Goal: Contribute content: Add original content to the website for others to see

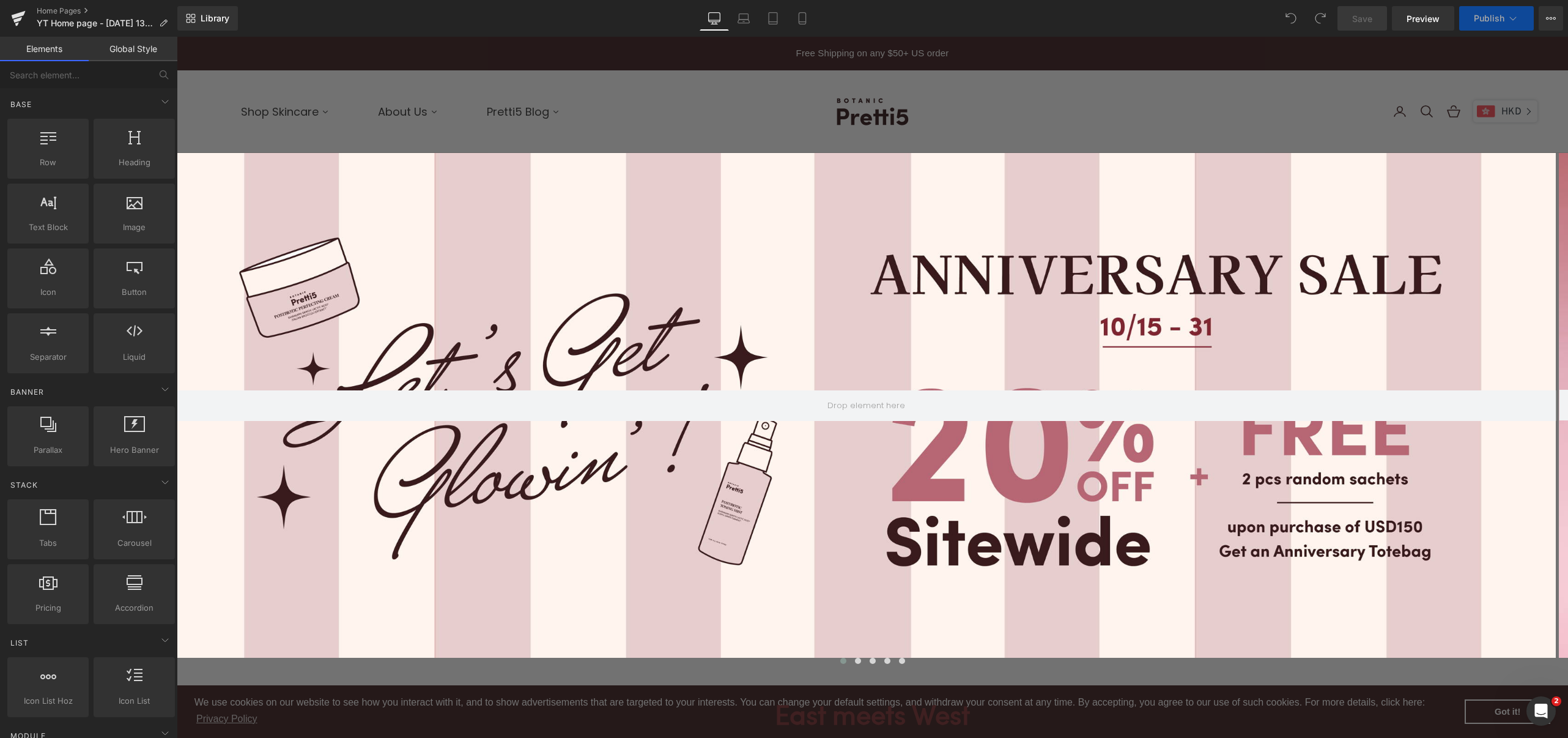
scroll to position [4280, 1379]
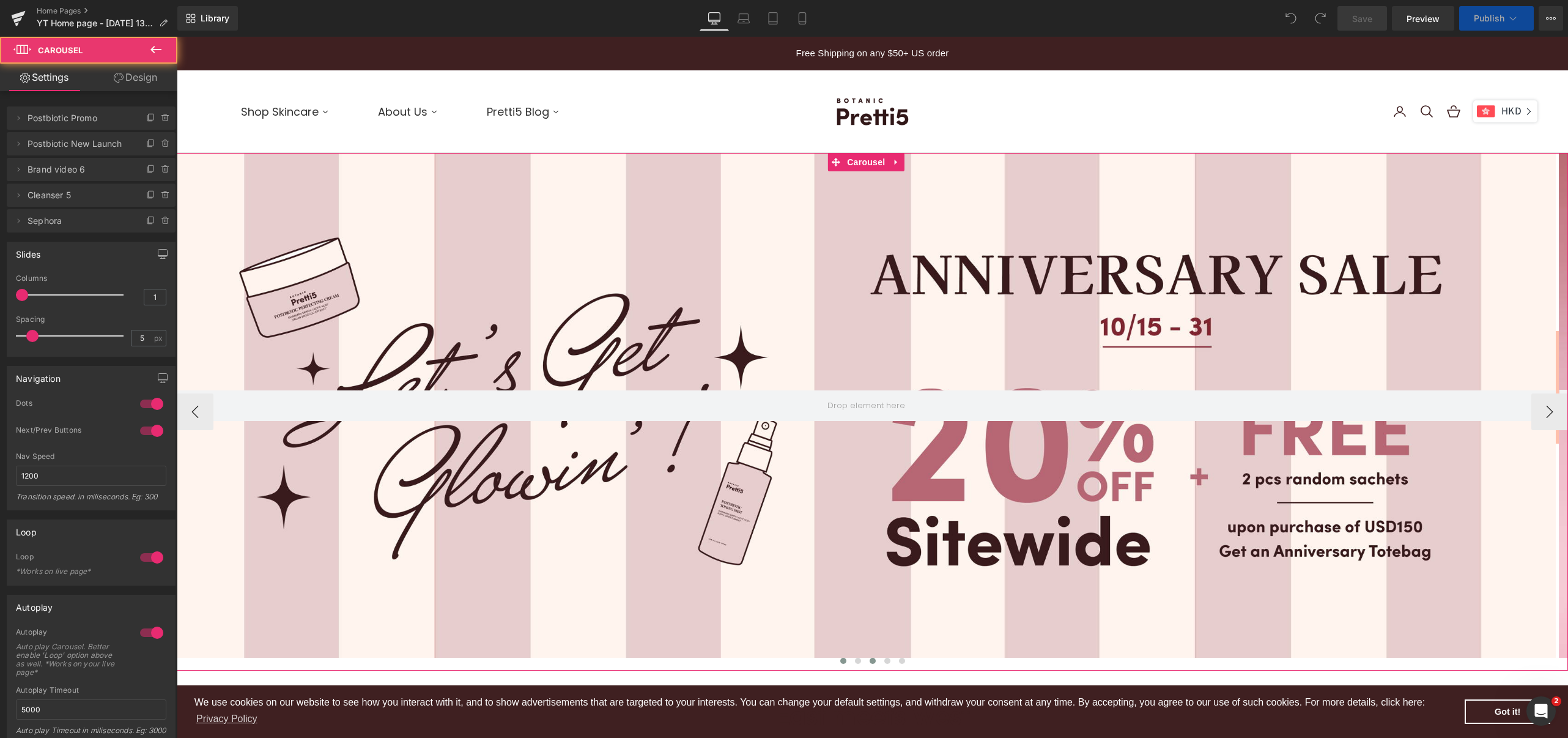
click at [865, 659] on button at bounding box center [872, 661] width 15 height 12
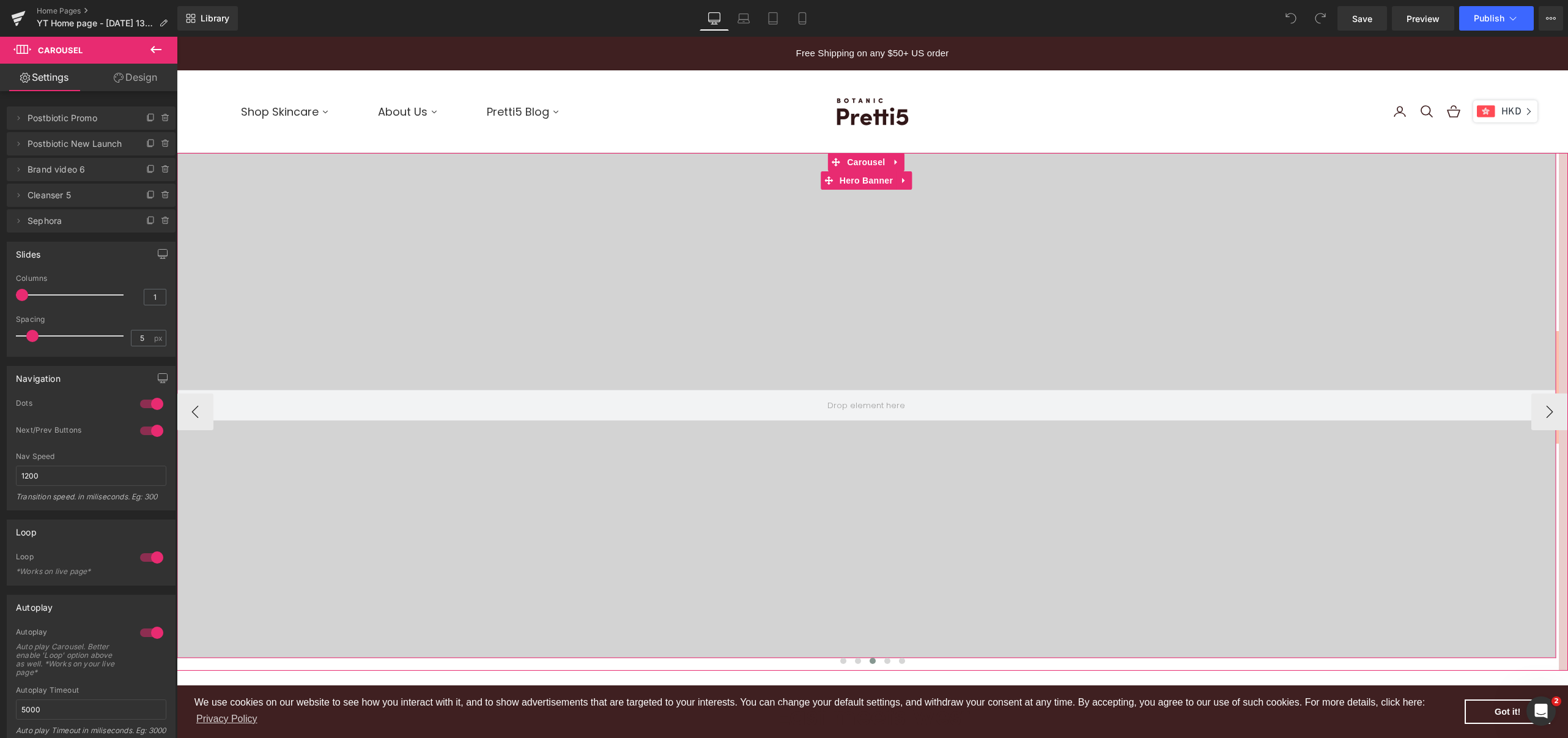
click at [859, 477] on div at bounding box center [866, 405] width 1380 height 504
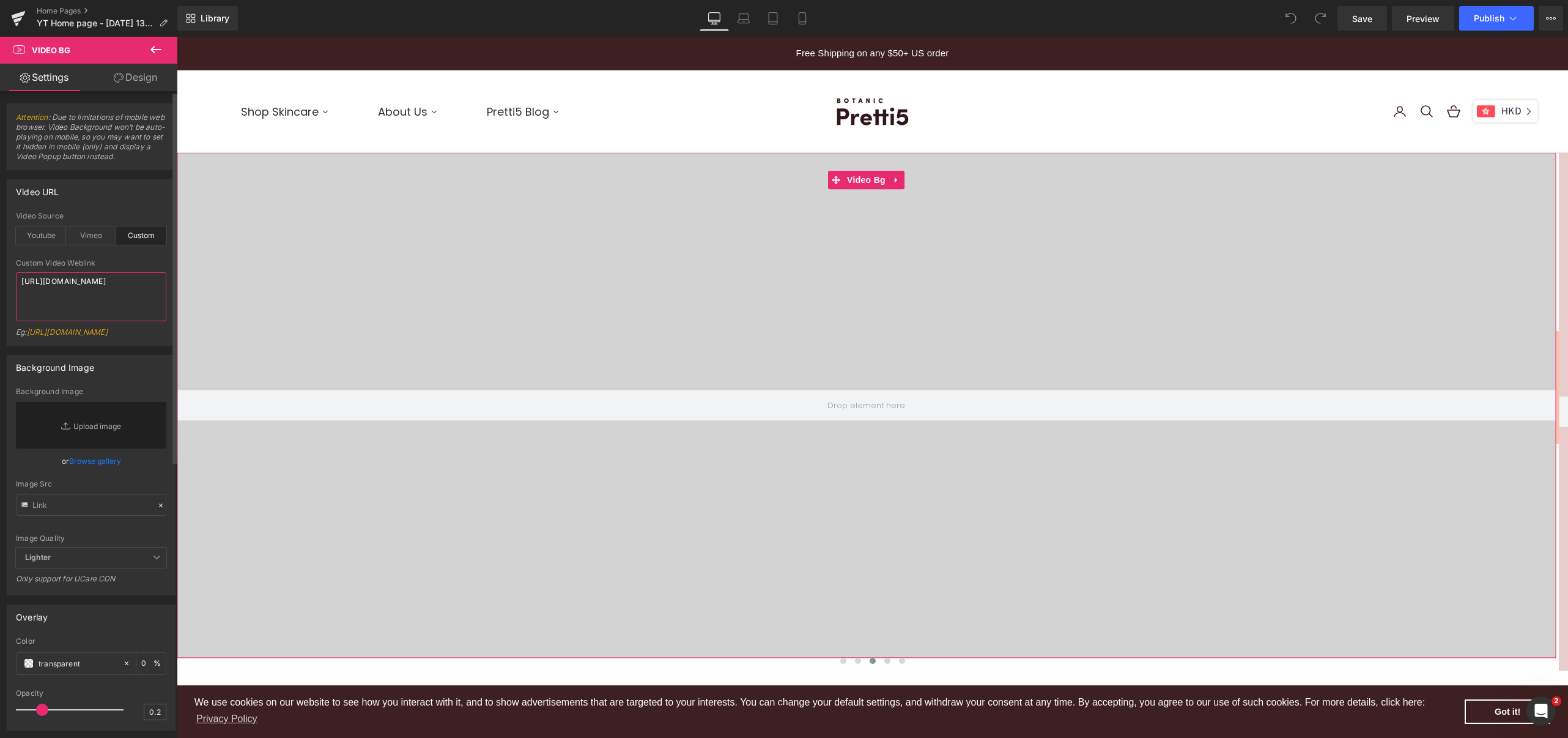
drag, startPoint x: 77, startPoint y: 306, endPoint x: 3, endPoint y: 252, distance: 91.6
click at [3, 252] on div "Video URL custom Video Source Youtube Vimeo Custom Youtube Weblink [URL][DOMAIN…" at bounding box center [91, 258] width 183 height 175
click at [1364, 20] on span "Save" at bounding box center [1362, 19] width 20 height 13
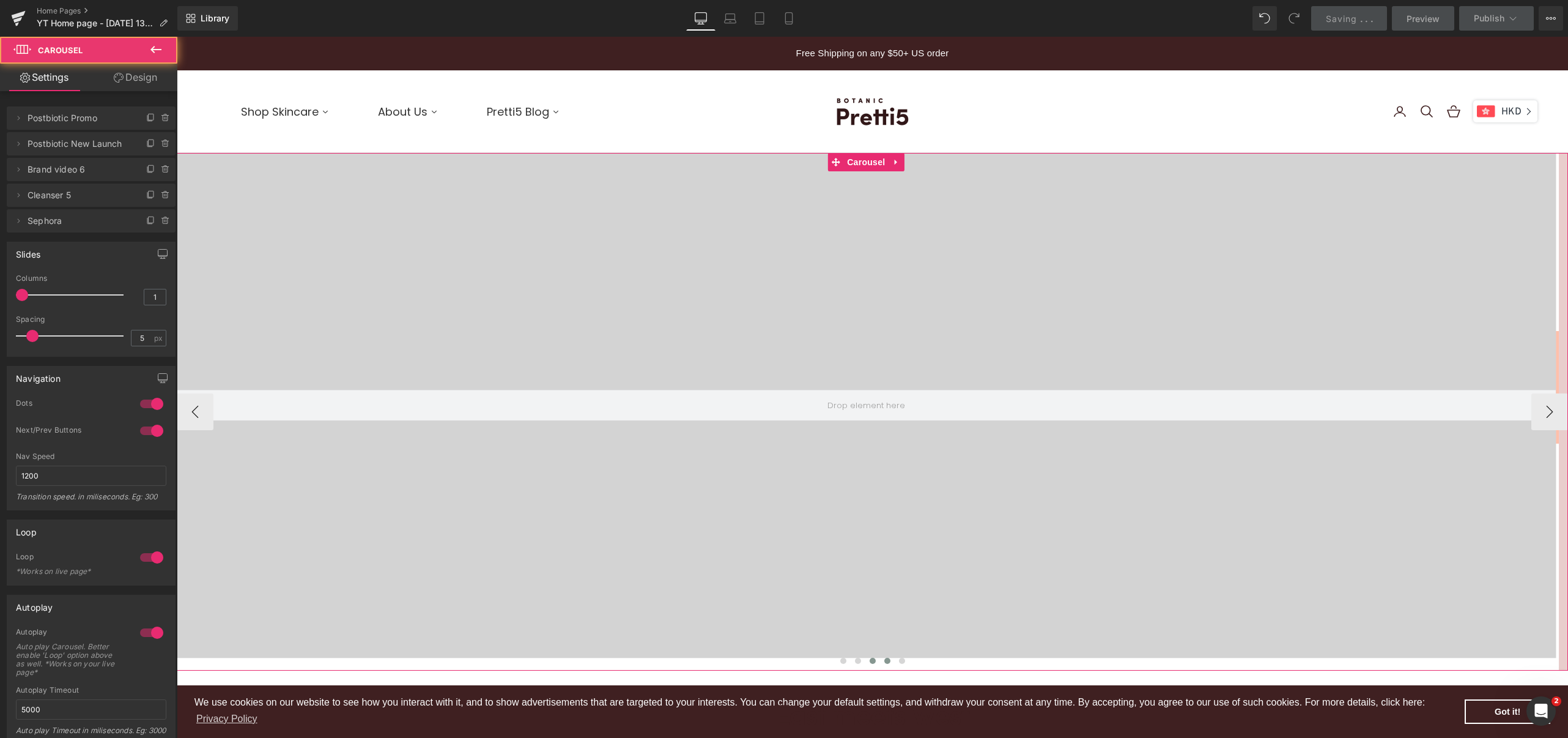
click at [880, 657] on button at bounding box center [888, 661] width 15 height 12
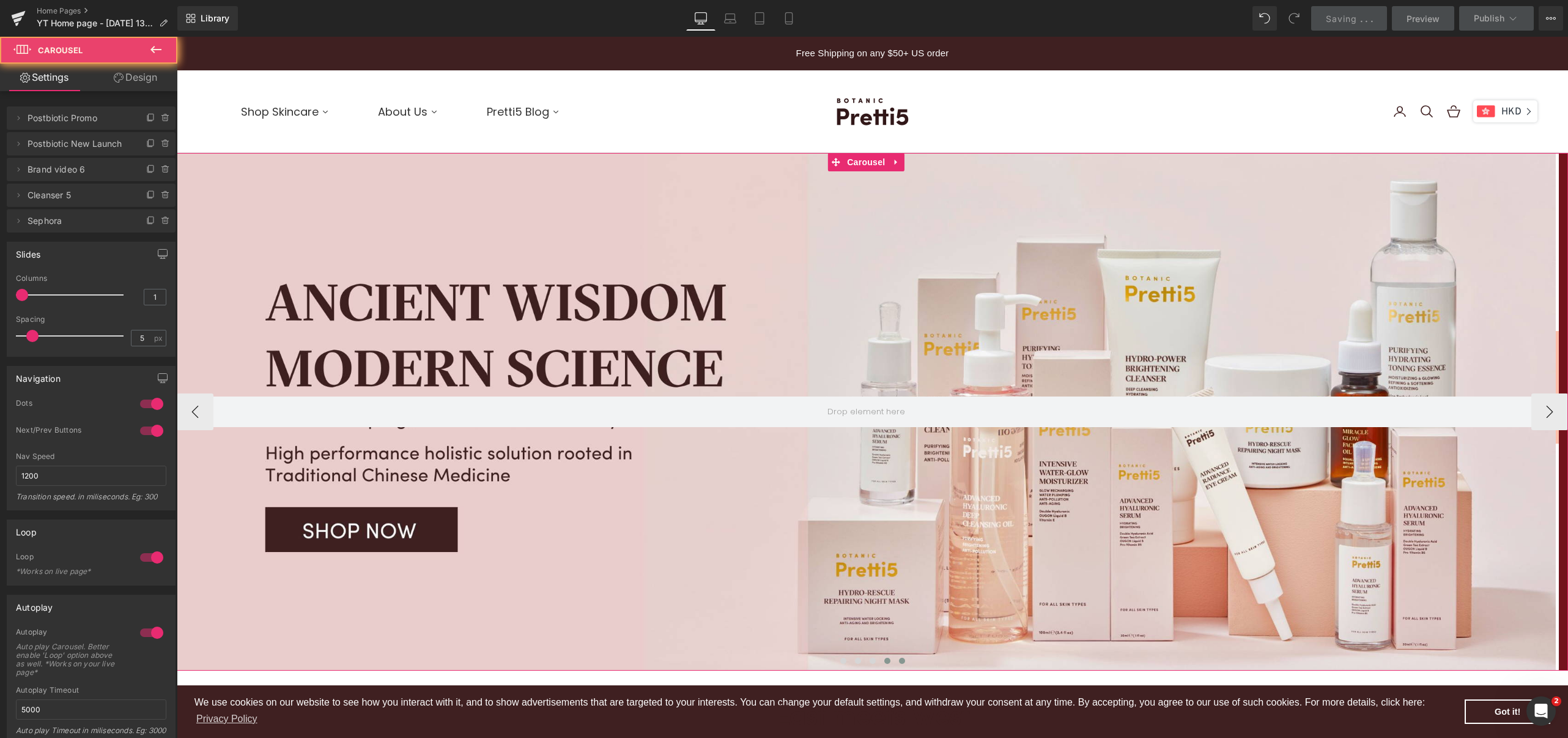
click at [899, 659] on span at bounding box center [902, 660] width 6 height 6
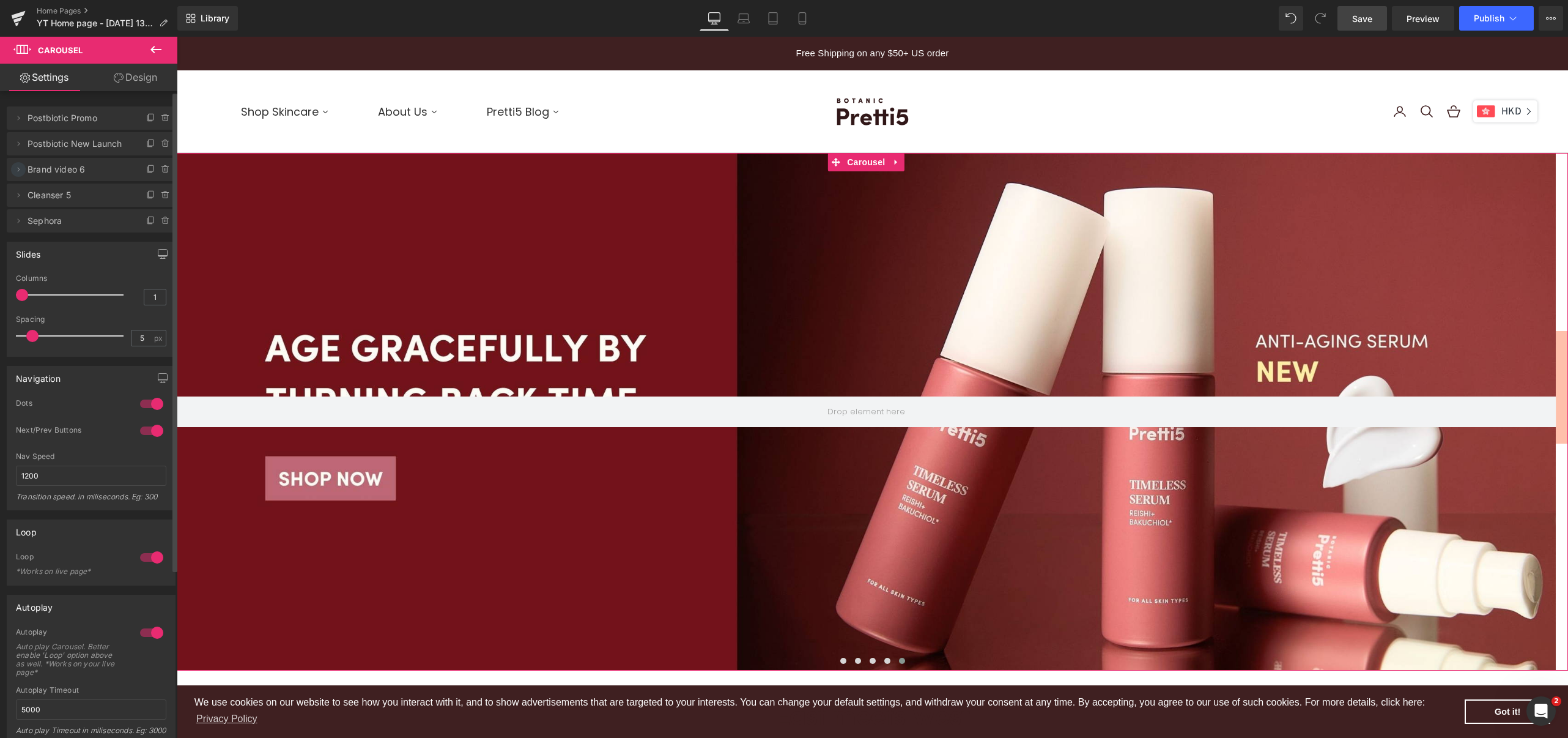
drag, startPoint x: 19, startPoint y: 223, endPoint x: 23, endPoint y: 166, distance: 57.1
click at [23, 104] on ul "Delete Cancel Postbiotic Promo Postbiotic Promo Name Postbiotic Promo Delete Ca…" at bounding box center [91, 104] width 169 height 0
click at [39, 221] on span "Sephora" at bounding box center [79, 220] width 103 height 23
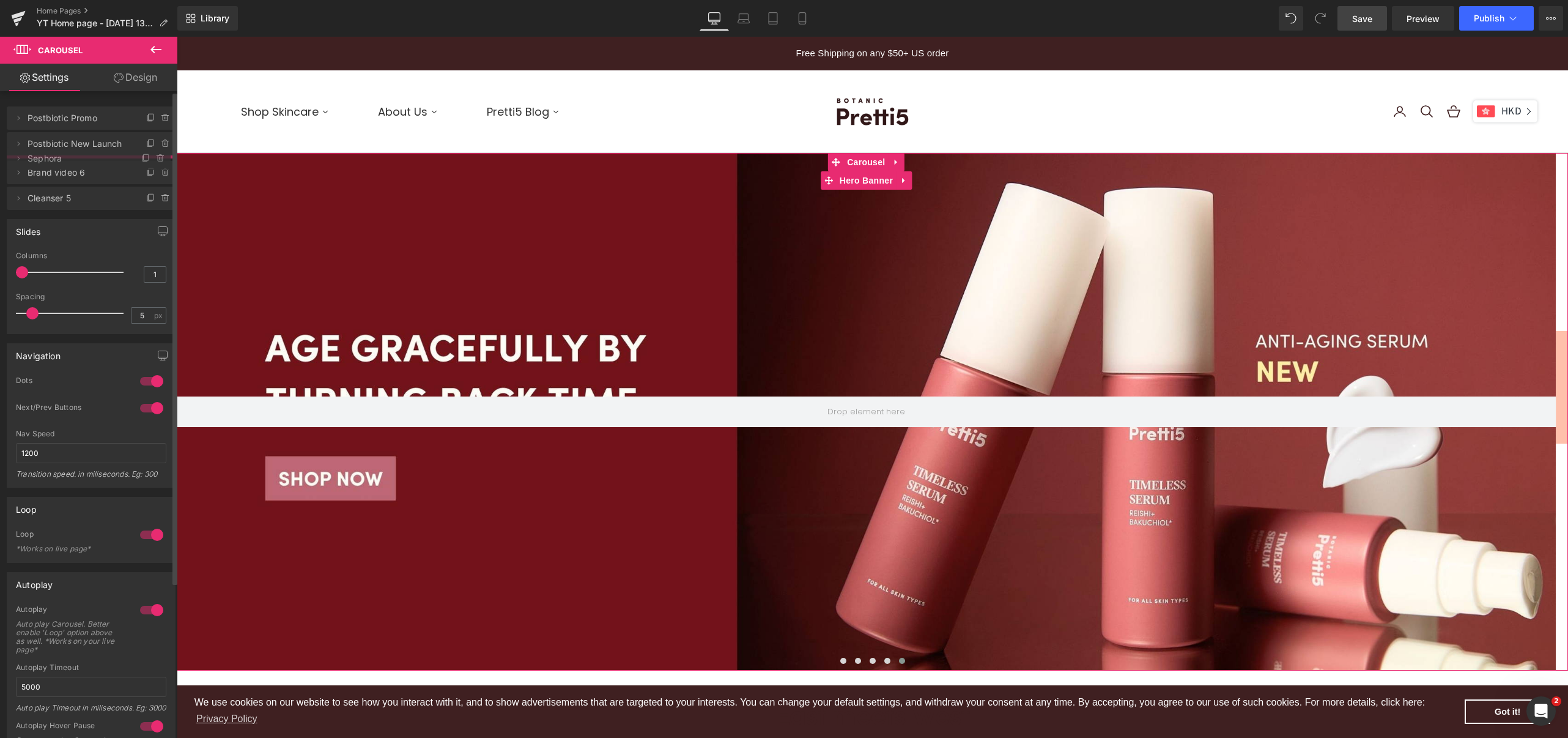
drag, startPoint x: 69, startPoint y: 224, endPoint x: 79, endPoint y: 161, distance: 63.8
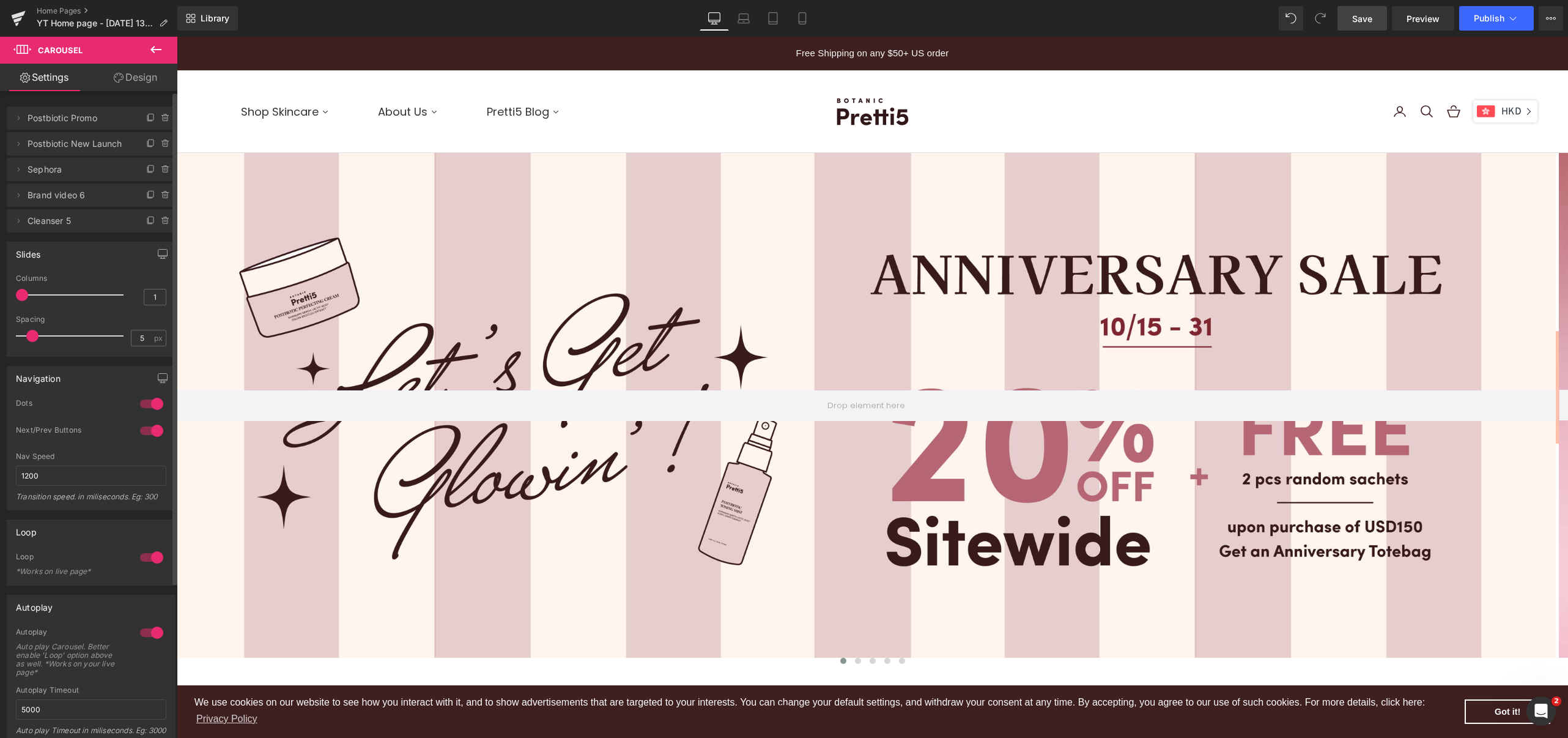
scroll to position [4282, 1379]
click at [76, 219] on span "Cleanser 5" at bounding box center [79, 220] width 103 height 23
click at [855, 661] on span at bounding box center [857, 660] width 6 height 6
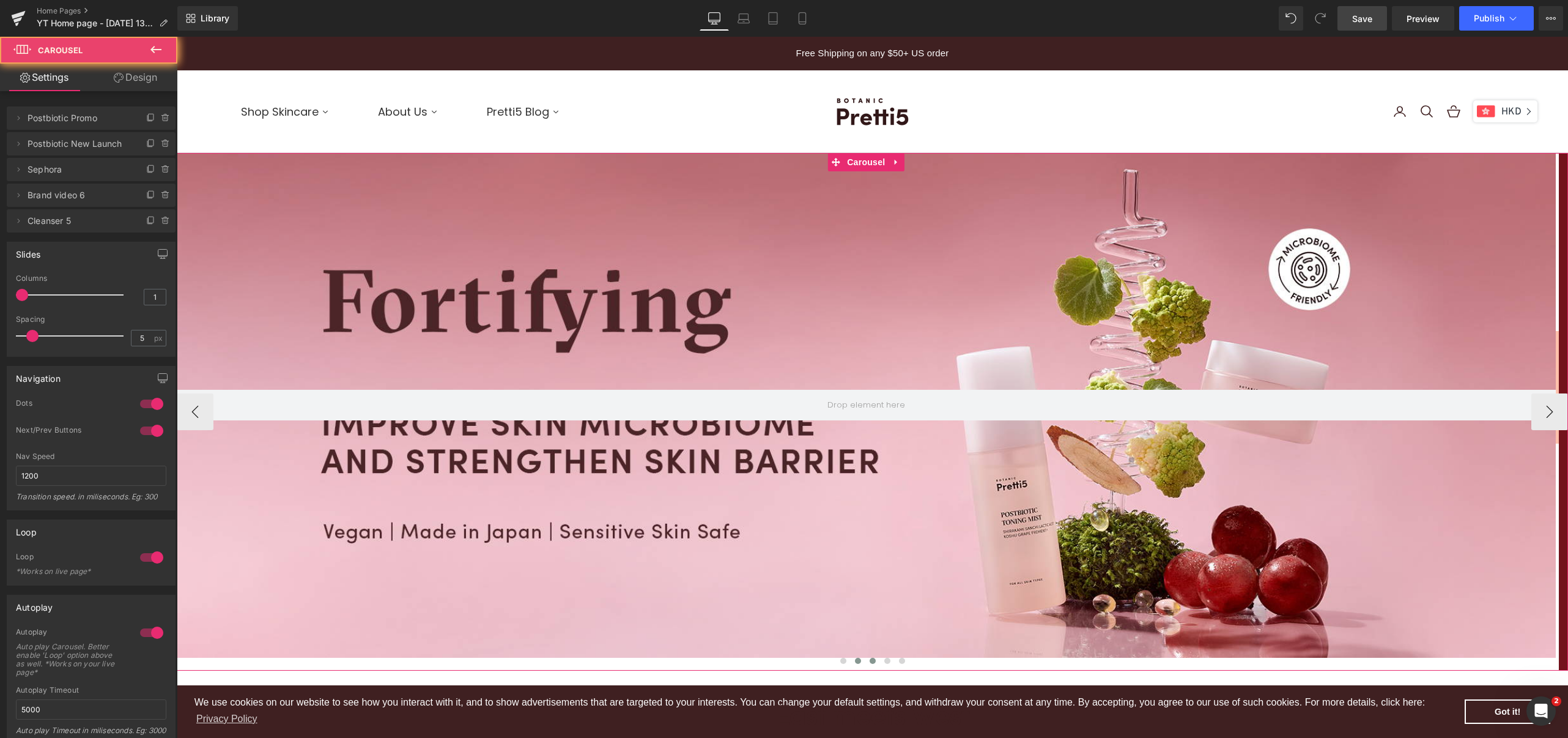
click at [865, 661] on button at bounding box center [872, 661] width 15 height 12
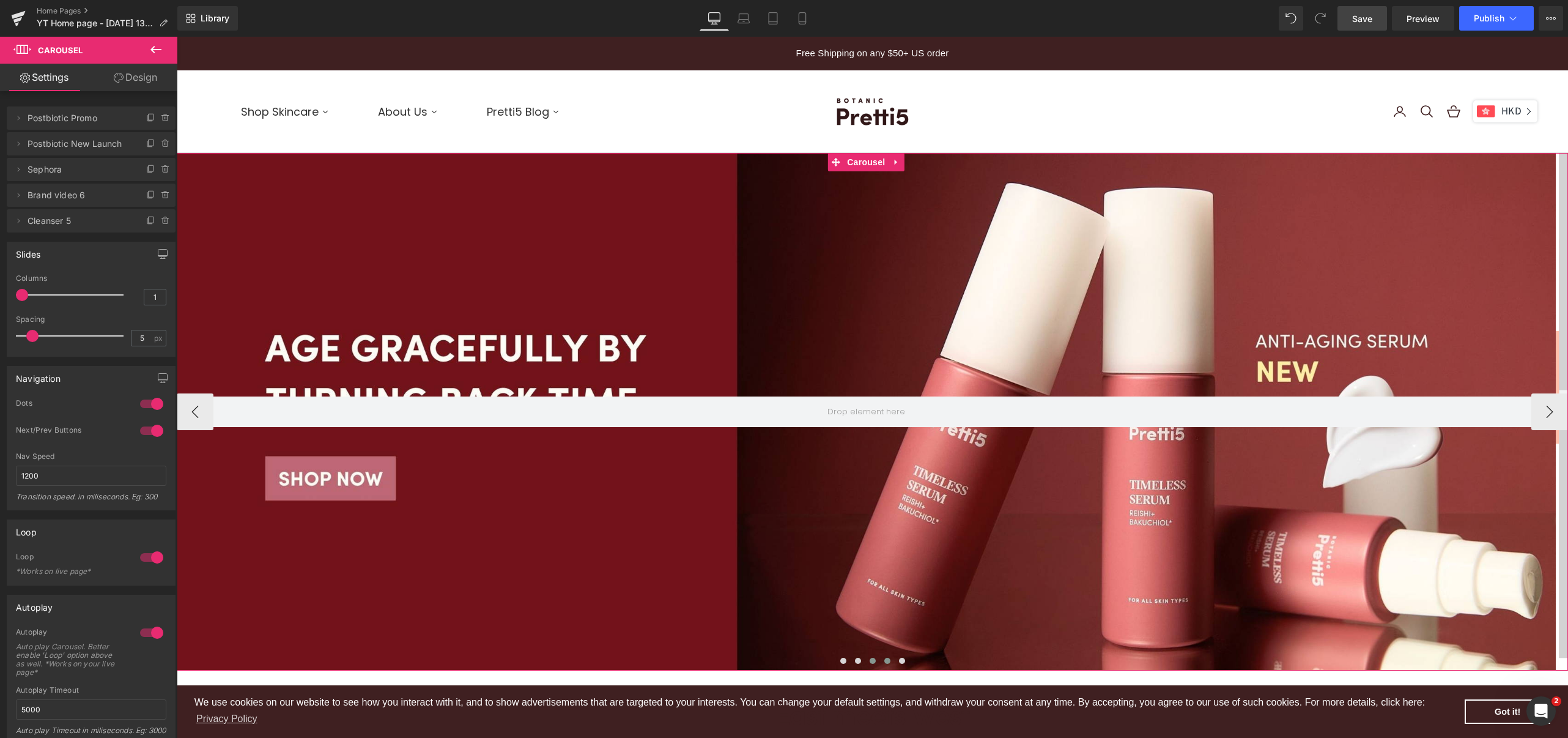
click at [885, 661] on span at bounding box center [888, 660] width 6 height 6
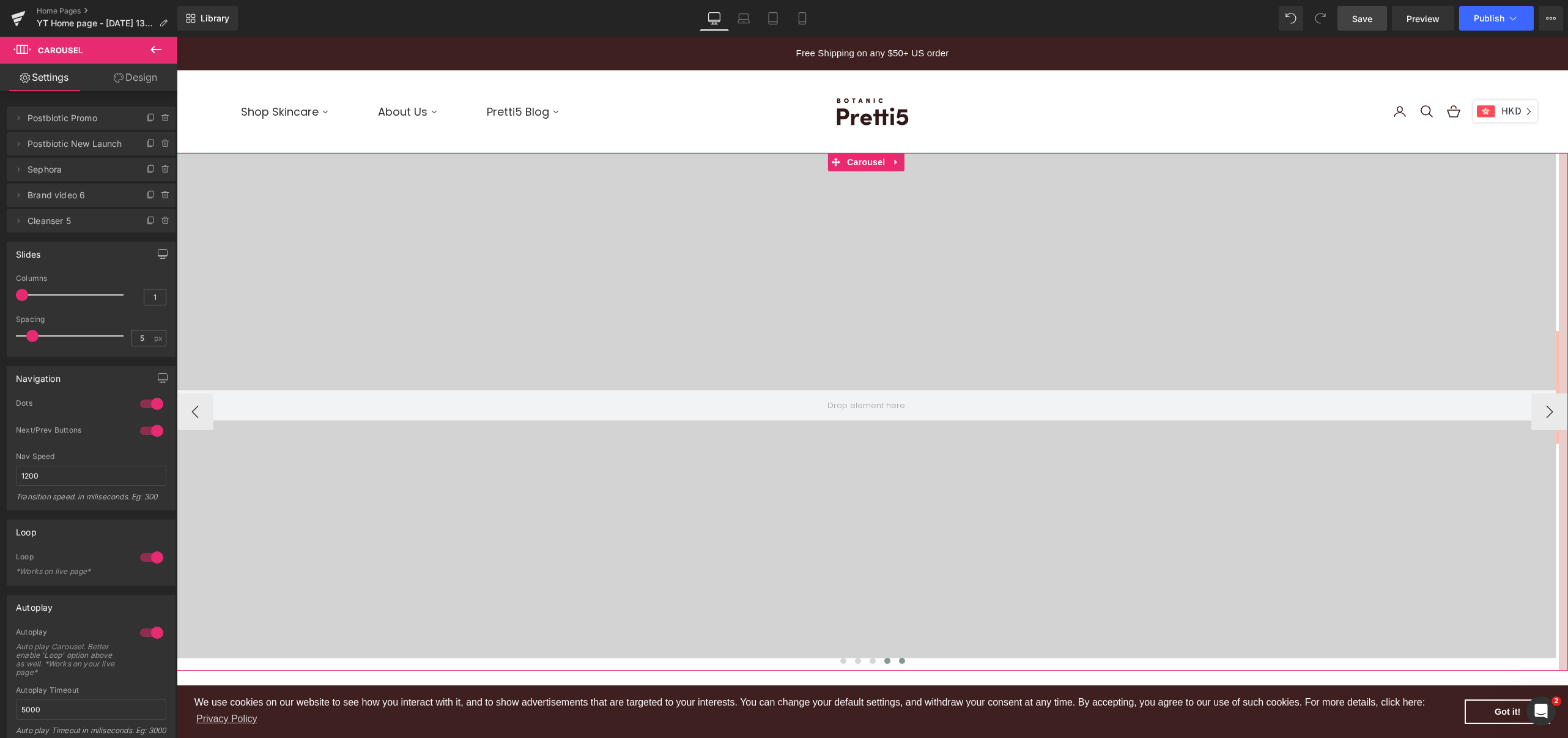
click at [899, 661] on span at bounding box center [902, 660] width 6 height 6
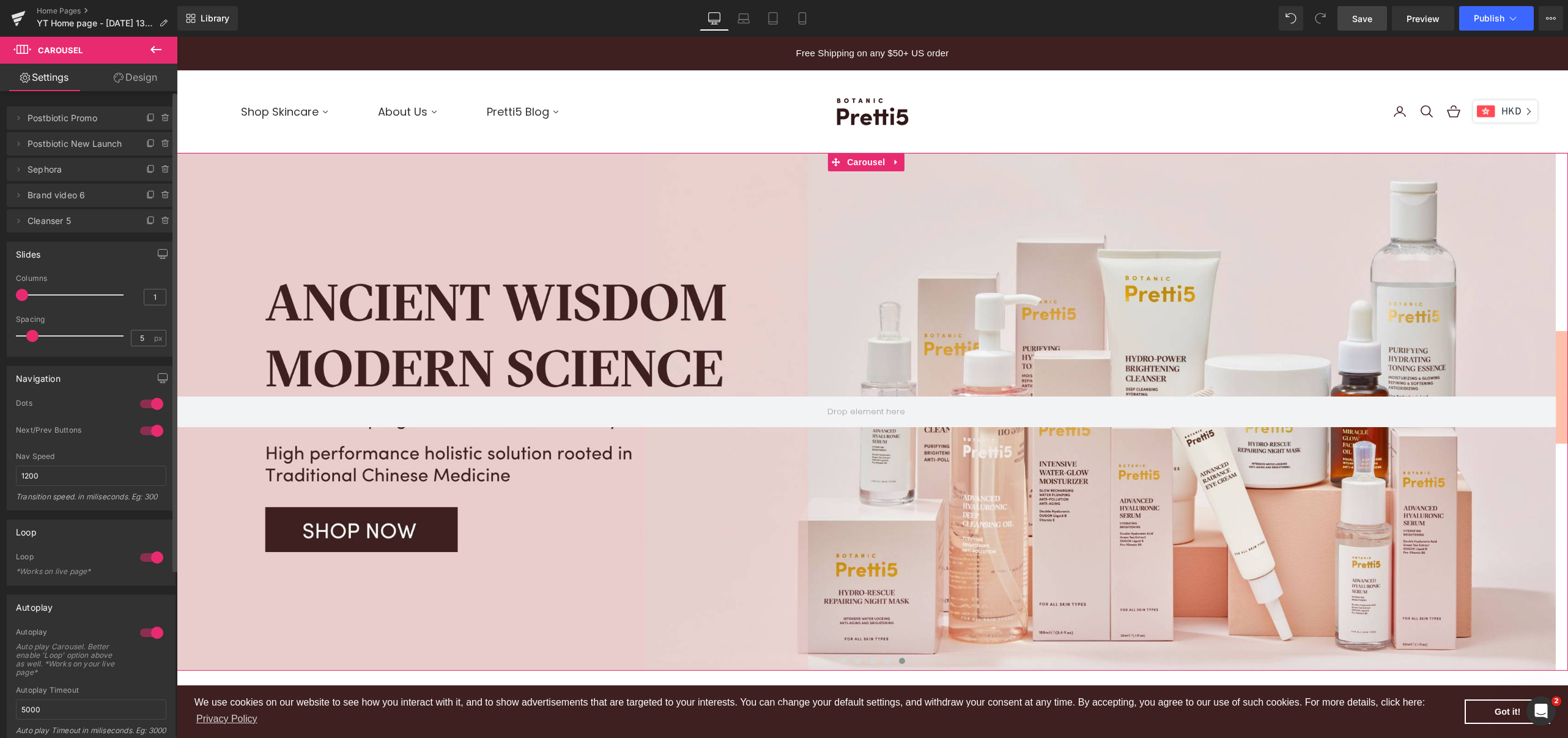
click at [58, 196] on span "Brand video 6" at bounding box center [79, 195] width 103 height 23
click at [885, 658] on span at bounding box center [888, 660] width 6 height 6
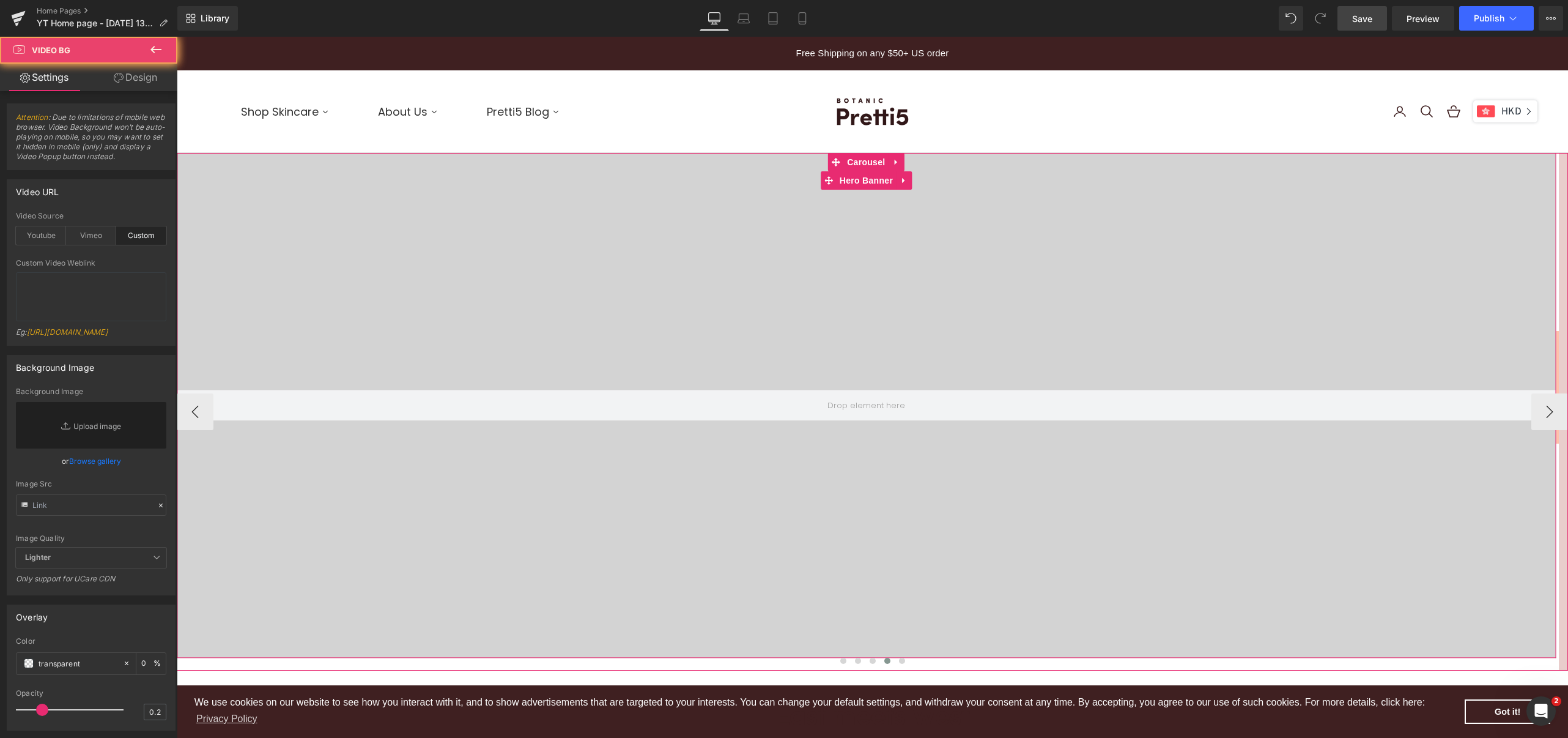
click at [813, 519] on div at bounding box center [866, 405] width 1380 height 504
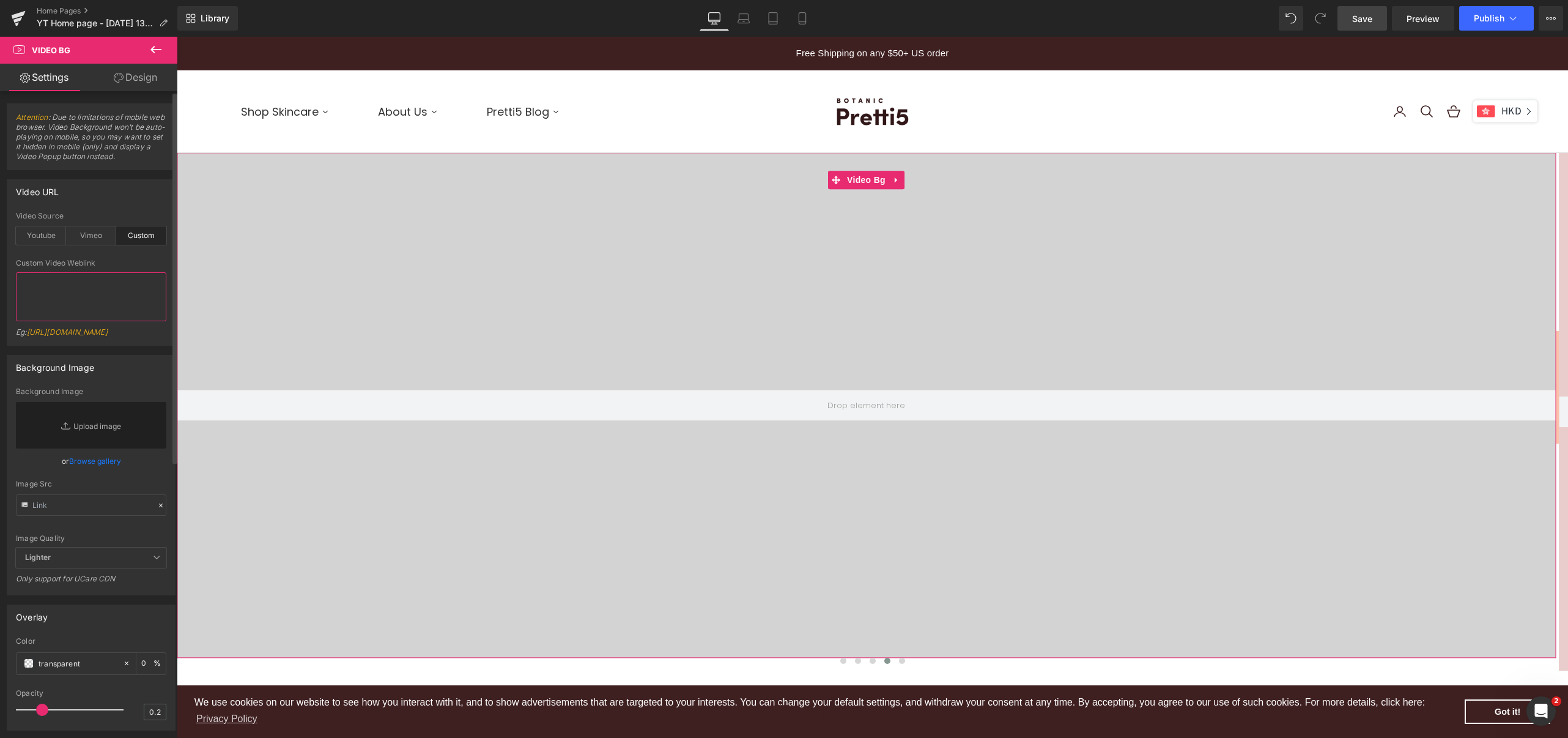
click at [96, 294] on textarea at bounding box center [91, 296] width 150 height 49
click at [79, 282] on textarea at bounding box center [91, 296] width 150 height 49
paste textarea "[URL][DOMAIN_NAME]"
type textarea "[URL][DOMAIN_NAME]"
click at [1366, 15] on span "Save" at bounding box center [1362, 19] width 20 height 13
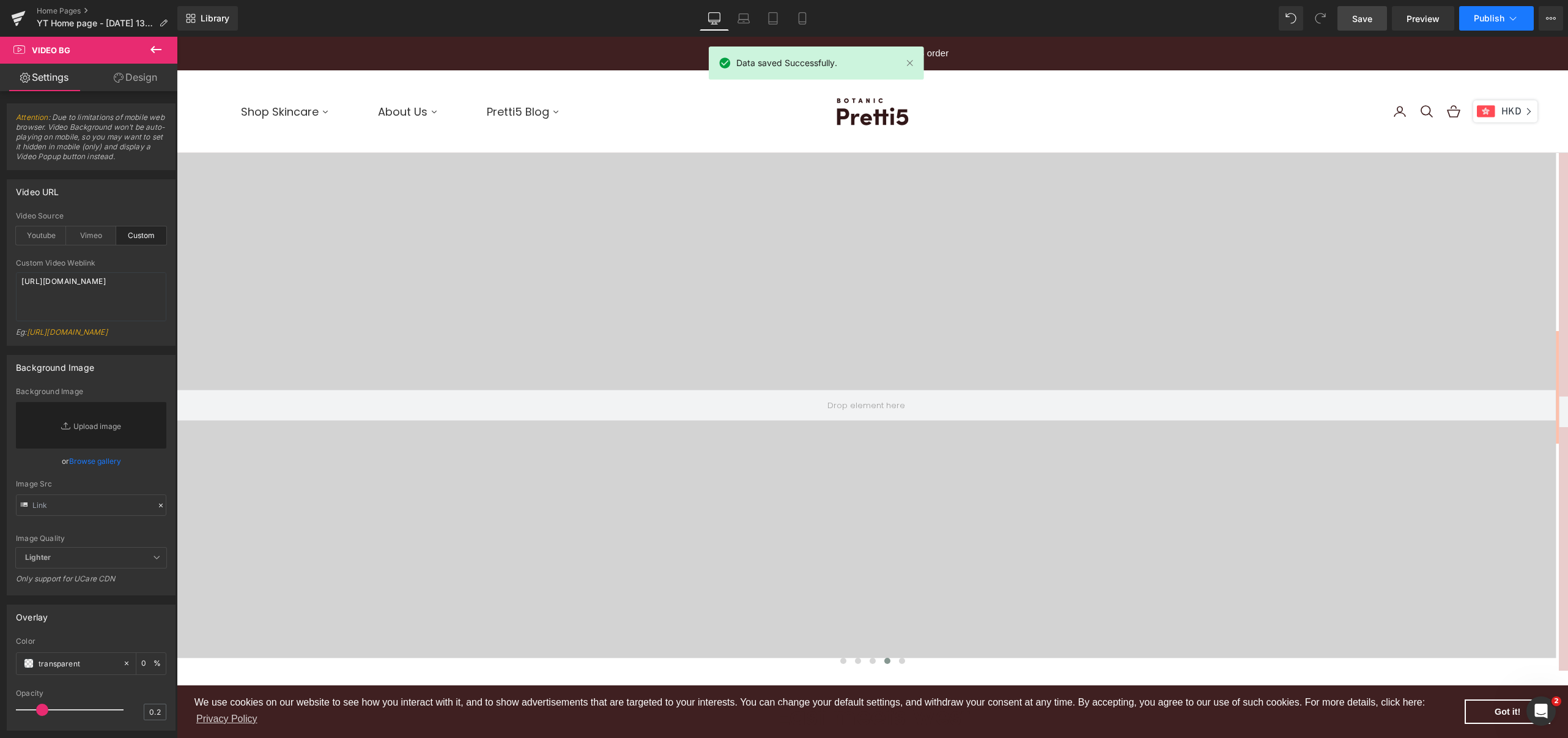
click at [1501, 19] on span "Publish" at bounding box center [1489, 18] width 31 height 10
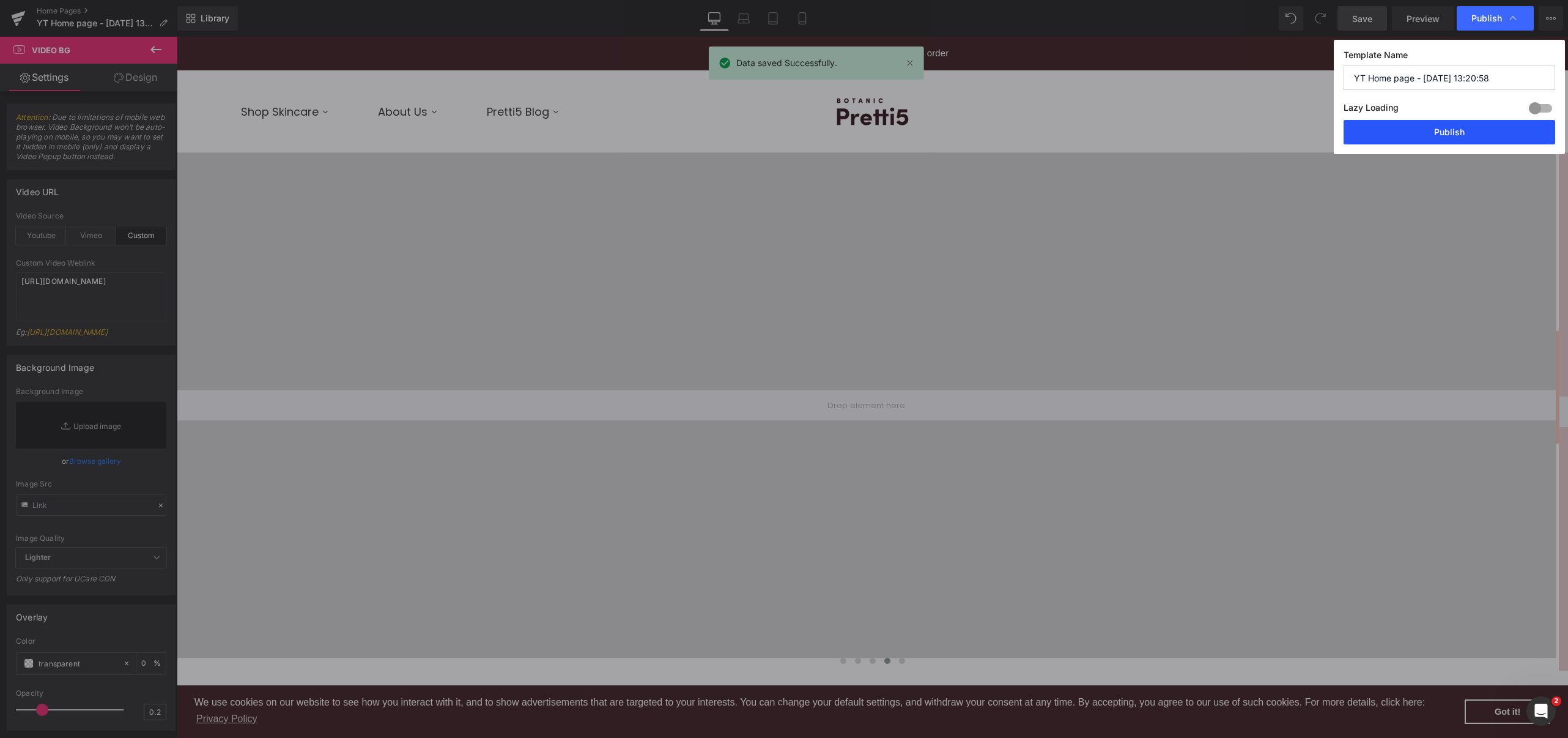
click at [1440, 131] on button "Publish" at bounding box center [1449, 132] width 211 height 25
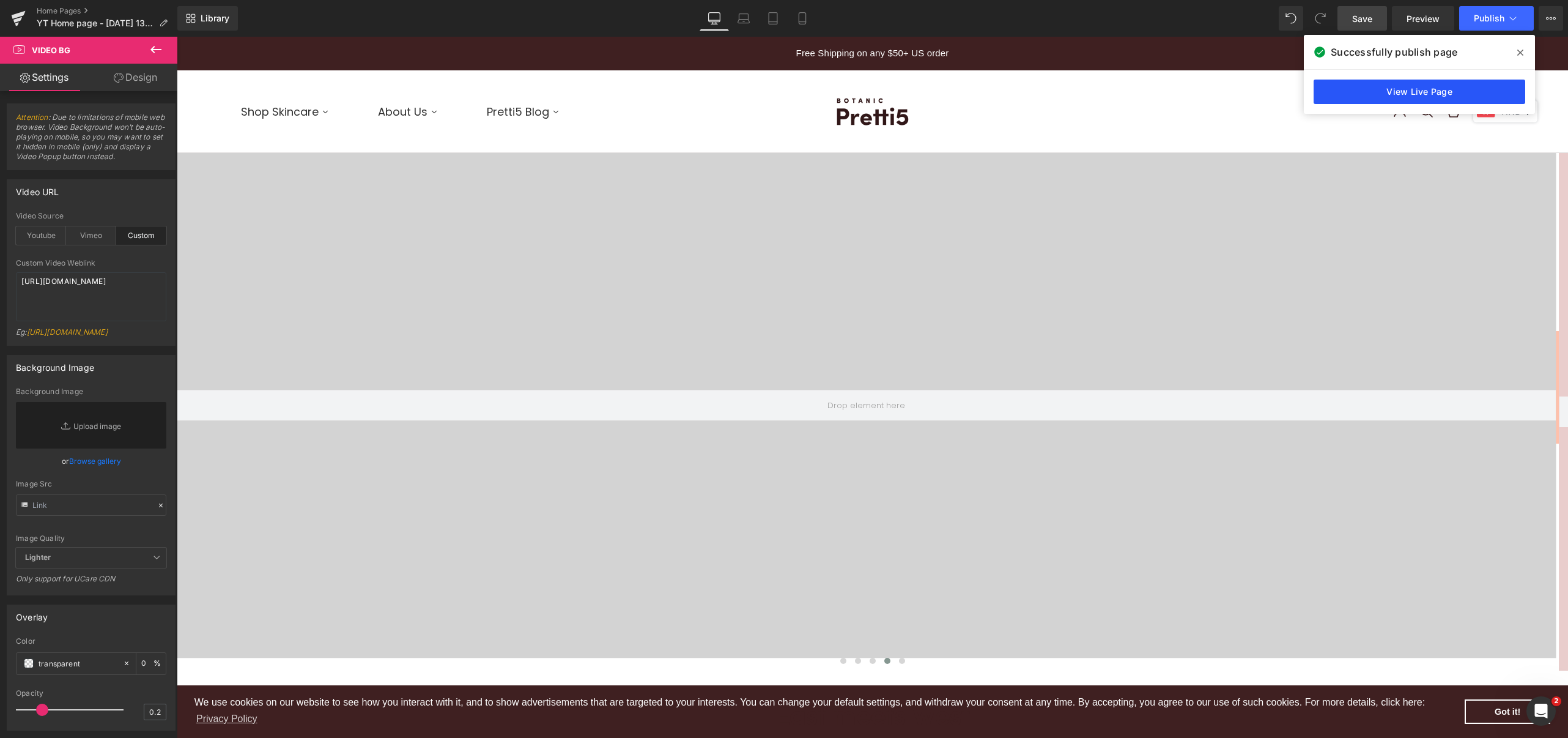
click at [1419, 96] on link "View Live Page" at bounding box center [1419, 92] width 211 height 25
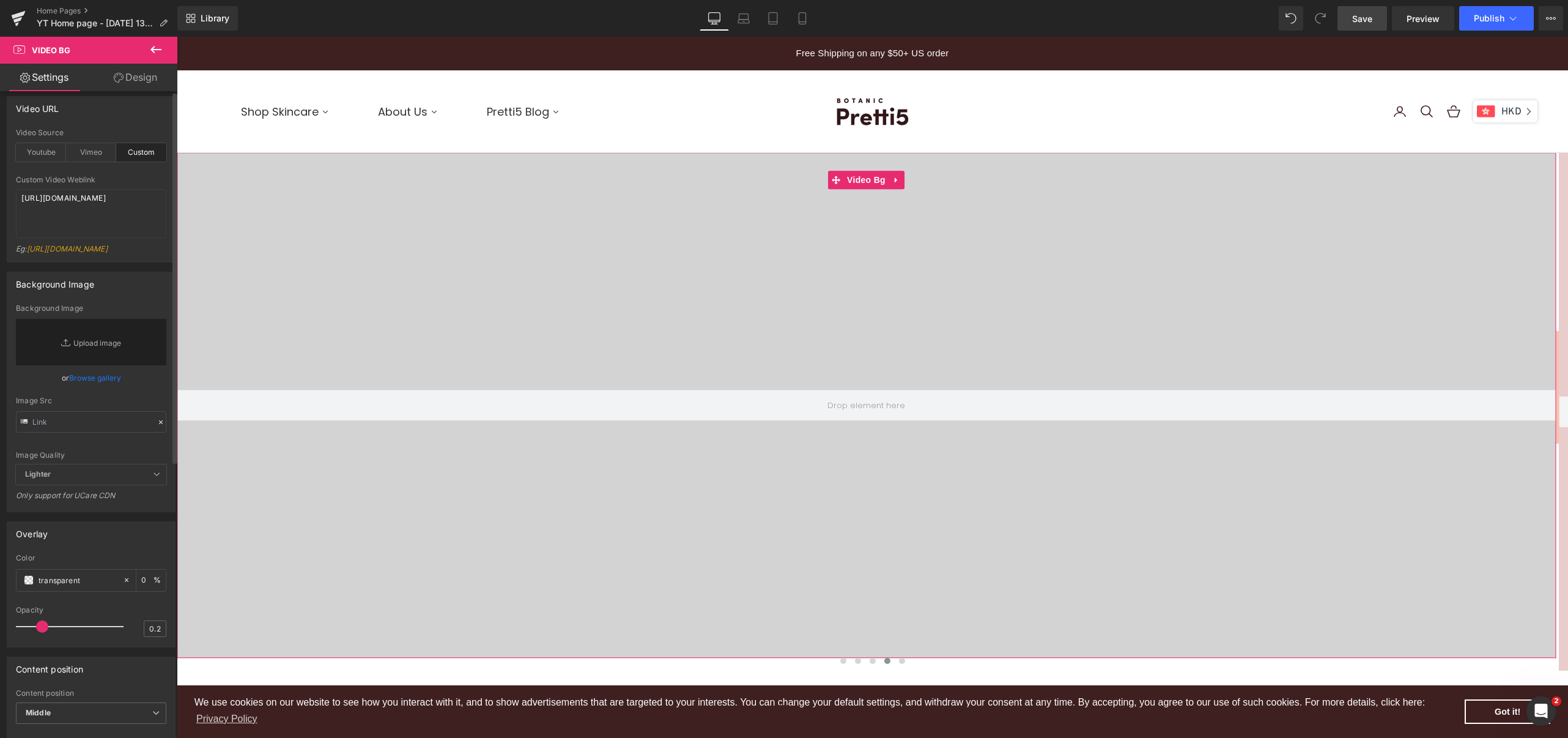
scroll to position [0, 0]
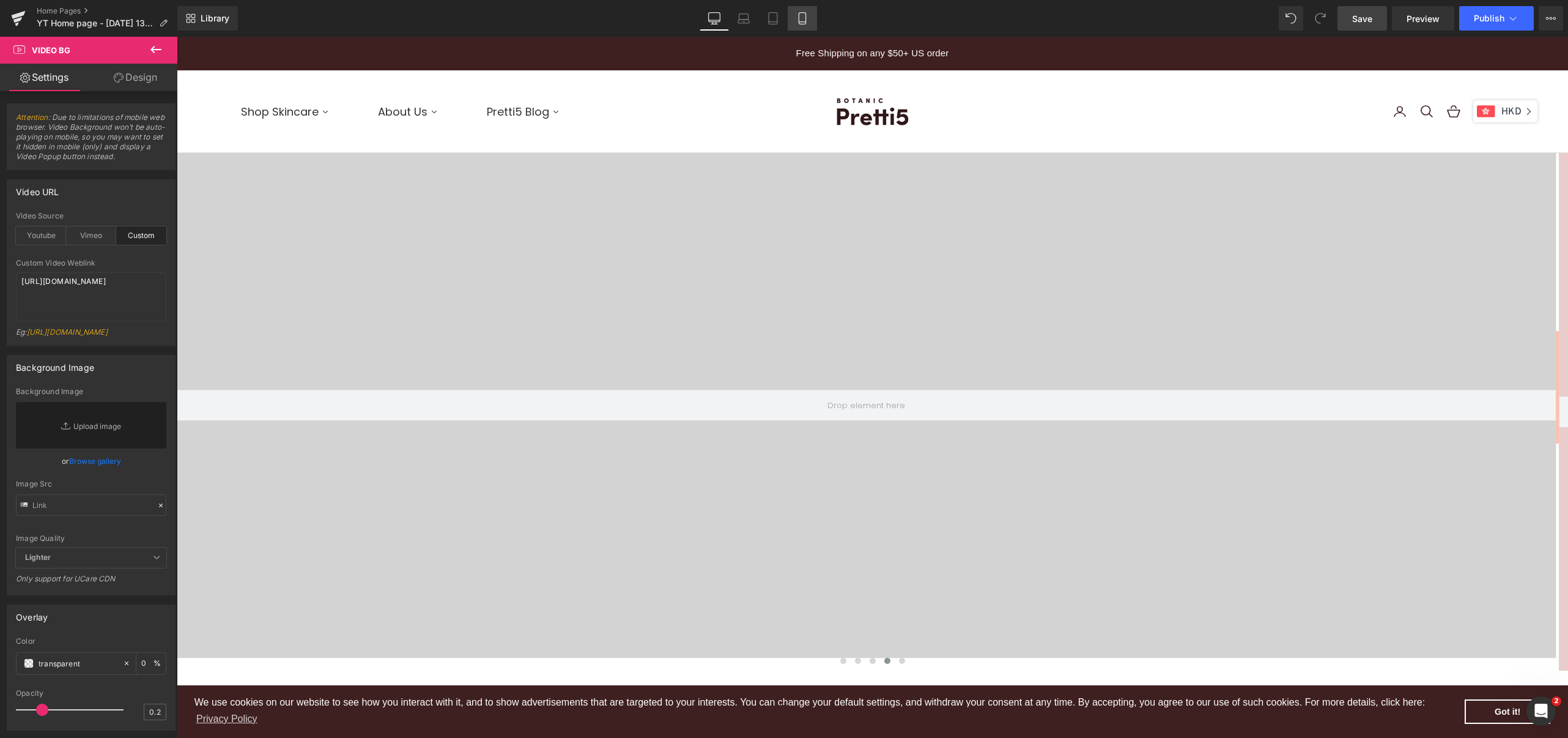
click at [796, 25] on link "Mobile" at bounding box center [802, 19] width 29 height 25
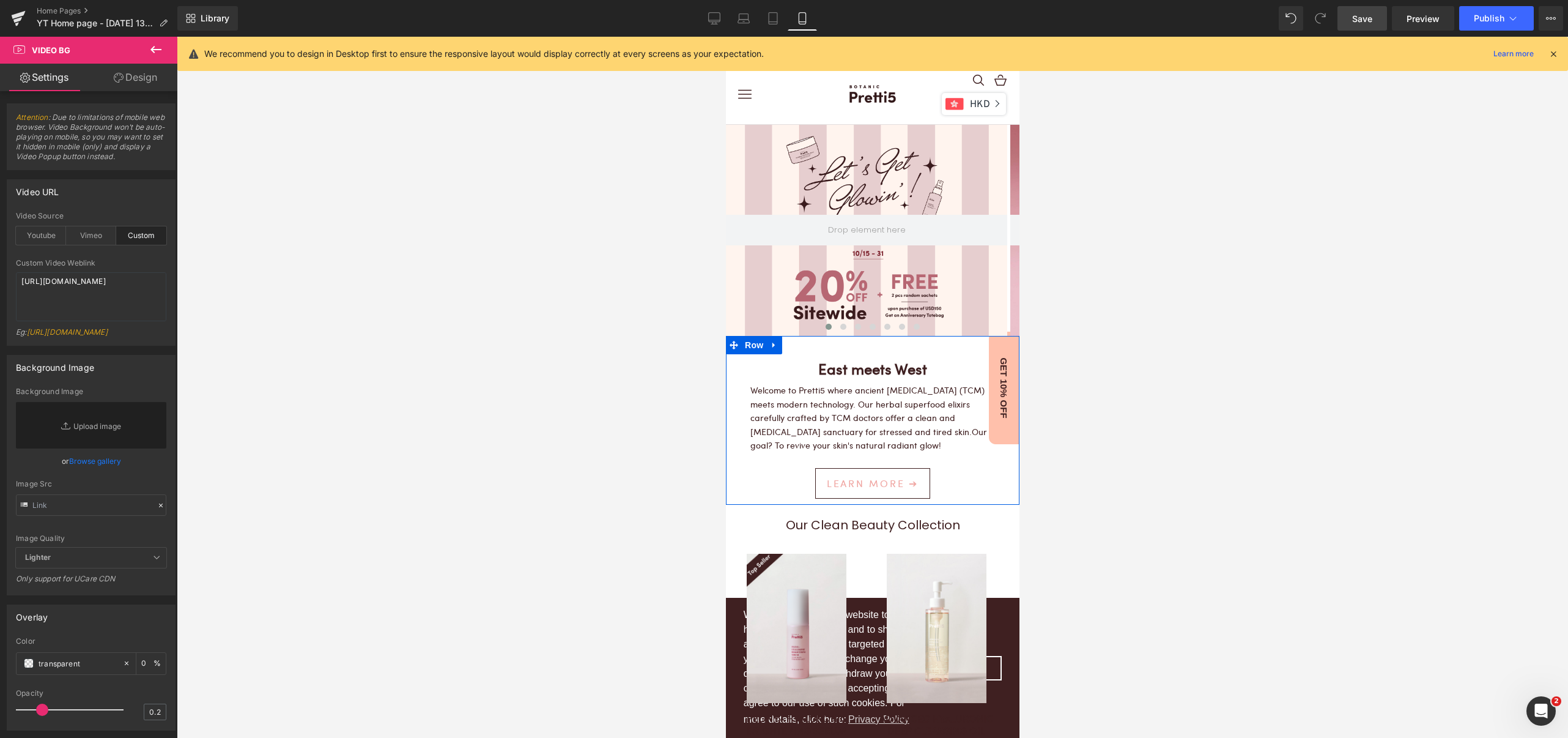
scroll to position [3484, 281]
click at [835, 330] on button at bounding box center [842, 327] width 15 height 12
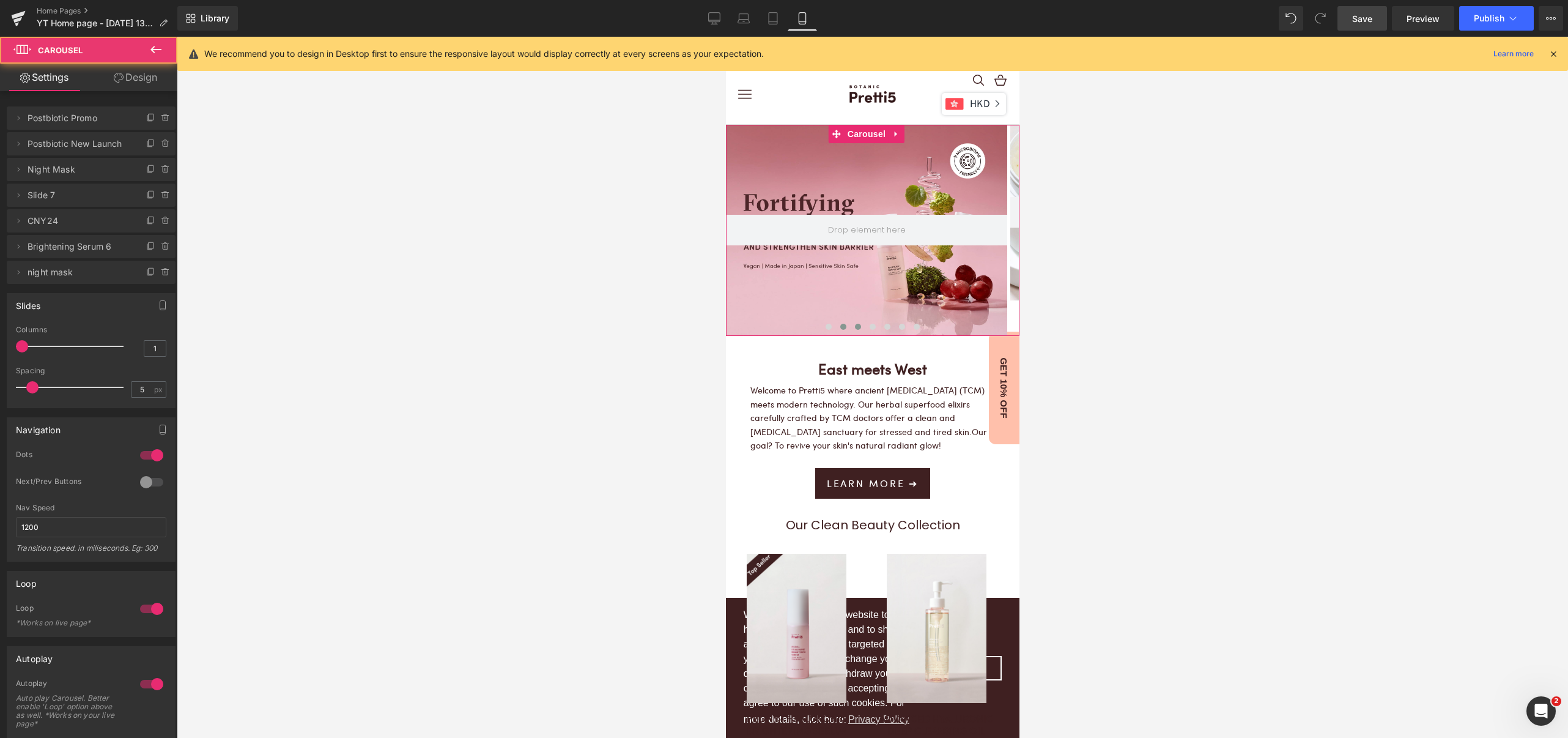
click at [855, 327] on span at bounding box center [857, 327] width 6 height 6
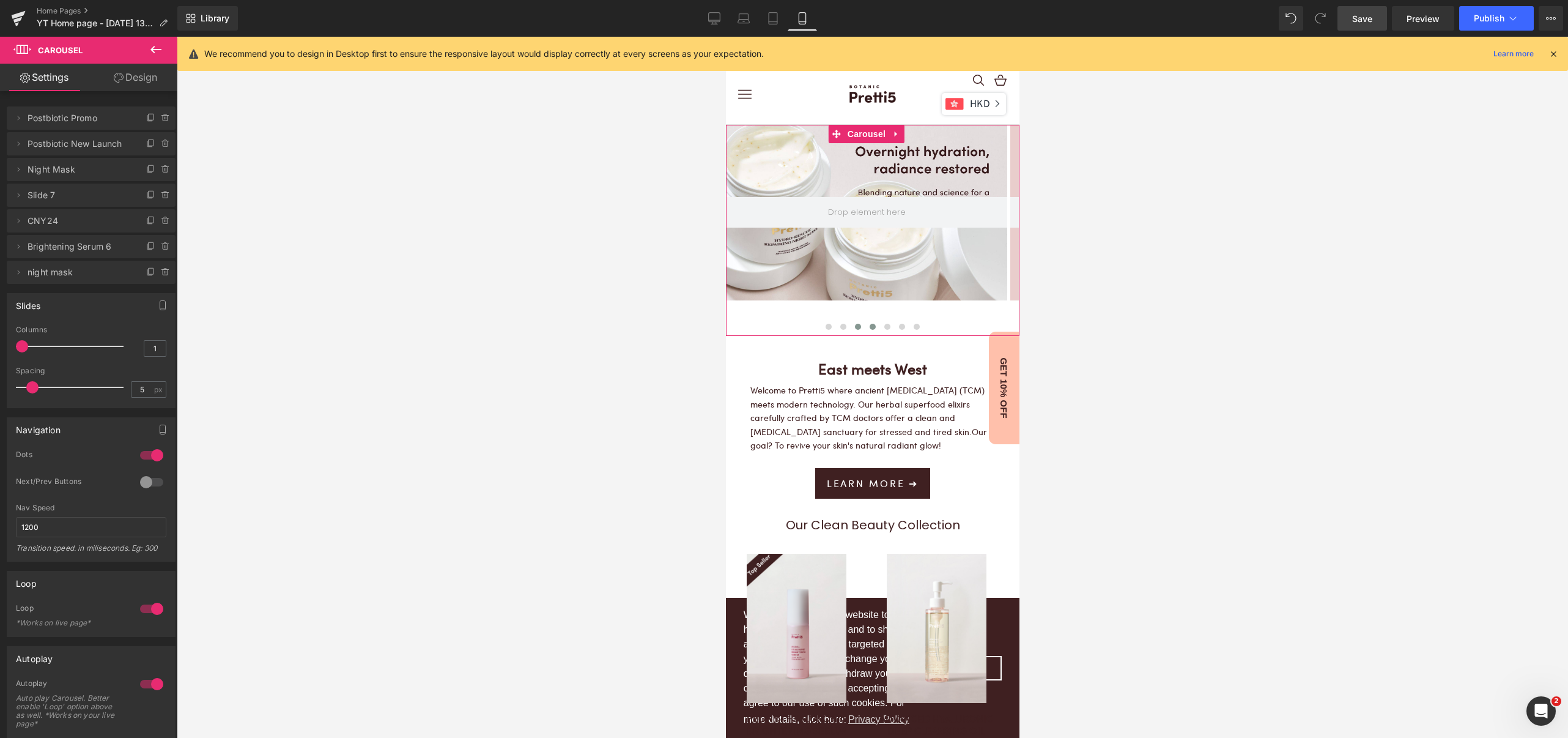
click at [869, 326] on span at bounding box center [872, 327] width 6 height 6
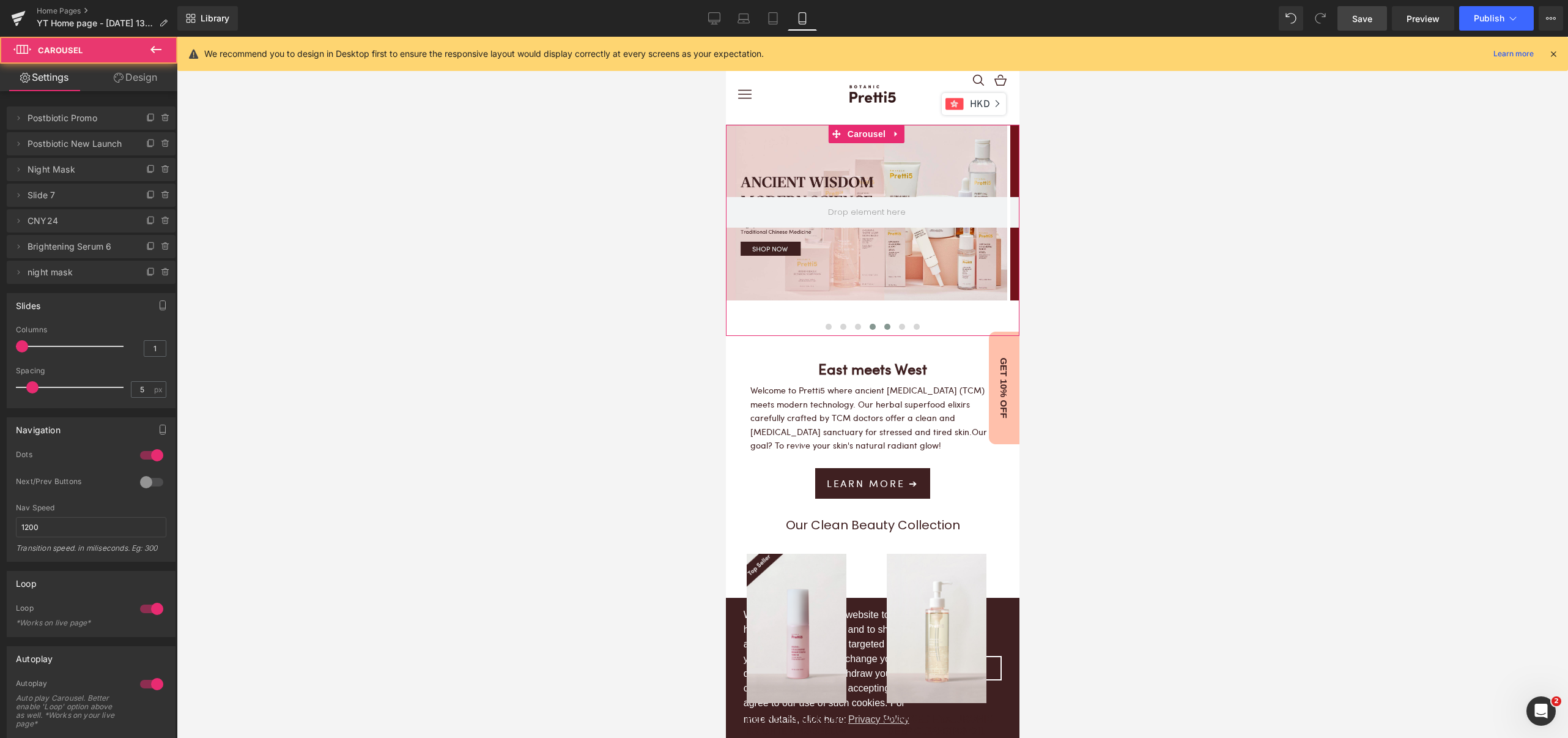
click at [883, 326] on button at bounding box center [887, 327] width 15 height 12
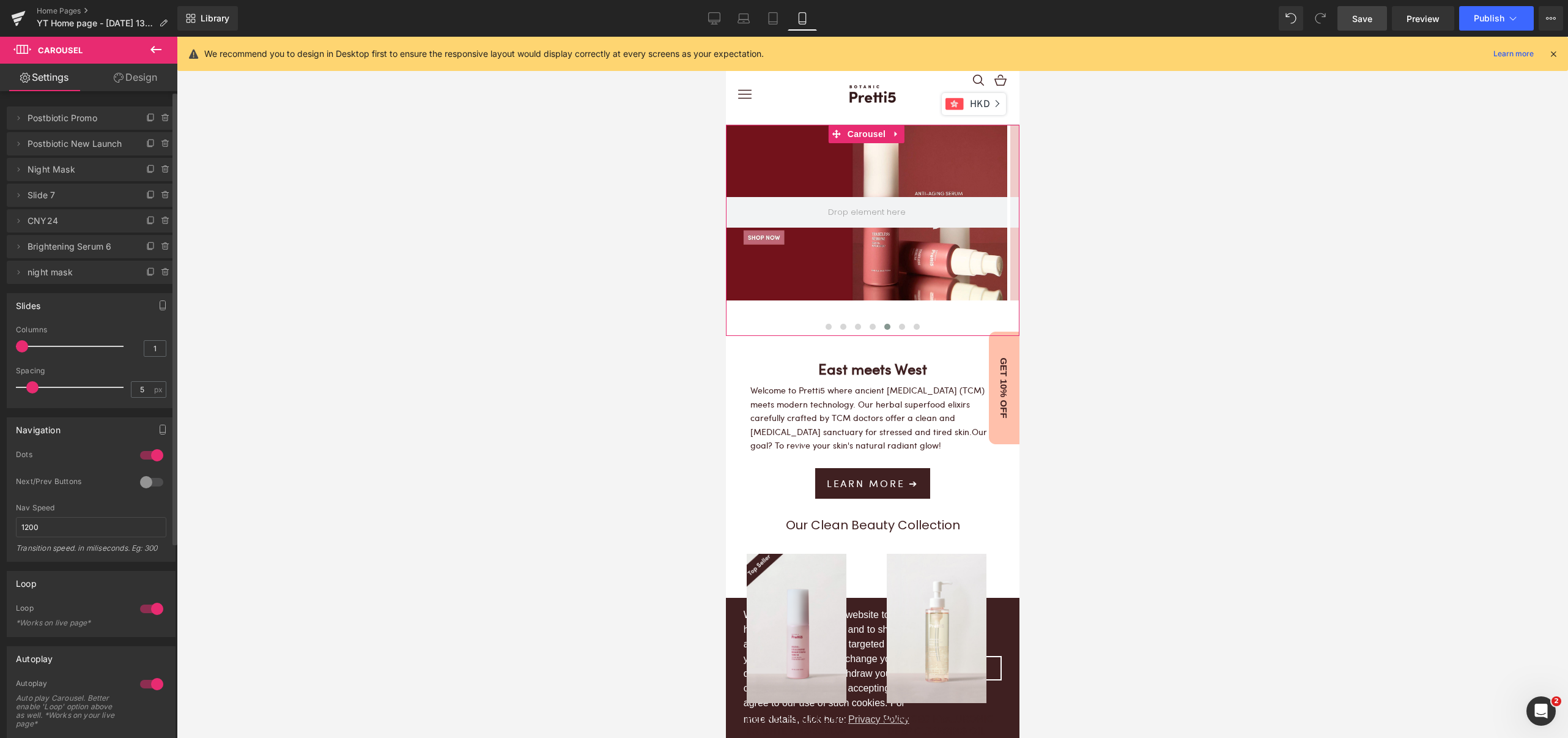
click at [62, 249] on span "Brightening Serum 6" at bounding box center [79, 246] width 103 height 23
click at [73, 221] on span "CNY24" at bounding box center [79, 220] width 103 height 23
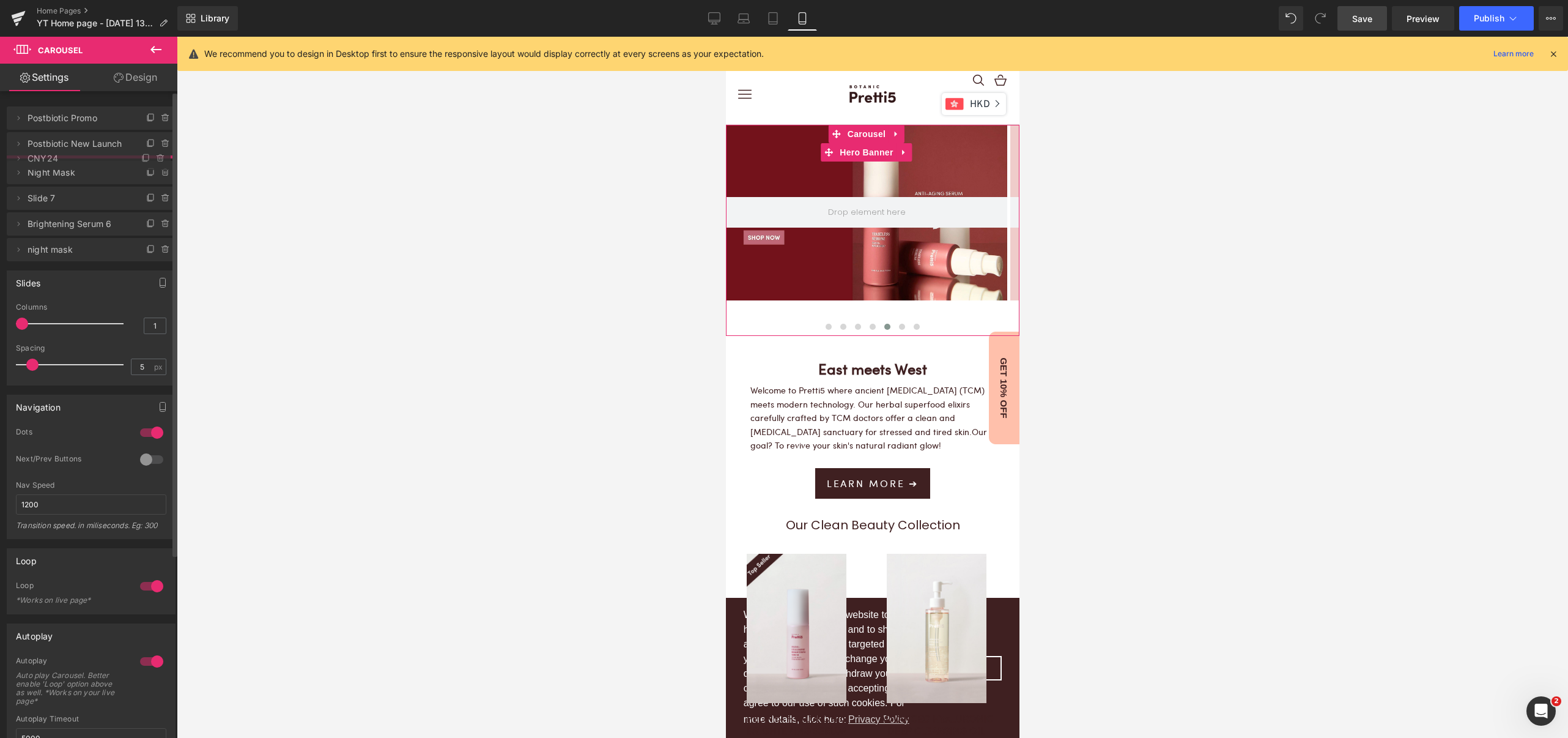
drag, startPoint x: 57, startPoint y: 225, endPoint x: 58, endPoint y: 163, distance: 62.0
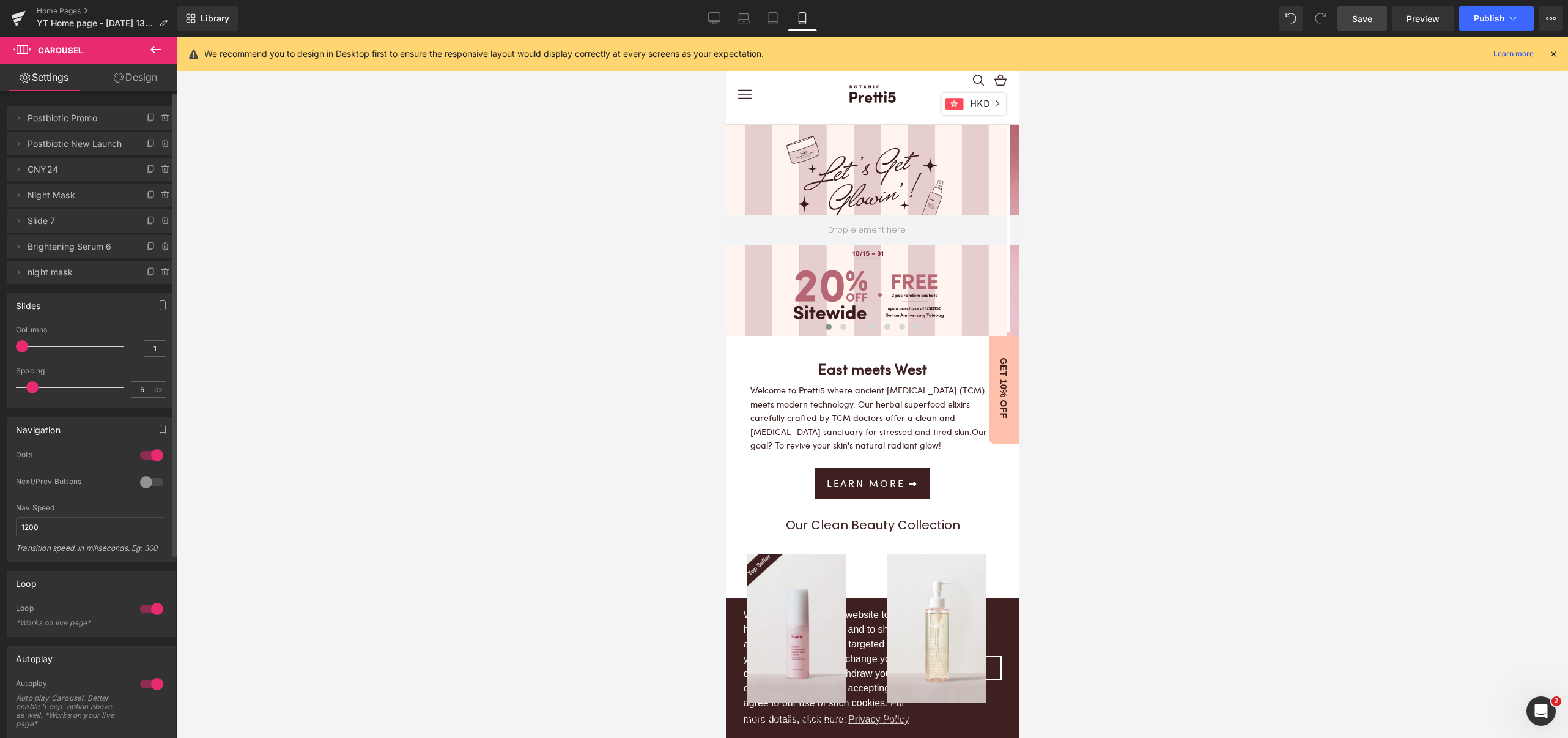
scroll to position [6, 6]
click at [869, 328] on span at bounding box center [872, 327] width 6 height 6
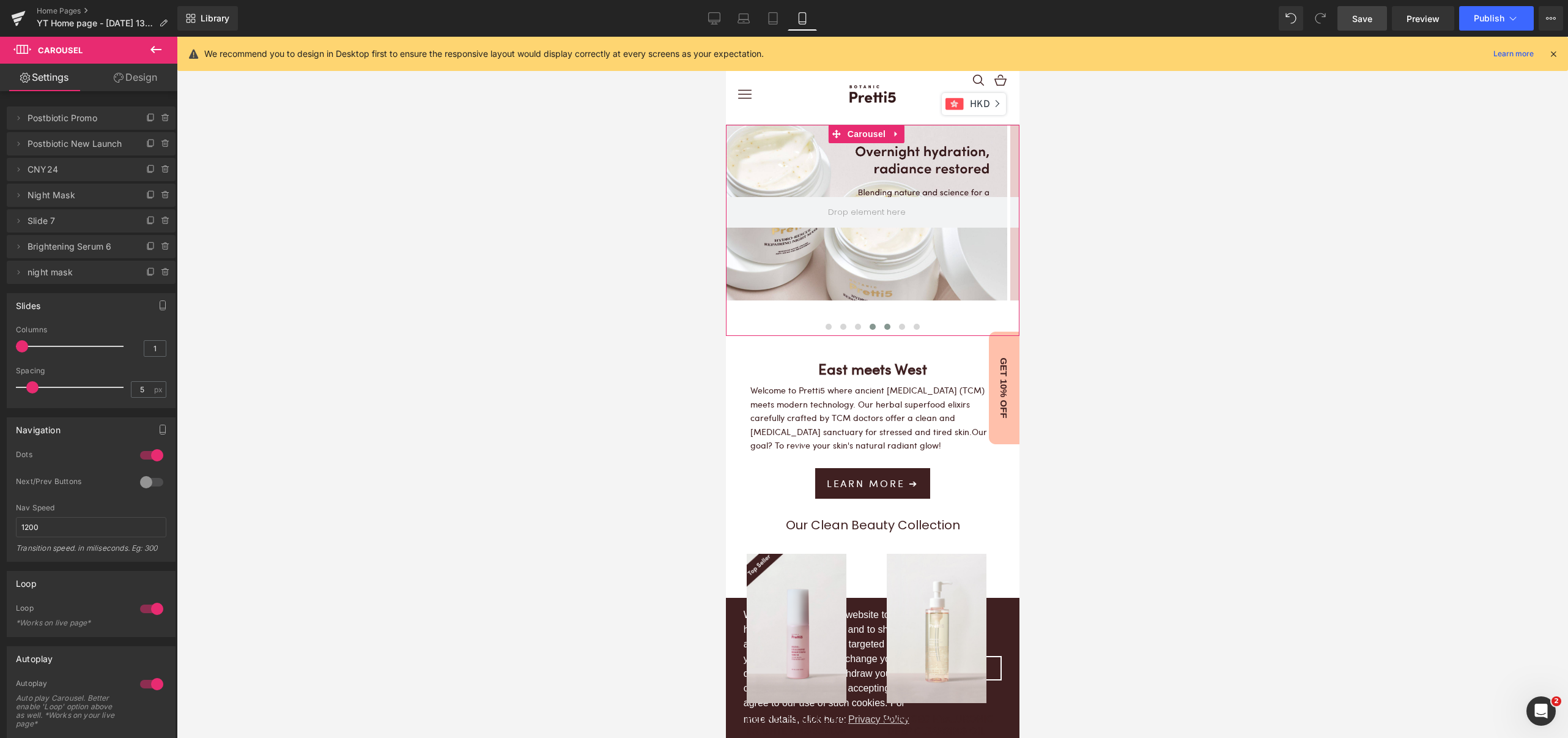
click at [884, 324] on span at bounding box center [887, 327] width 6 height 6
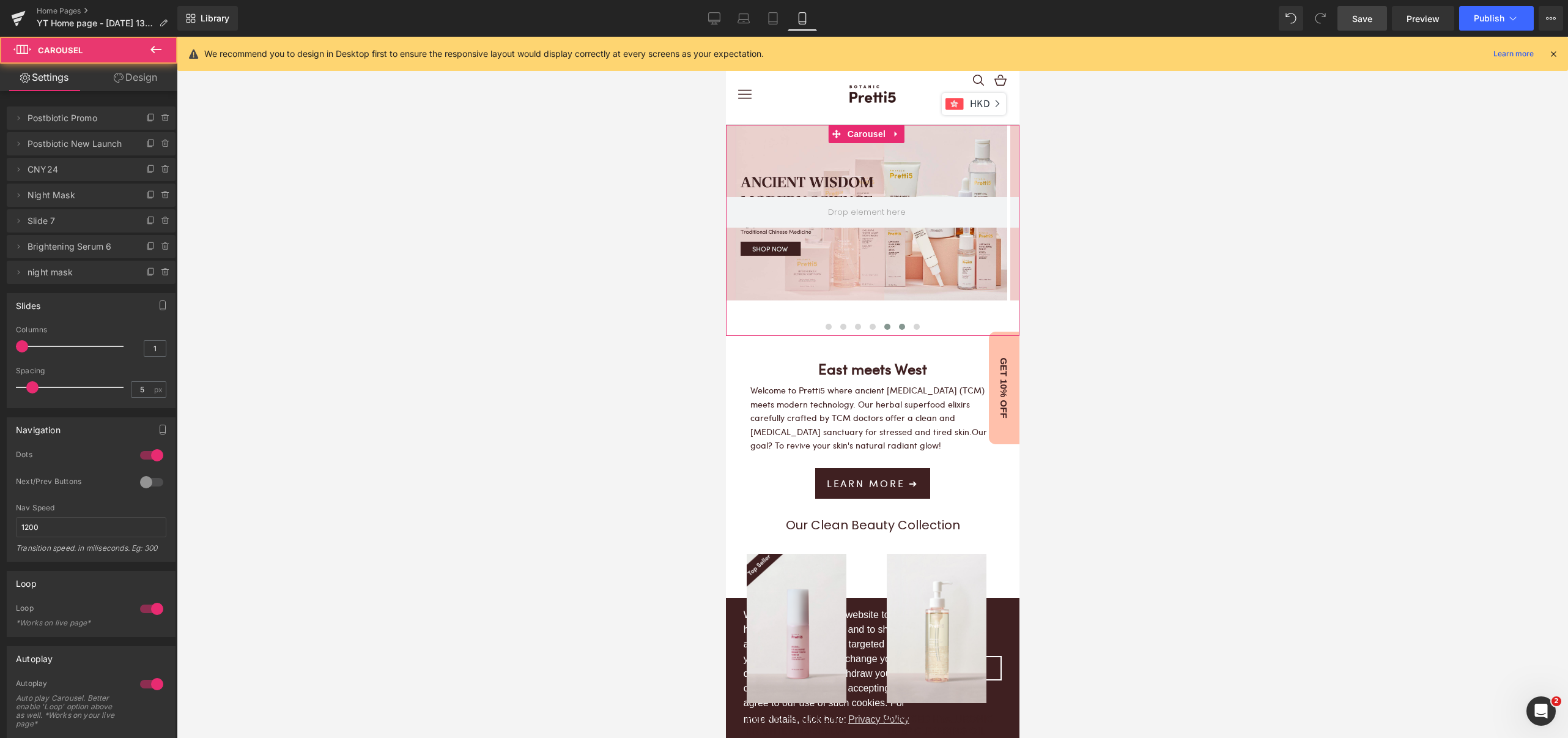
click at [898, 327] on span at bounding box center [901, 327] width 6 height 6
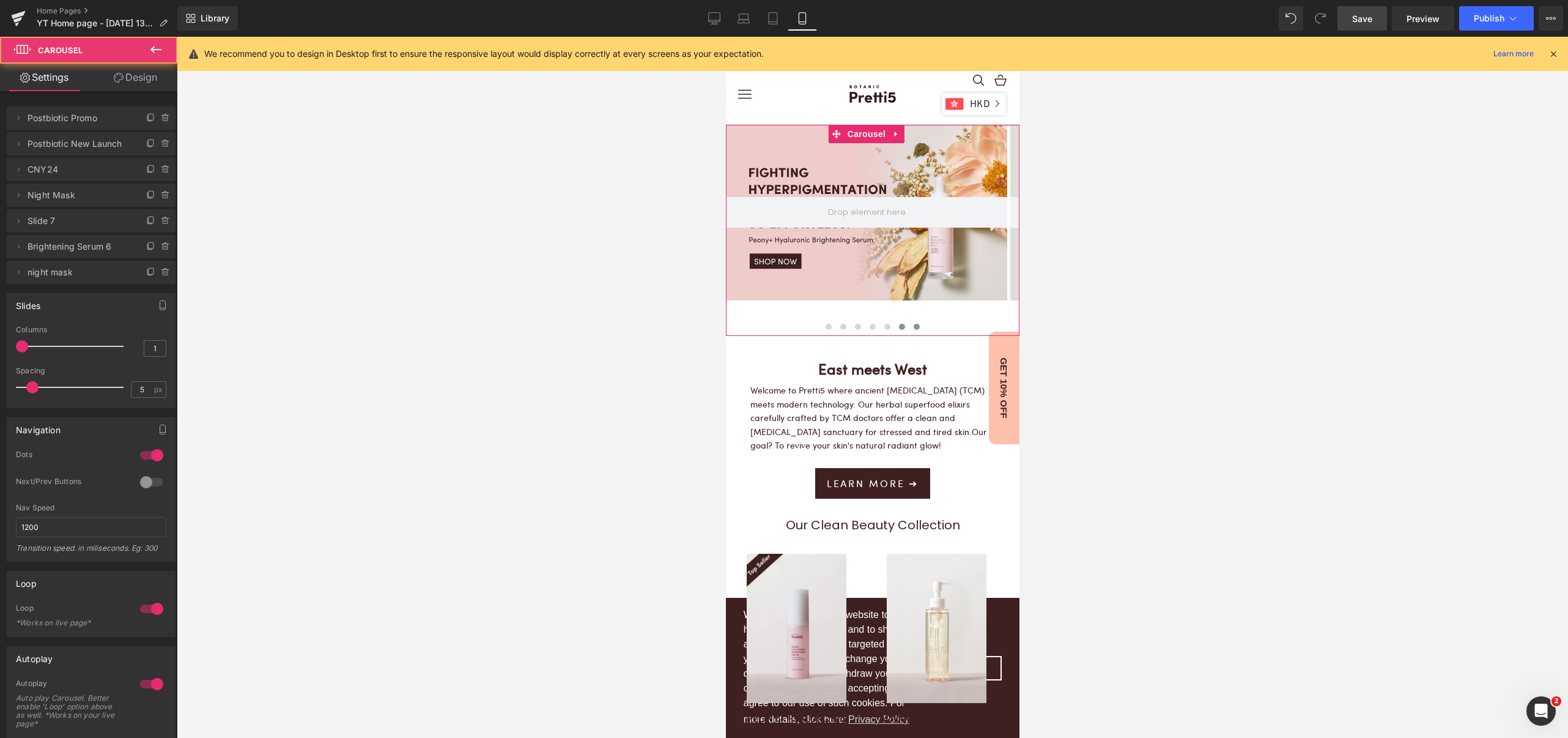
click at [913, 327] on span at bounding box center [916, 327] width 6 height 6
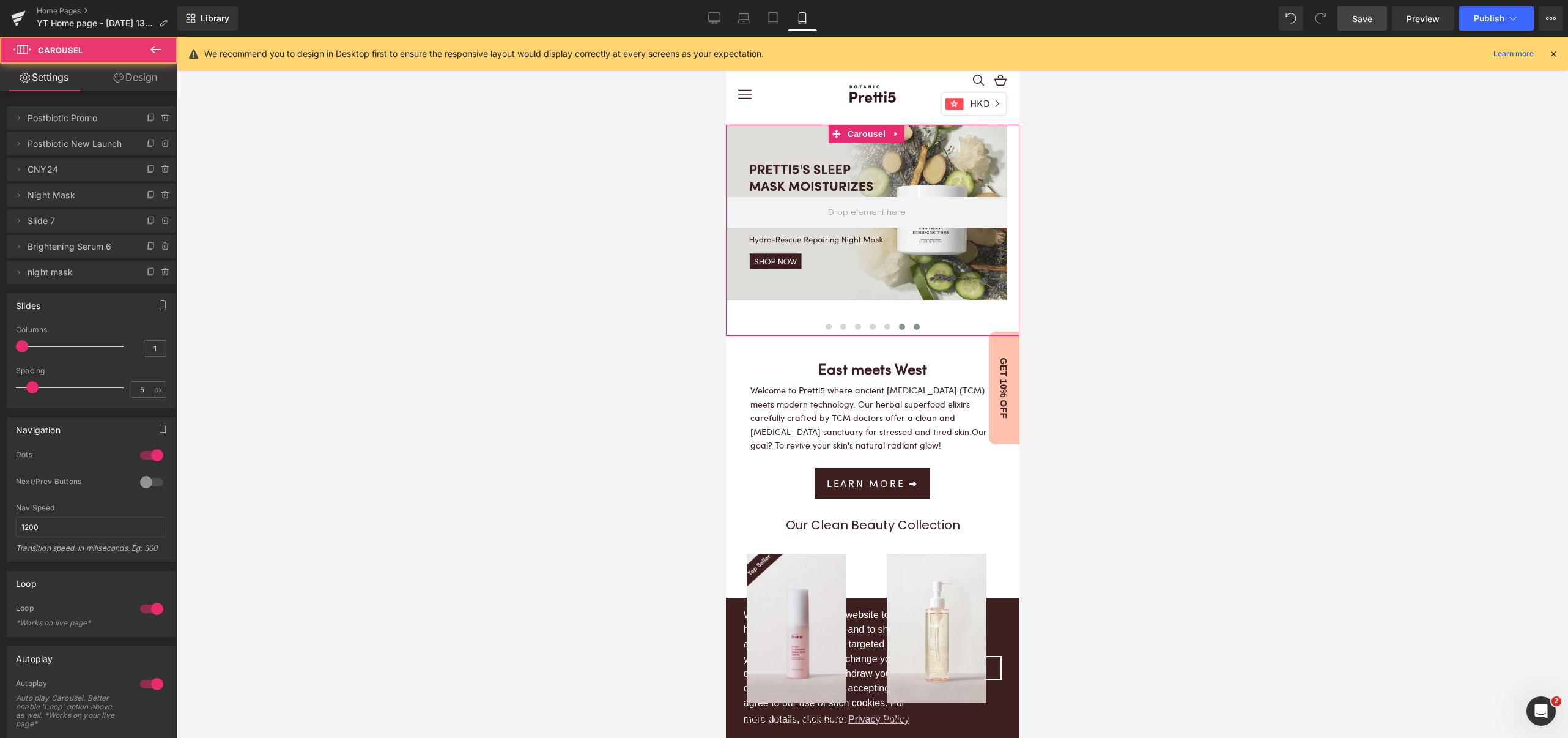
click at [898, 324] on span at bounding box center [901, 327] width 6 height 6
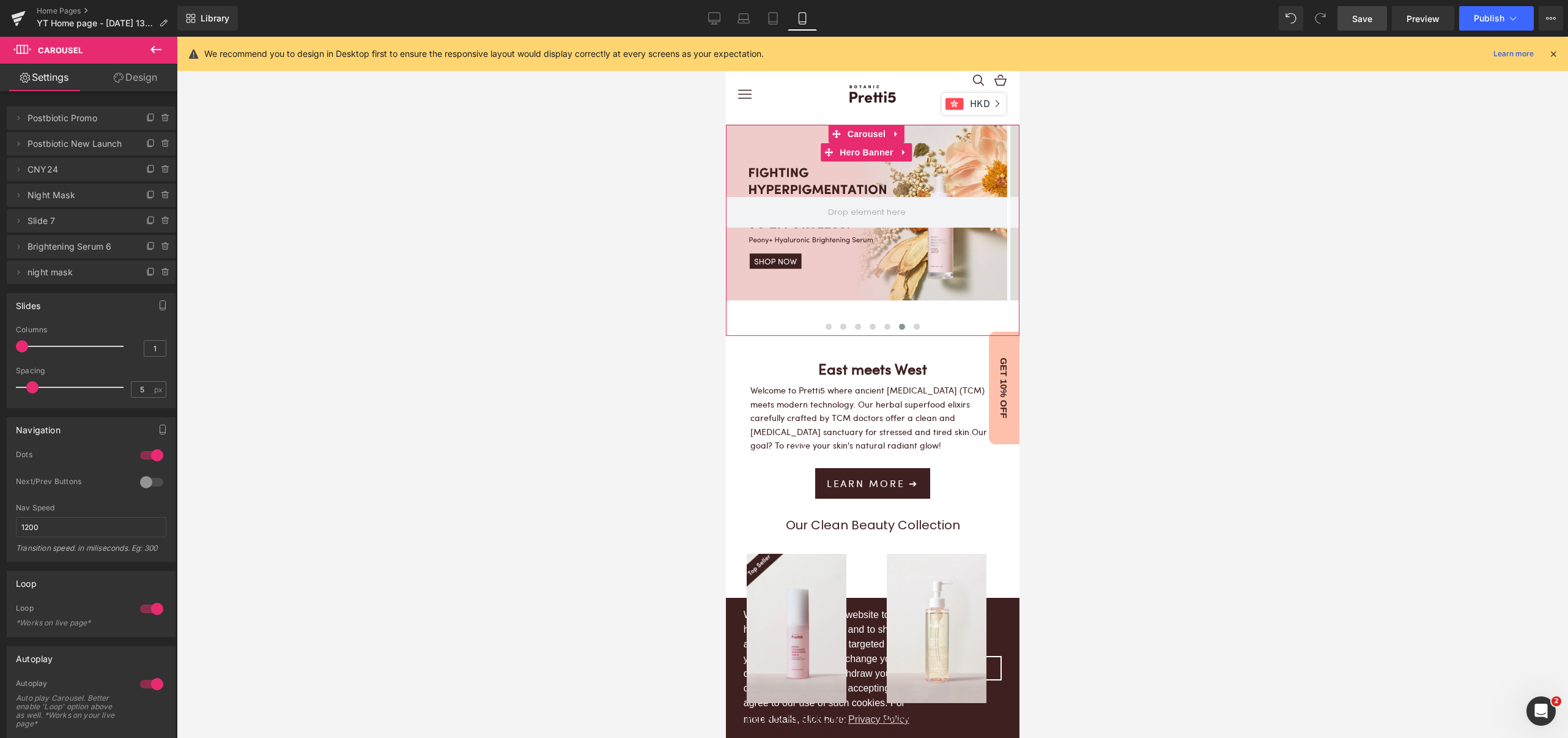
click at [888, 258] on div at bounding box center [866, 212] width 281 height 175
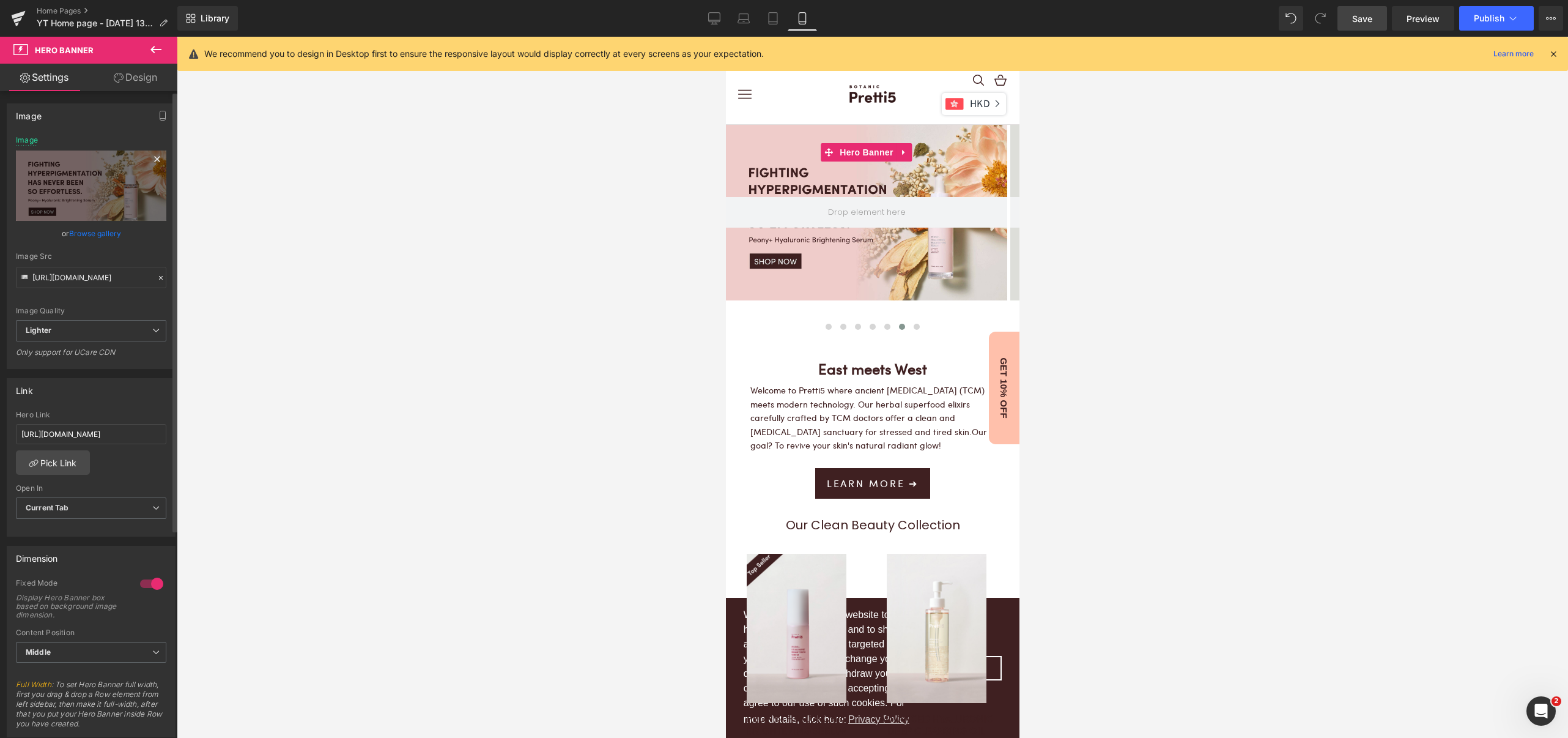
click at [150, 156] on icon at bounding box center [157, 158] width 15 height 15
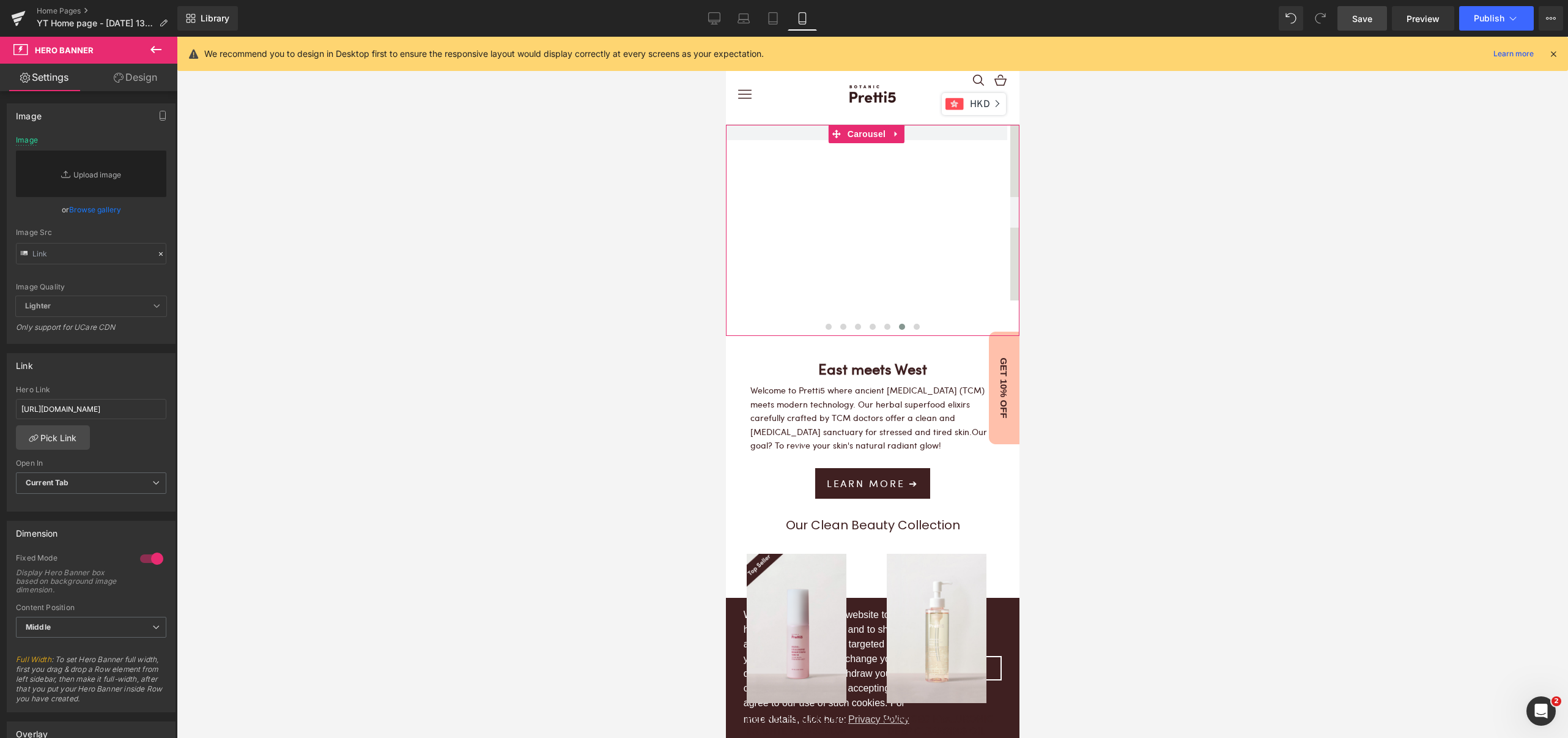
click at [915, 275] on div "Hero Banner Hero Banner" at bounding box center [299, 230] width 1991 height 211
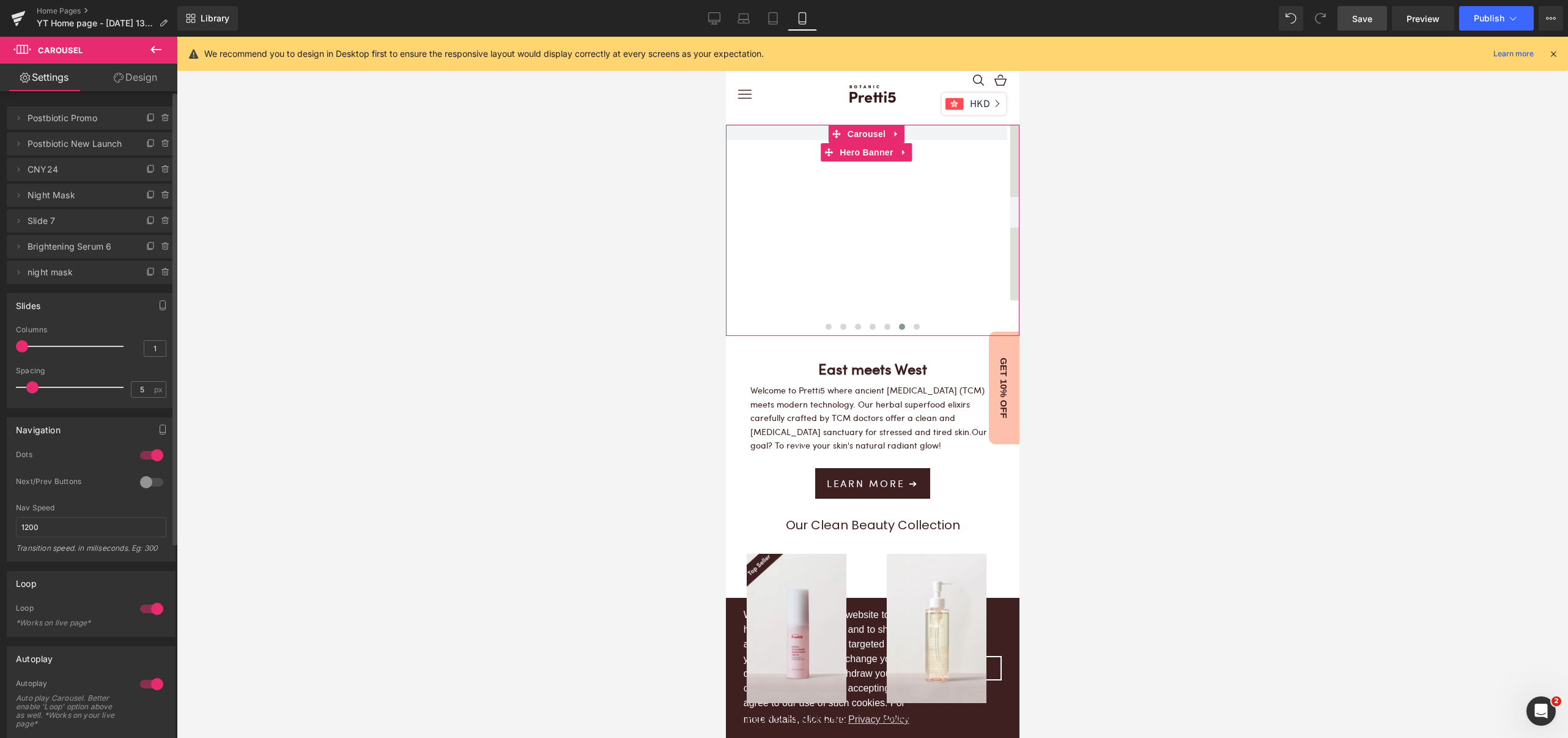
click at [79, 249] on span "Brightening Serum 6" at bounding box center [79, 246] width 103 height 23
click at [161, 244] on icon at bounding box center [165, 246] width 10 height 10
click at [150, 248] on button "Delete" at bounding box center [153, 247] width 39 height 16
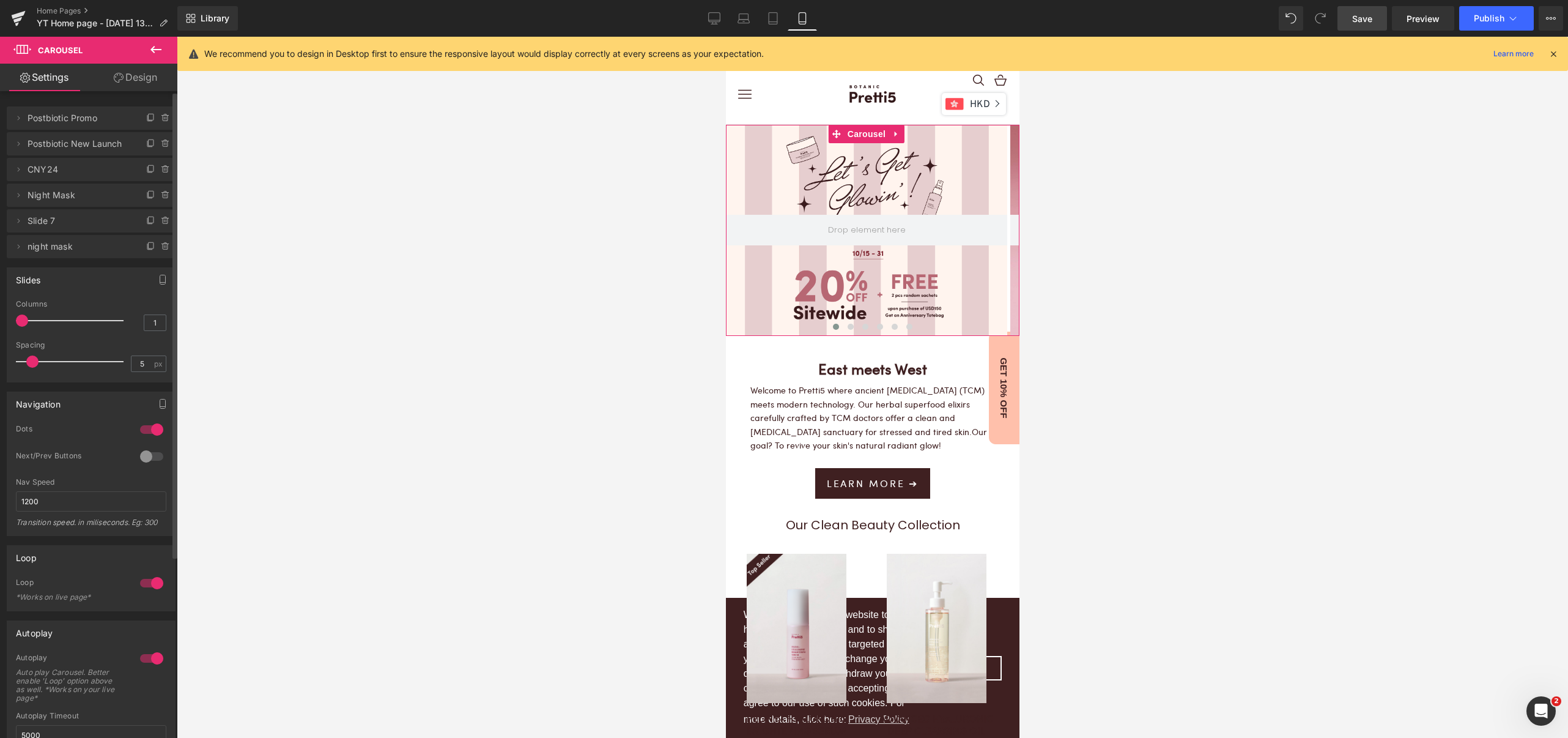
click at [35, 246] on span "night mask" at bounding box center [79, 246] width 103 height 23
click at [35, 242] on span "night mask" at bounding box center [79, 246] width 103 height 23
click at [148, 249] on icon at bounding box center [150, 247] width 5 height 5
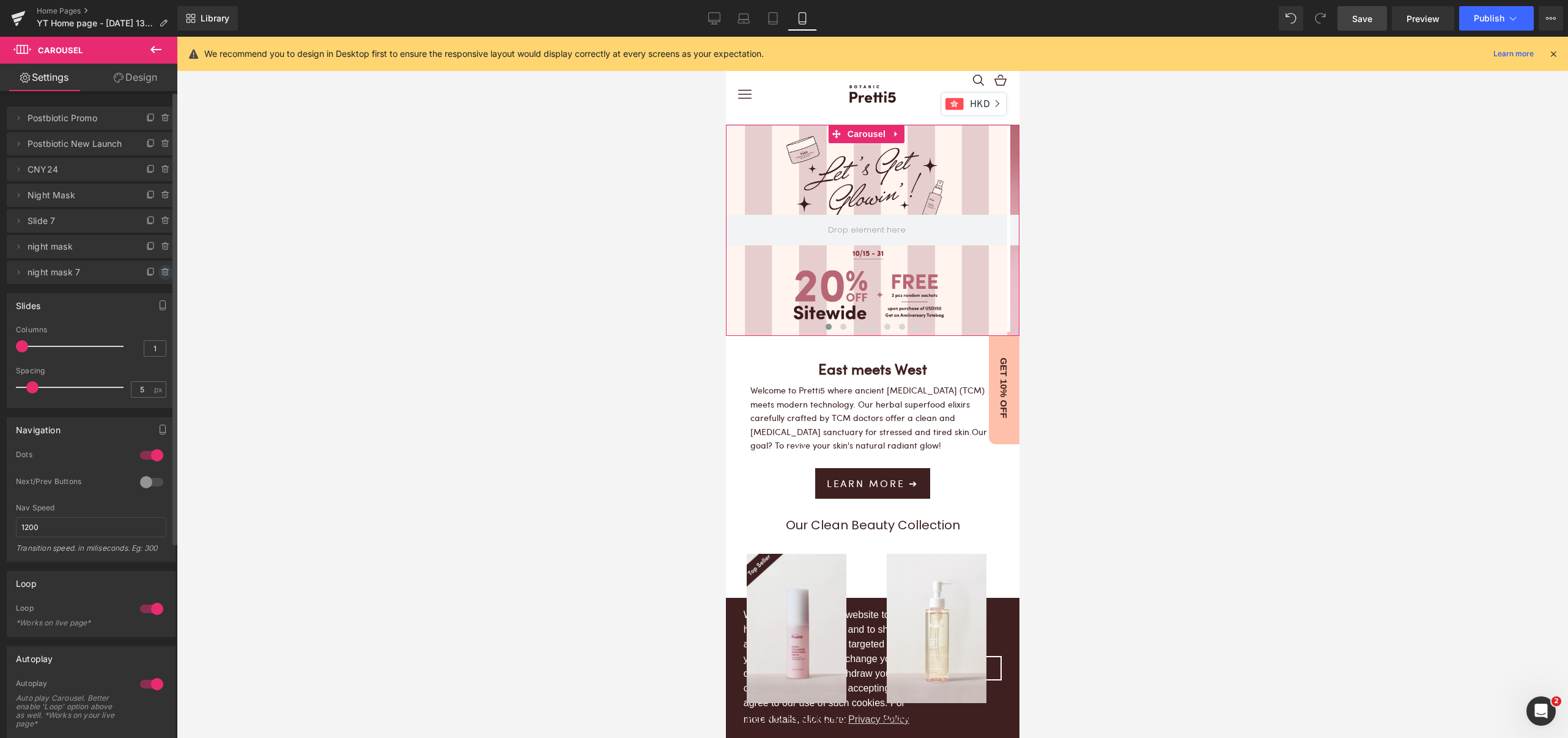
click at [161, 275] on icon at bounding box center [165, 272] width 10 height 10
click at [147, 274] on button "Delete" at bounding box center [153, 273] width 39 height 16
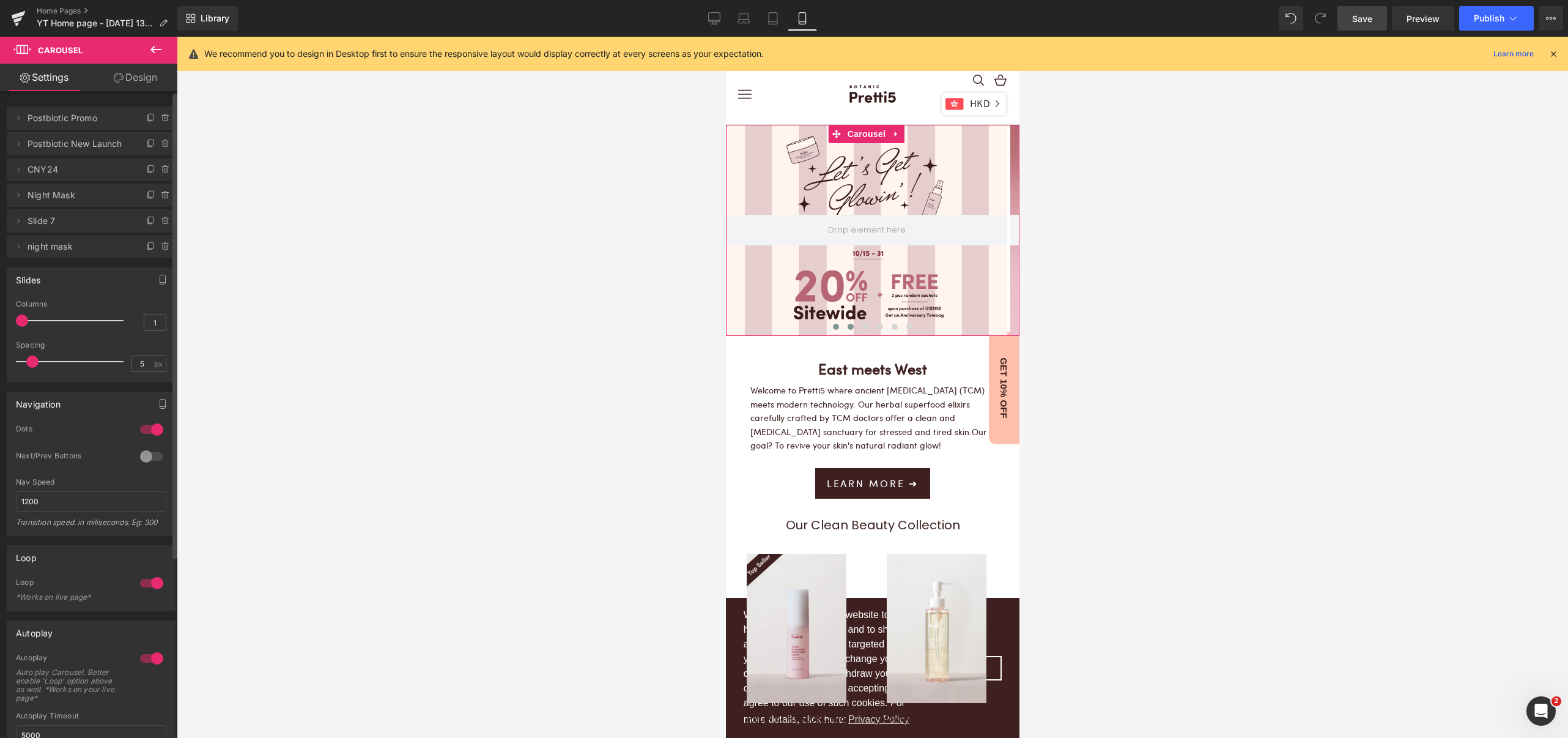
click at [847, 326] on span at bounding box center [849, 327] width 6 height 6
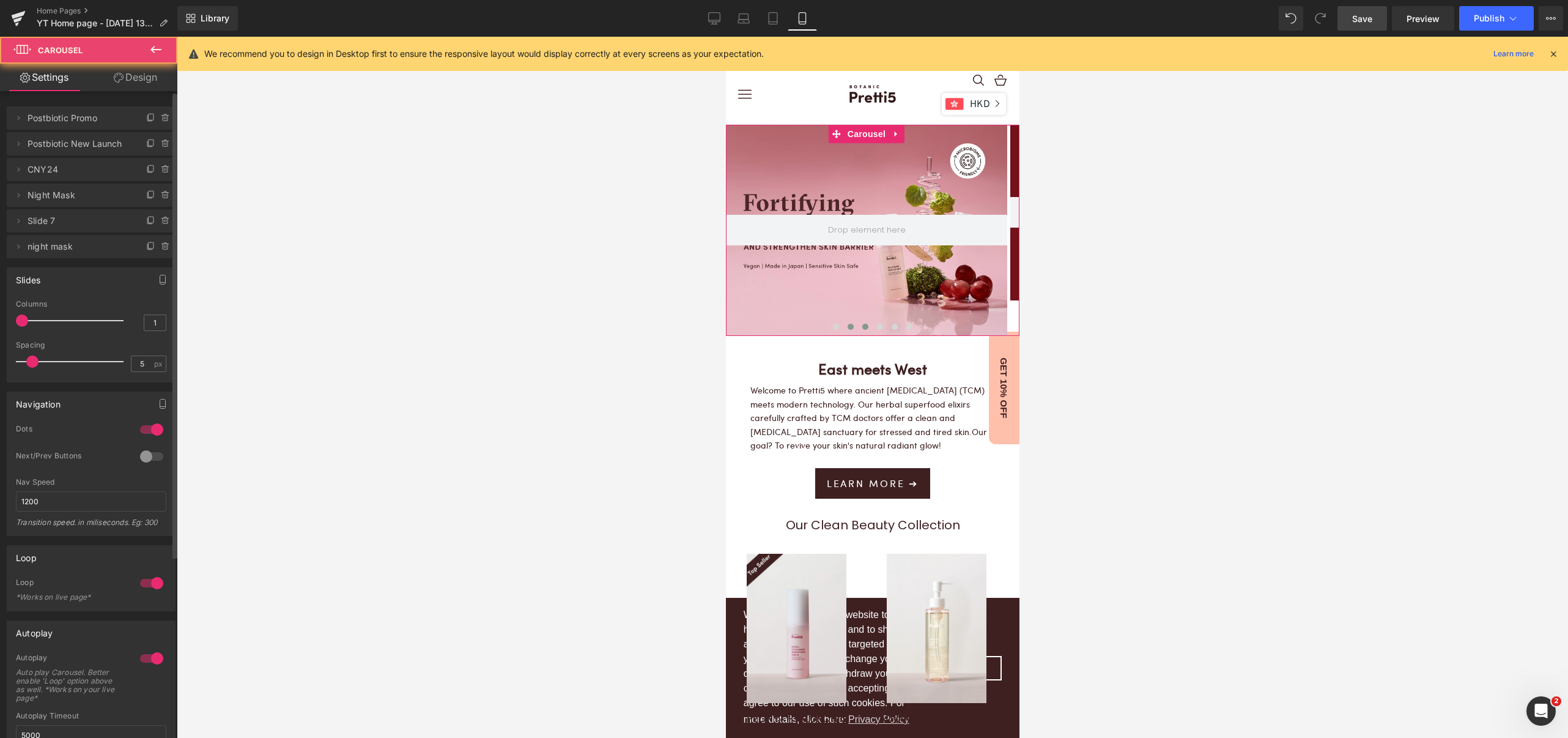
click at [862, 328] on span at bounding box center [865, 327] width 6 height 6
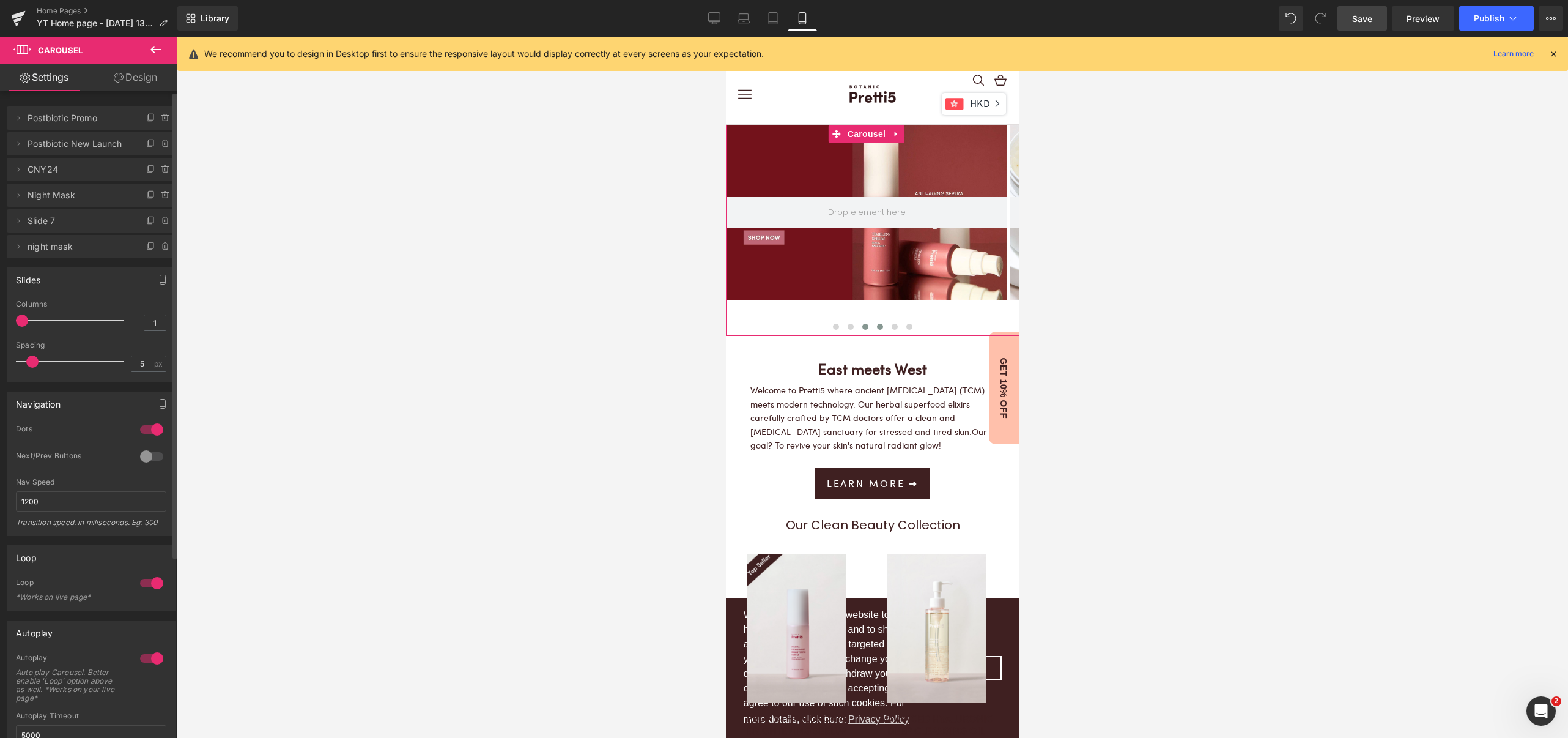
click at [877, 328] on span at bounding box center [880, 327] width 6 height 6
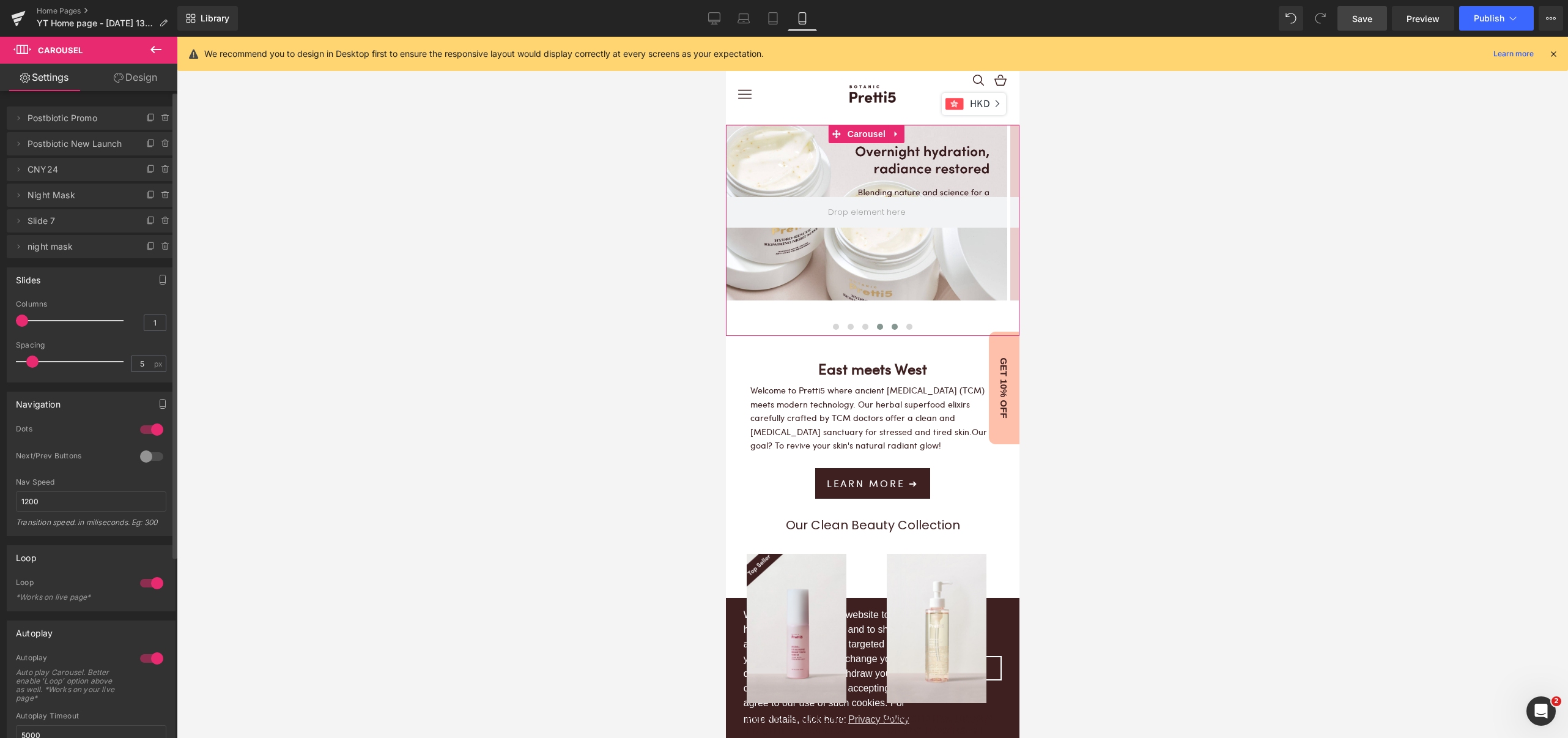
click at [891, 328] on span at bounding box center [894, 327] width 6 height 6
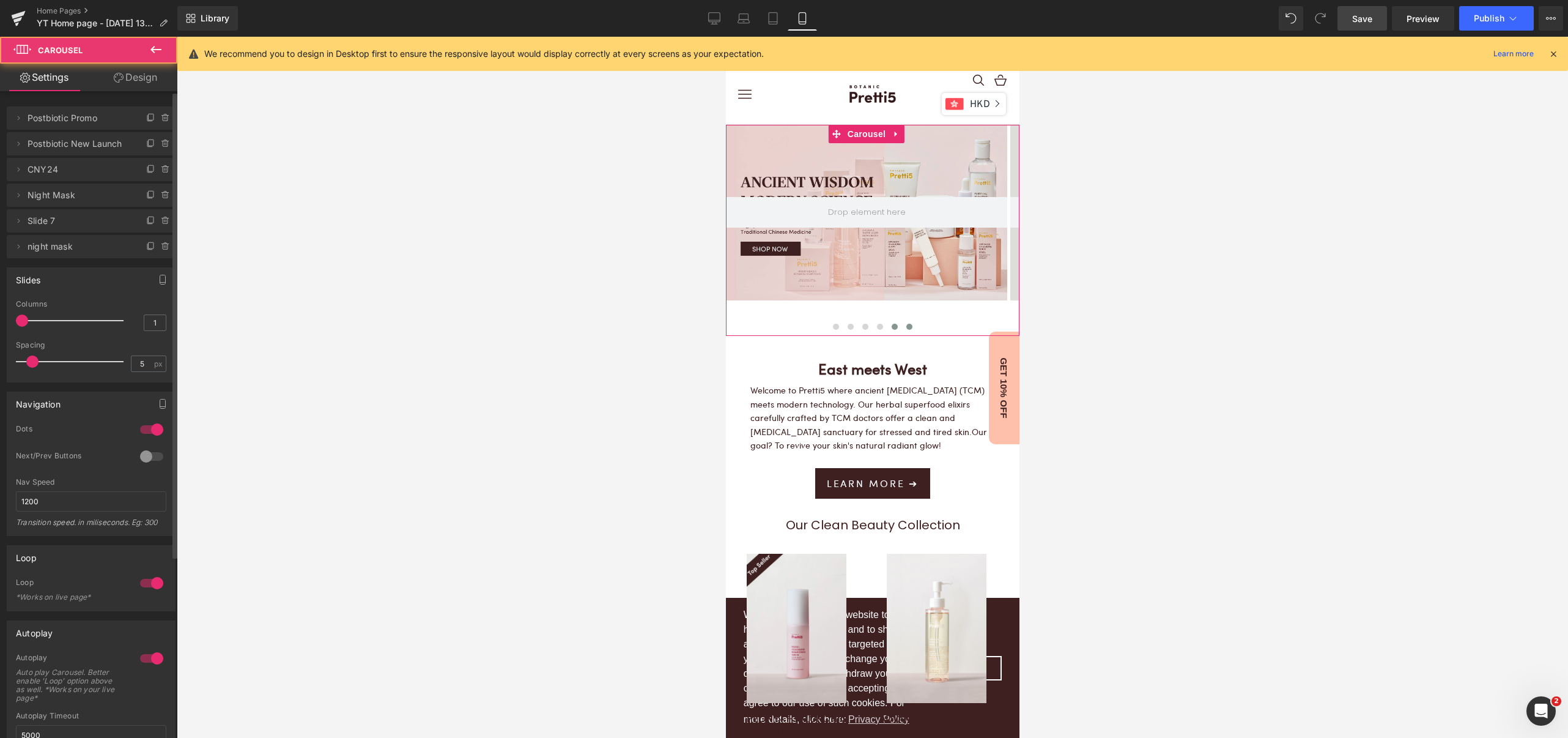
click at [906, 326] on span at bounding box center [909, 327] width 6 height 6
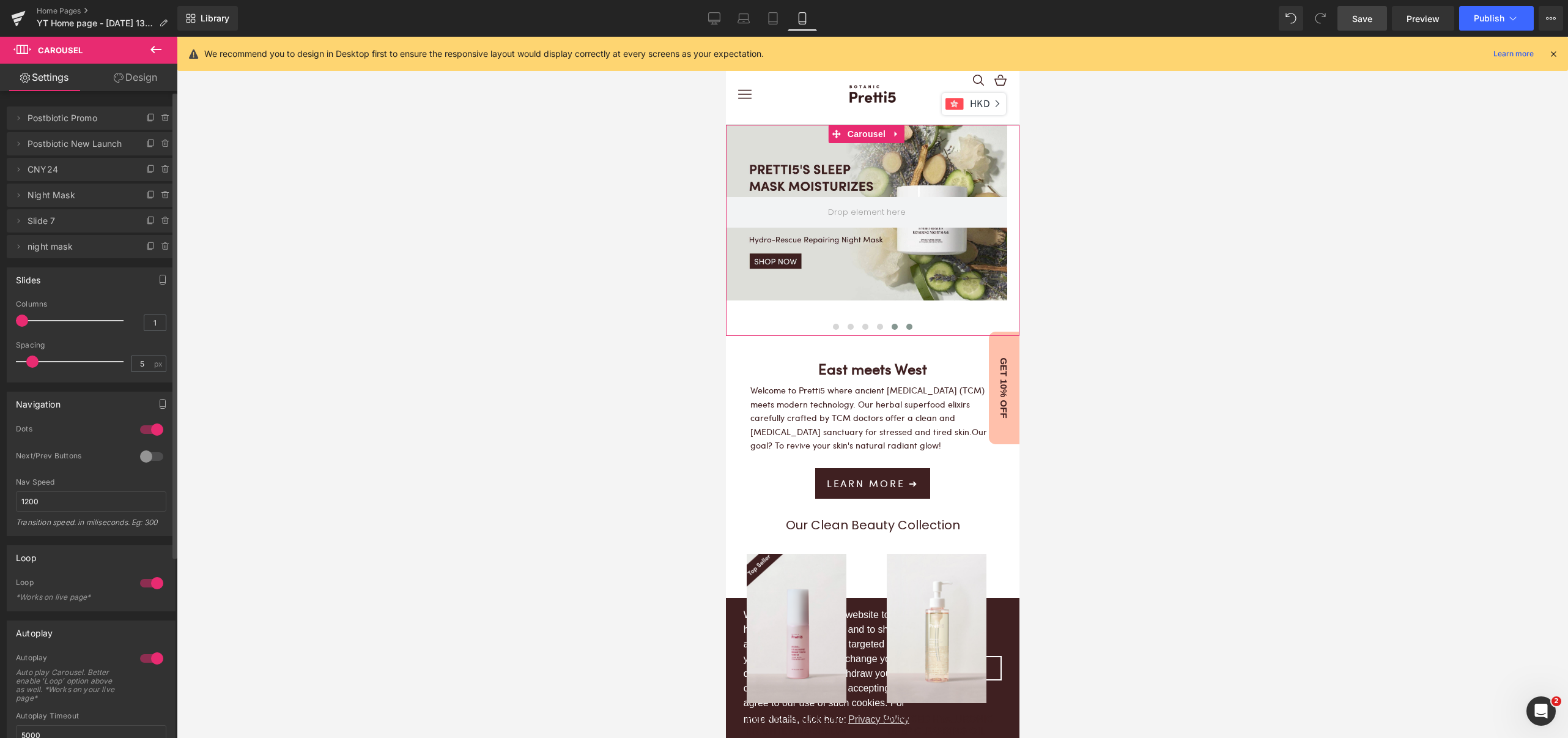
click at [892, 324] on button at bounding box center [894, 327] width 15 height 12
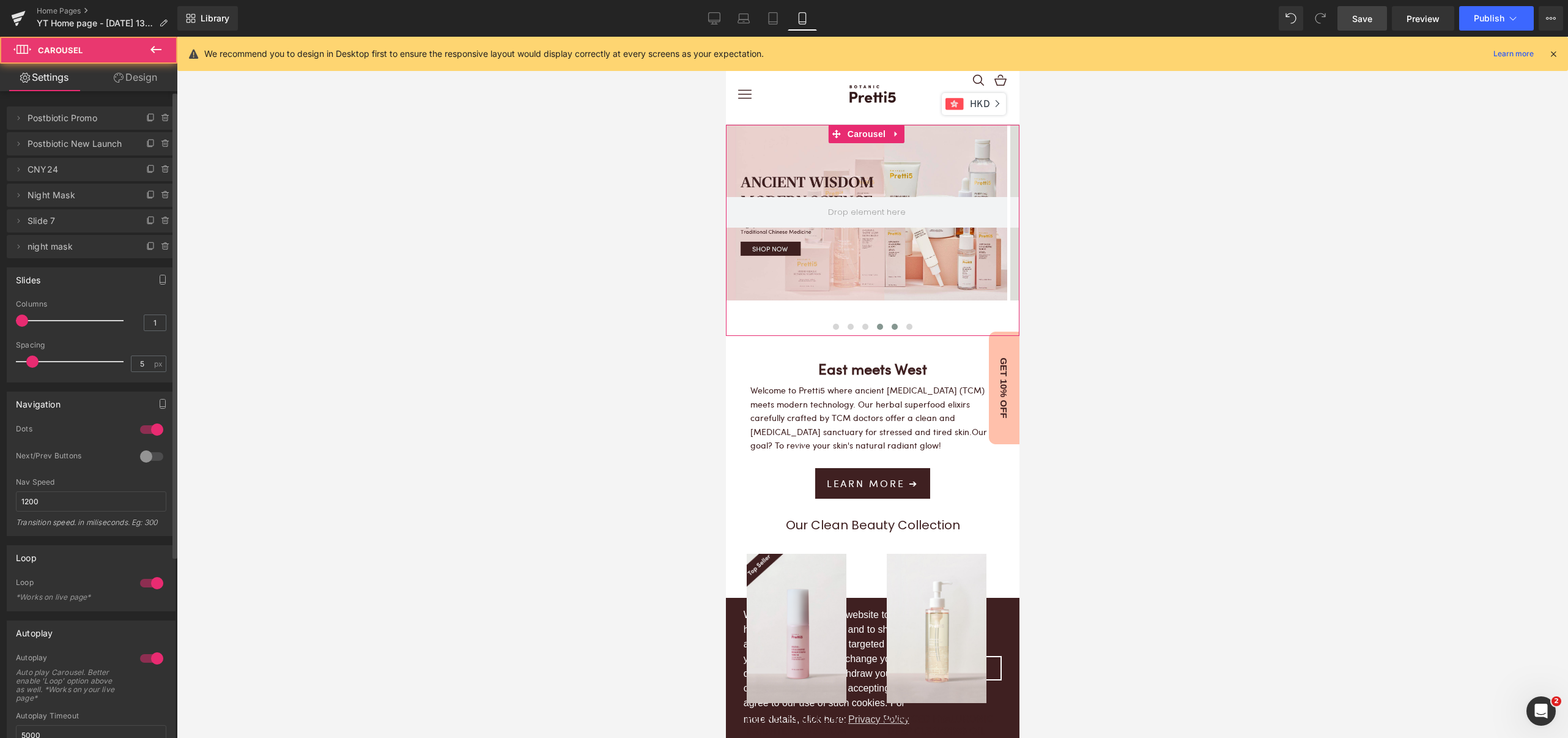
click at [876, 326] on button at bounding box center [880, 327] width 15 height 12
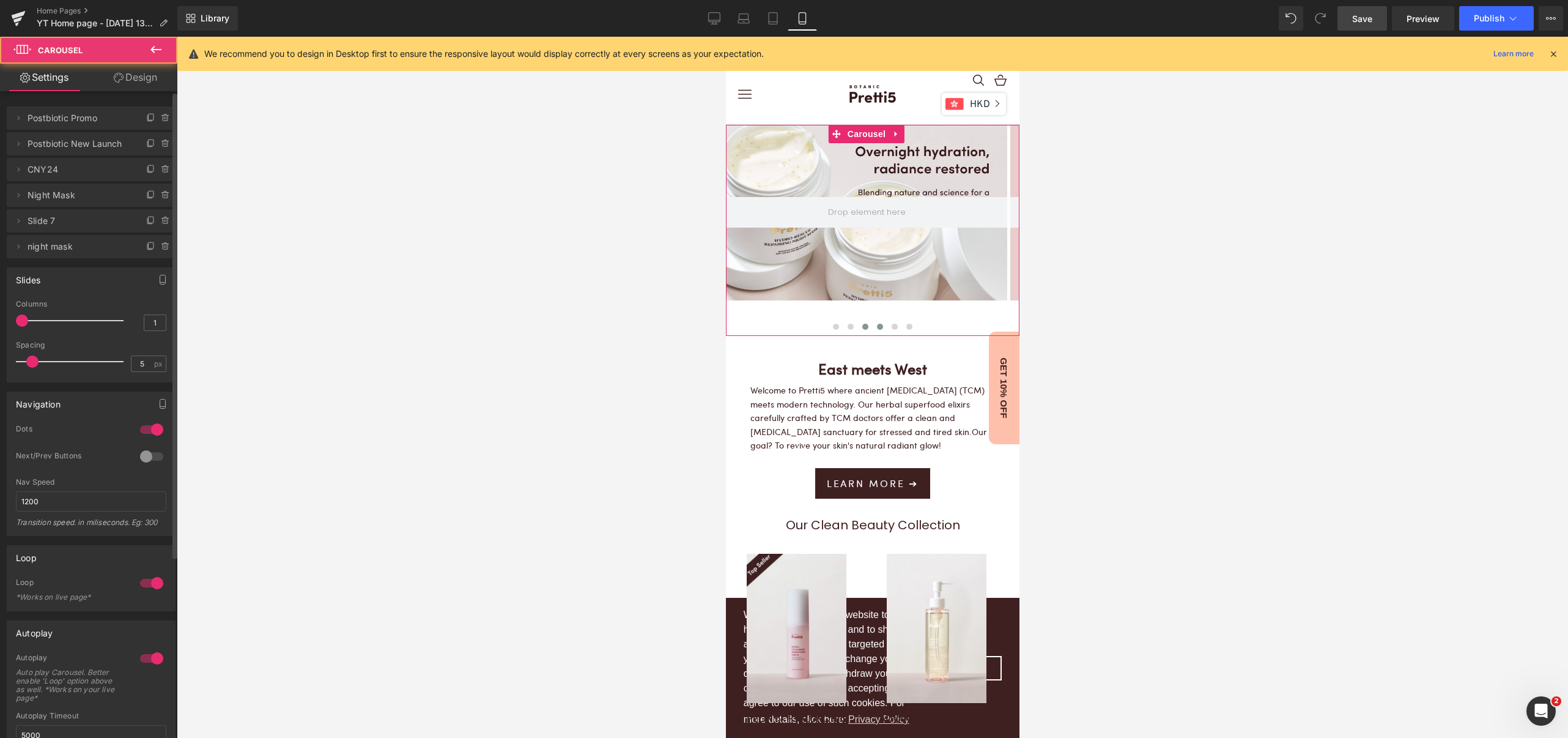
click at [857, 326] on button at bounding box center [865, 327] width 15 height 12
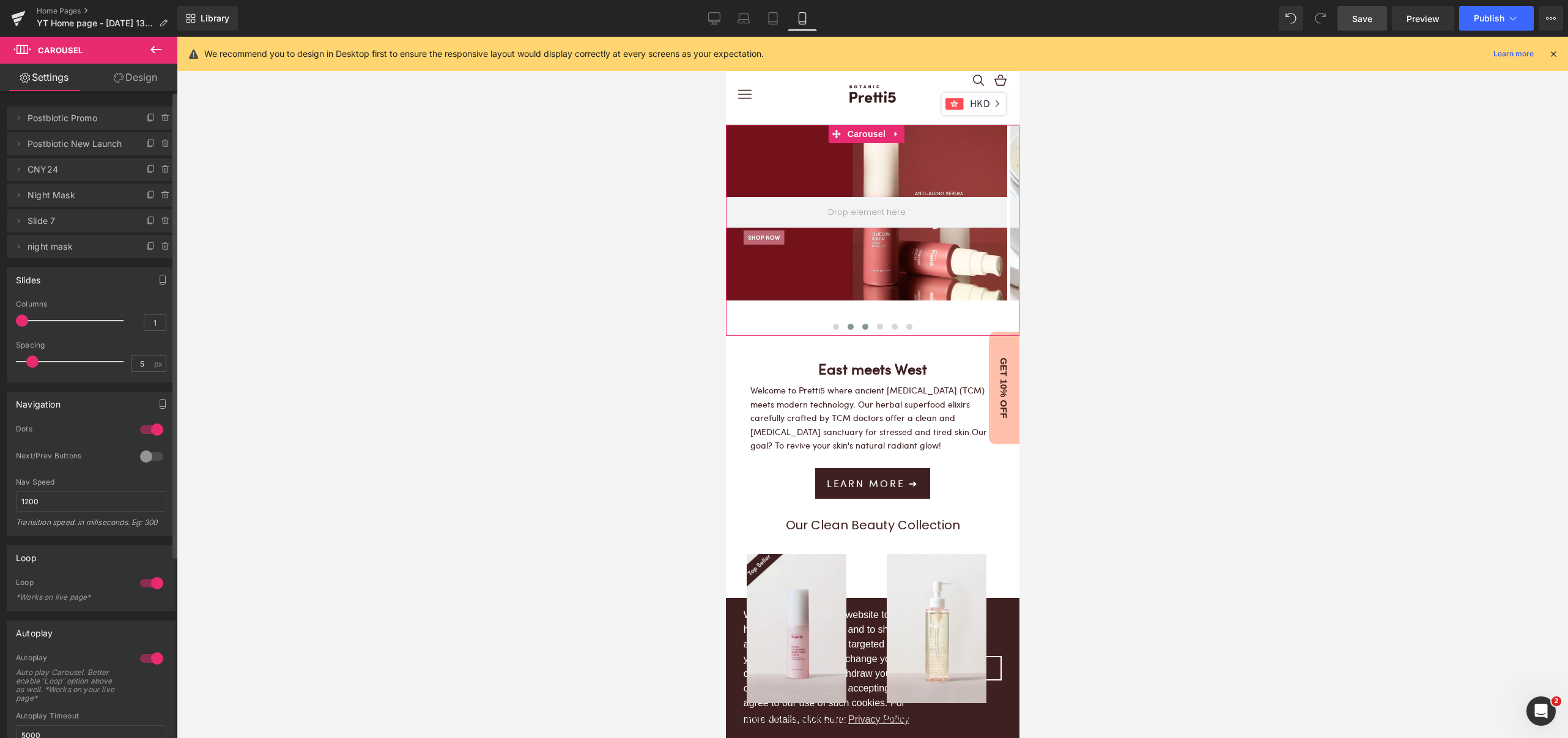
click at [847, 327] on span at bounding box center [849, 327] width 6 height 6
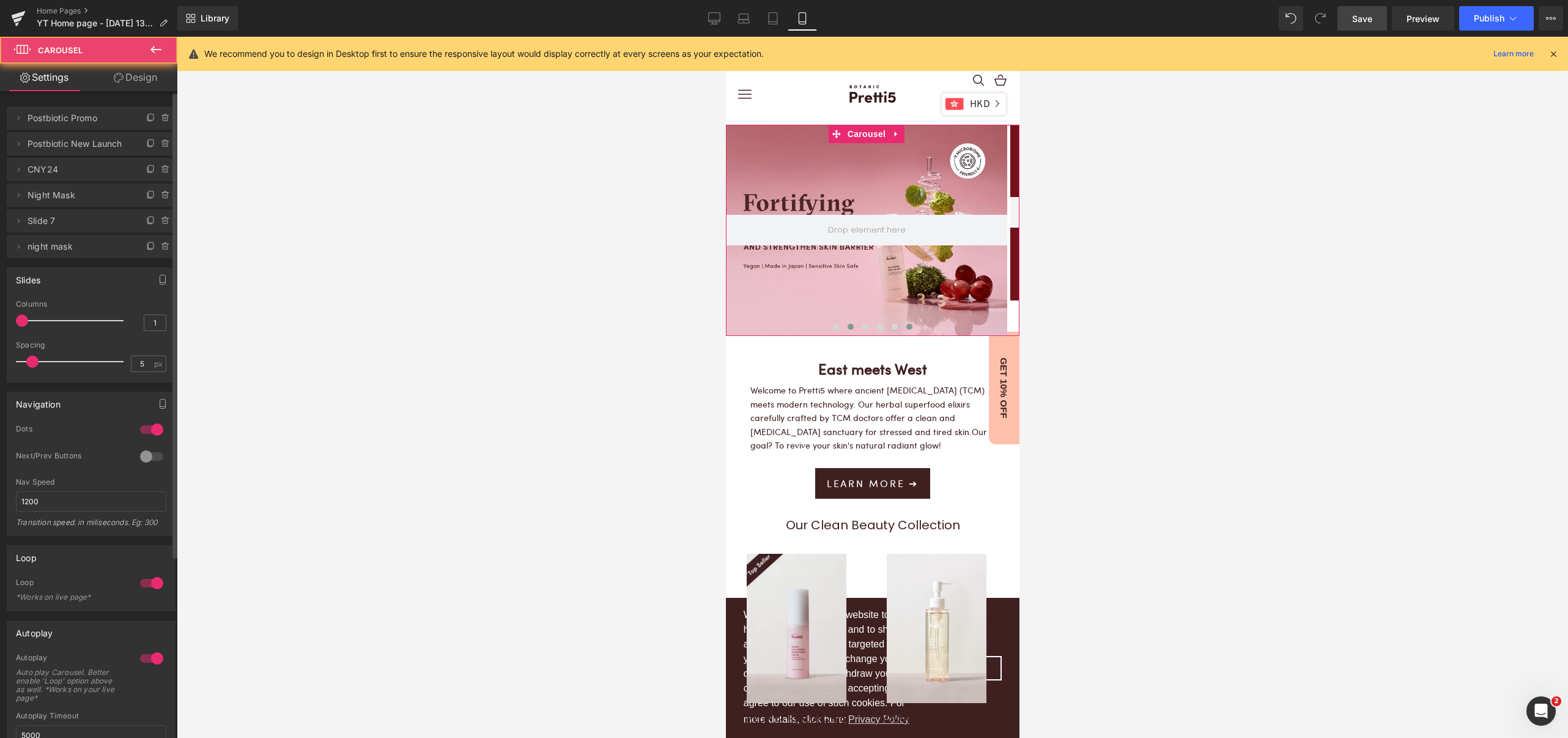
click at [906, 327] on span at bounding box center [909, 327] width 6 height 6
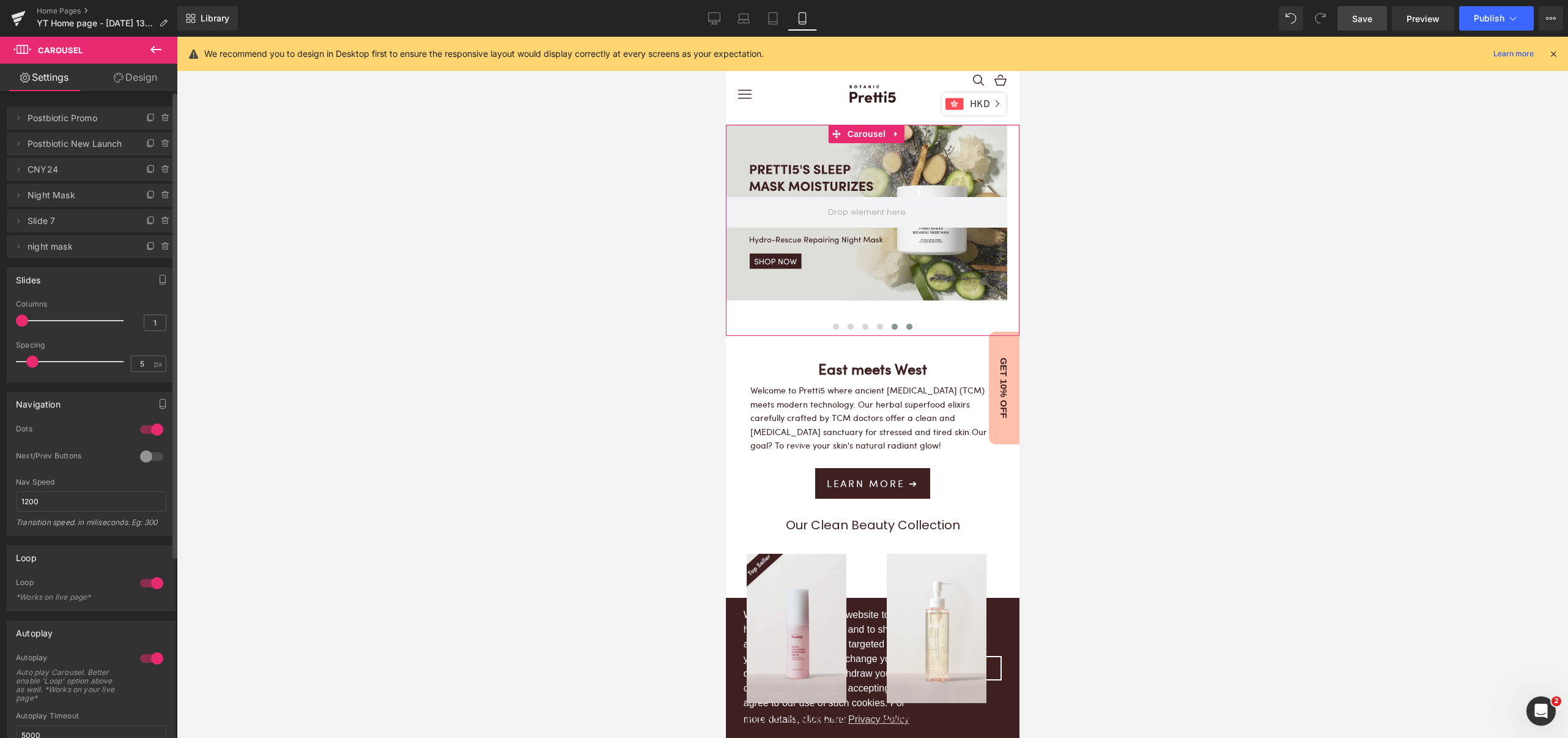
click at [890, 329] on button at bounding box center [894, 327] width 15 height 12
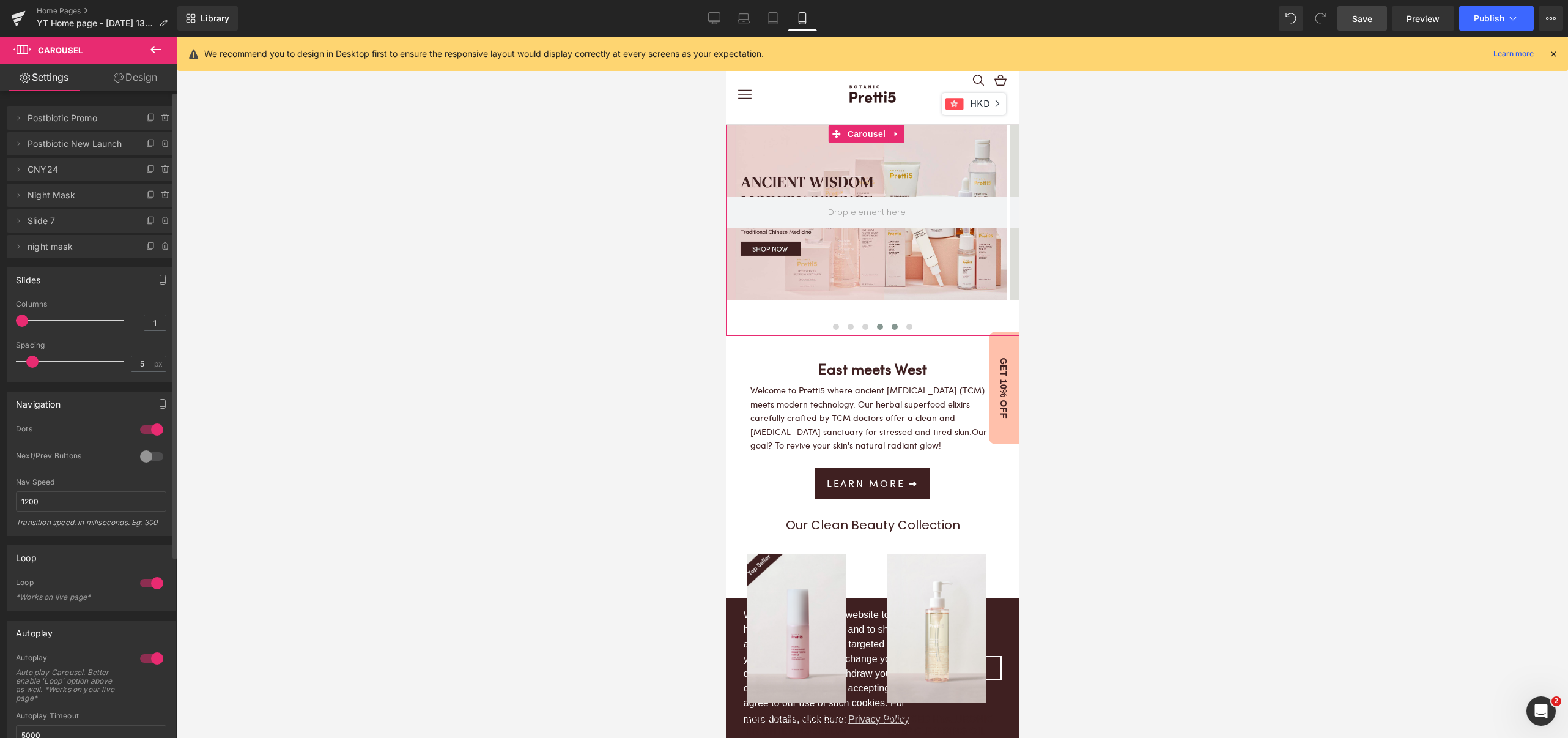
click at [872, 327] on button at bounding box center [880, 327] width 15 height 12
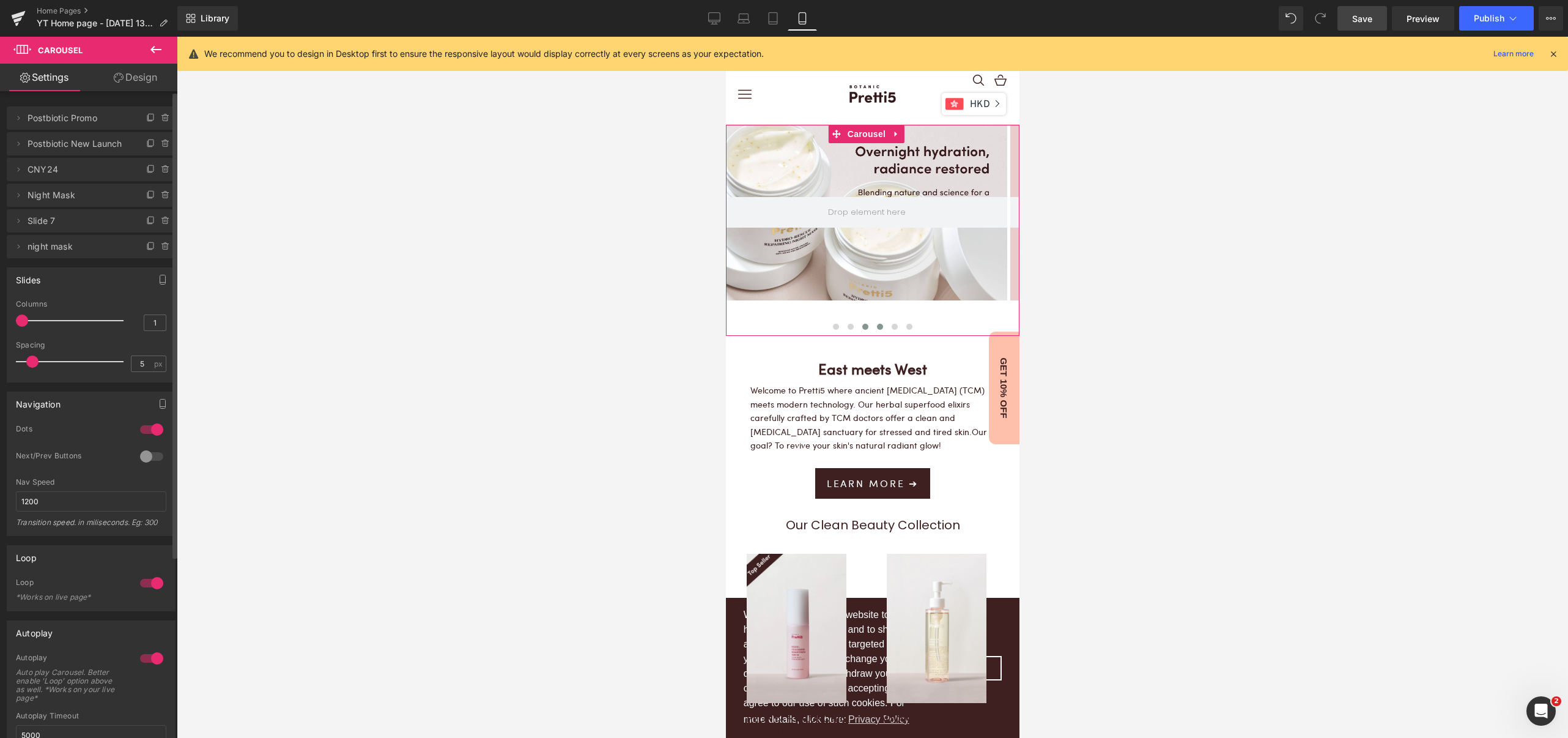
click at [864, 327] on button at bounding box center [865, 327] width 15 height 12
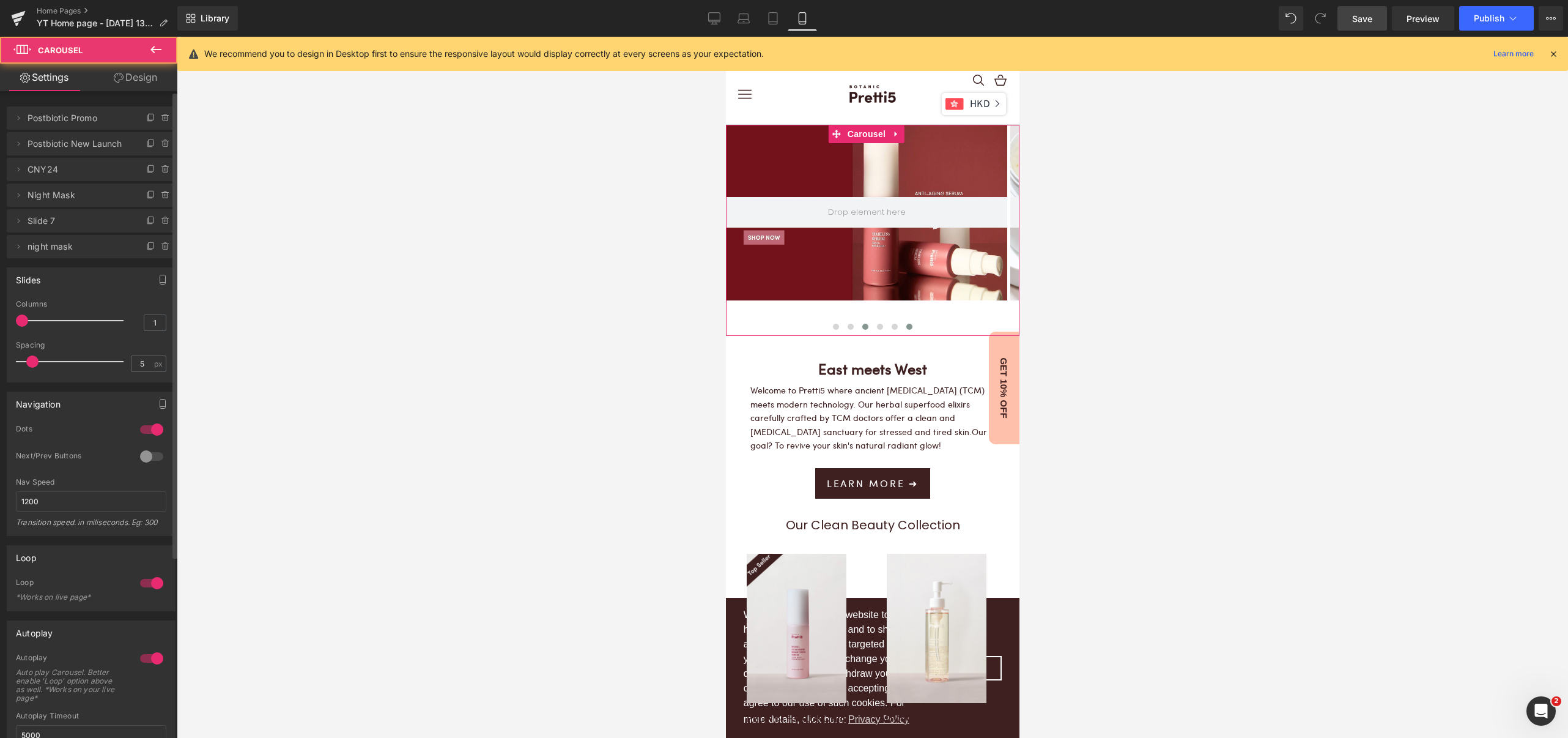
click at [906, 326] on span at bounding box center [909, 327] width 6 height 6
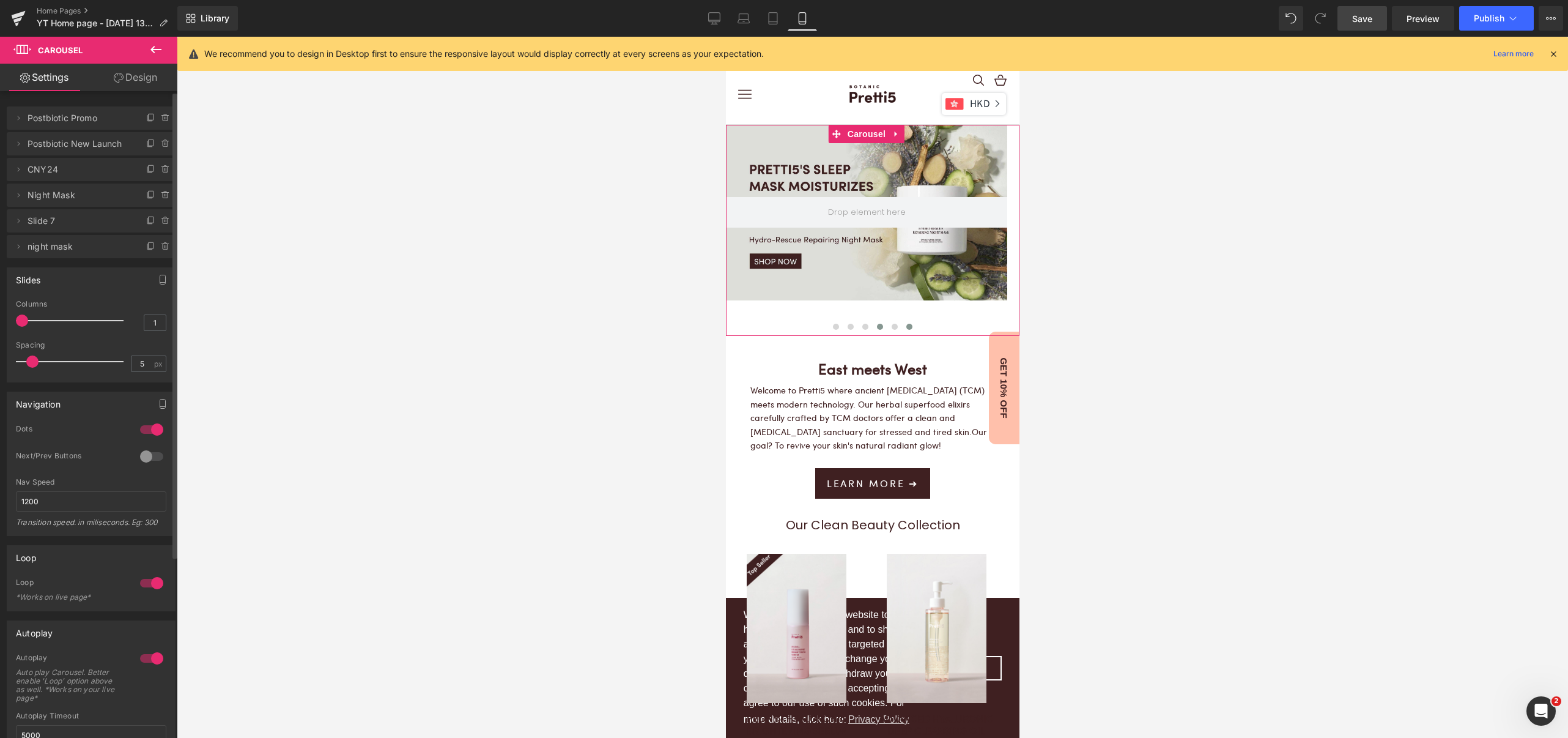
click at [877, 324] on span at bounding box center [880, 327] width 6 height 6
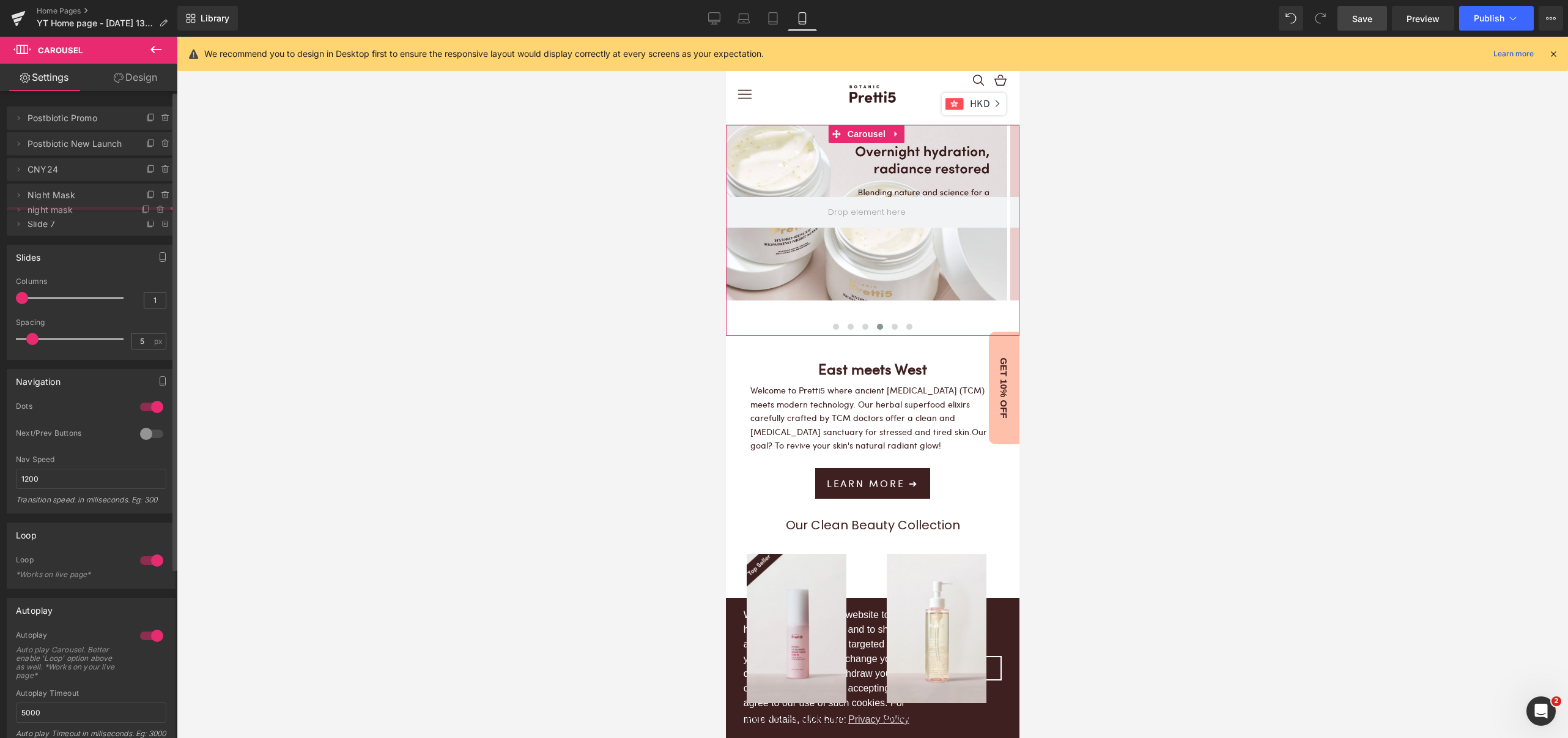
drag, startPoint x: 55, startPoint y: 247, endPoint x: 62, endPoint y: 211, distance: 36.7
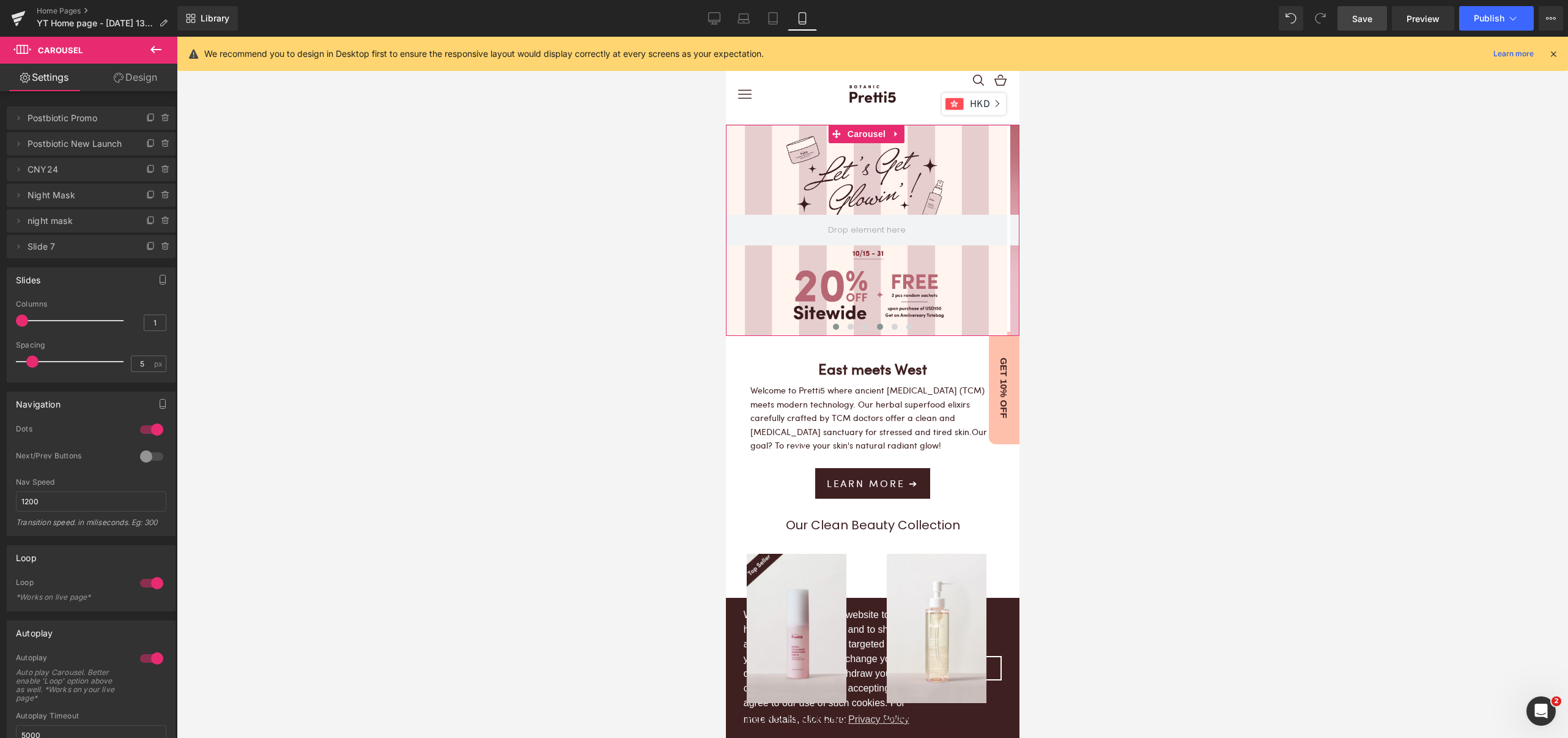
click at [877, 328] on span at bounding box center [880, 327] width 6 height 6
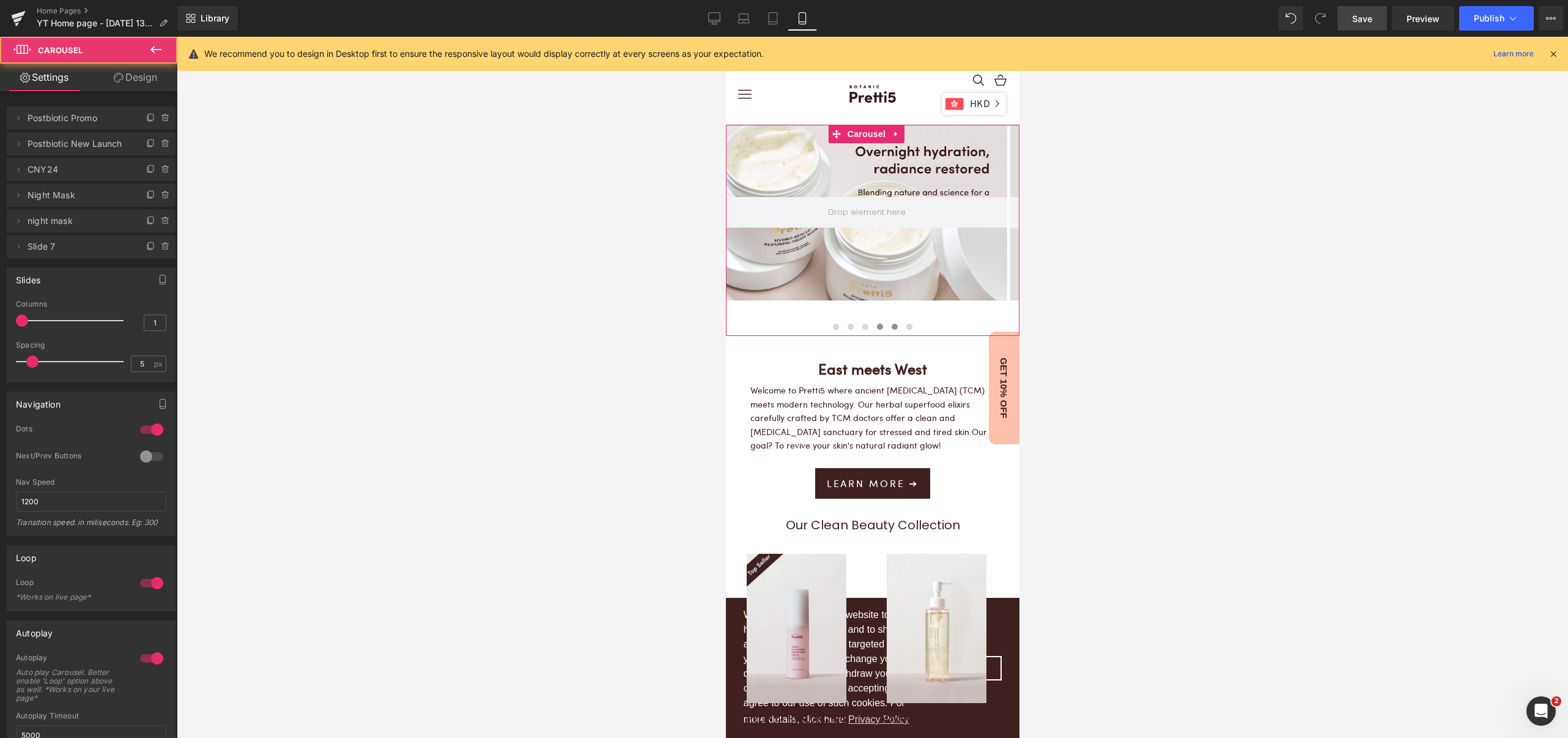
click at [891, 328] on span at bounding box center [894, 327] width 6 height 6
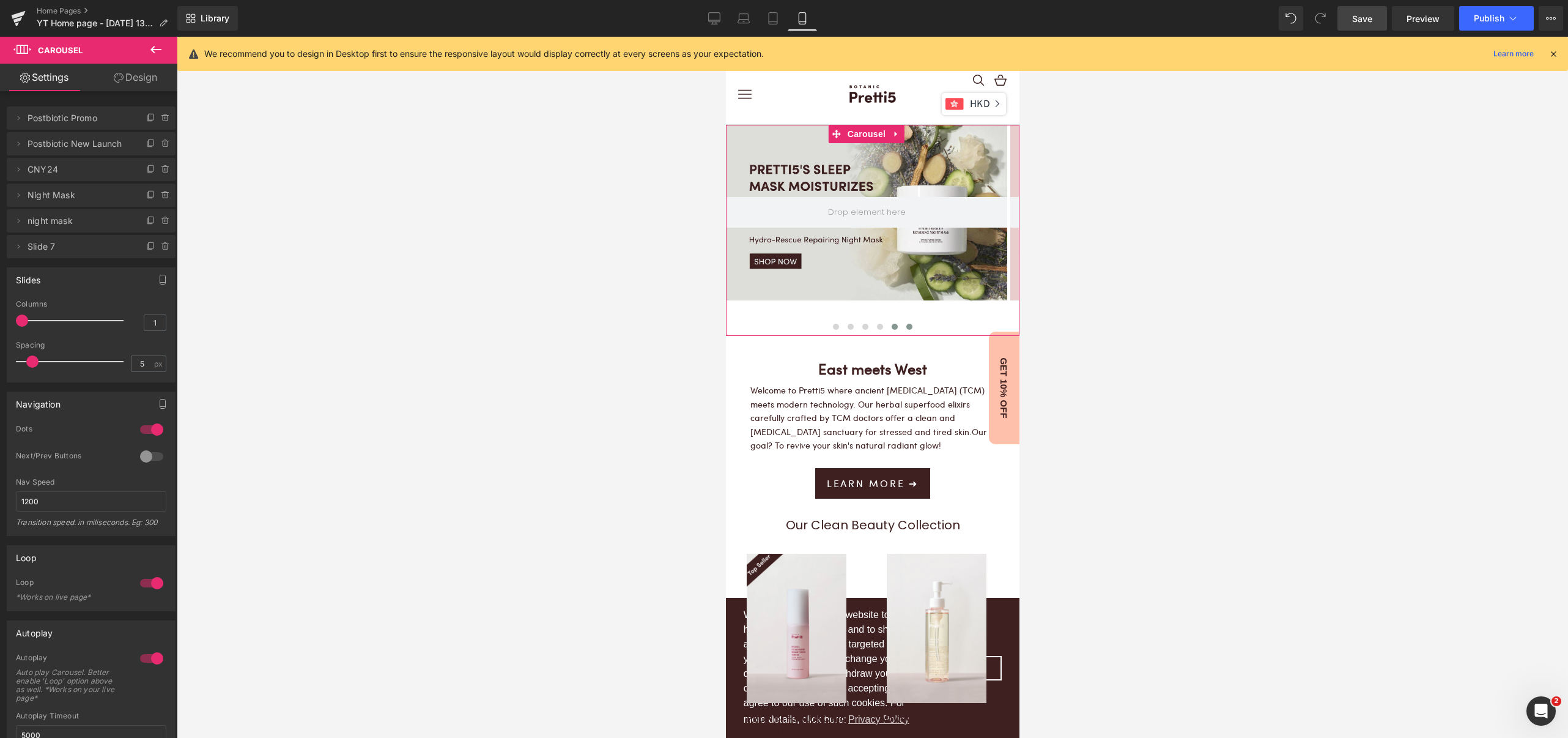
click at [906, 328] on span at bounding box center [909, 327] width 6 height 6
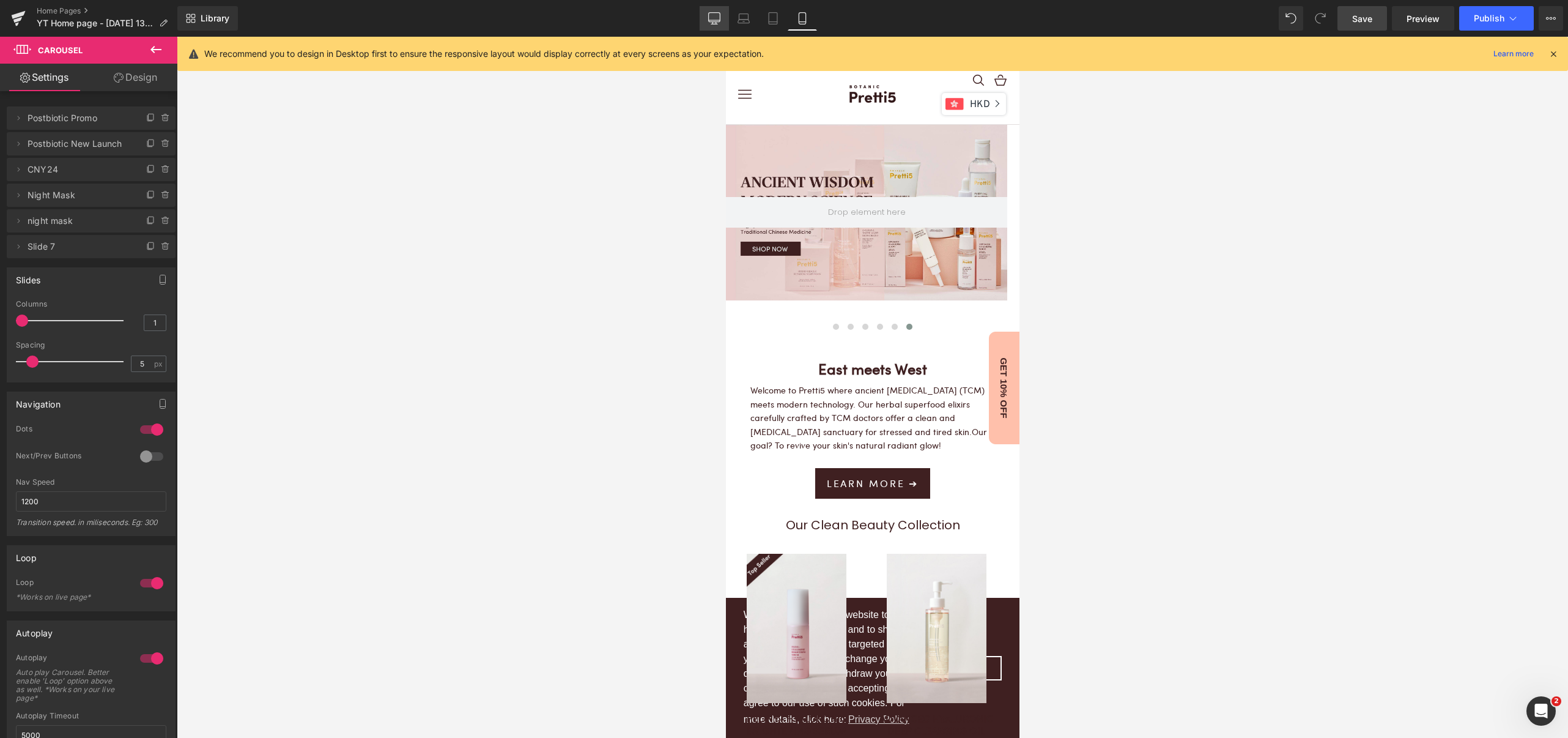
click at [717, 18] on icon at bounding box center [714, 19] width 12 height 12
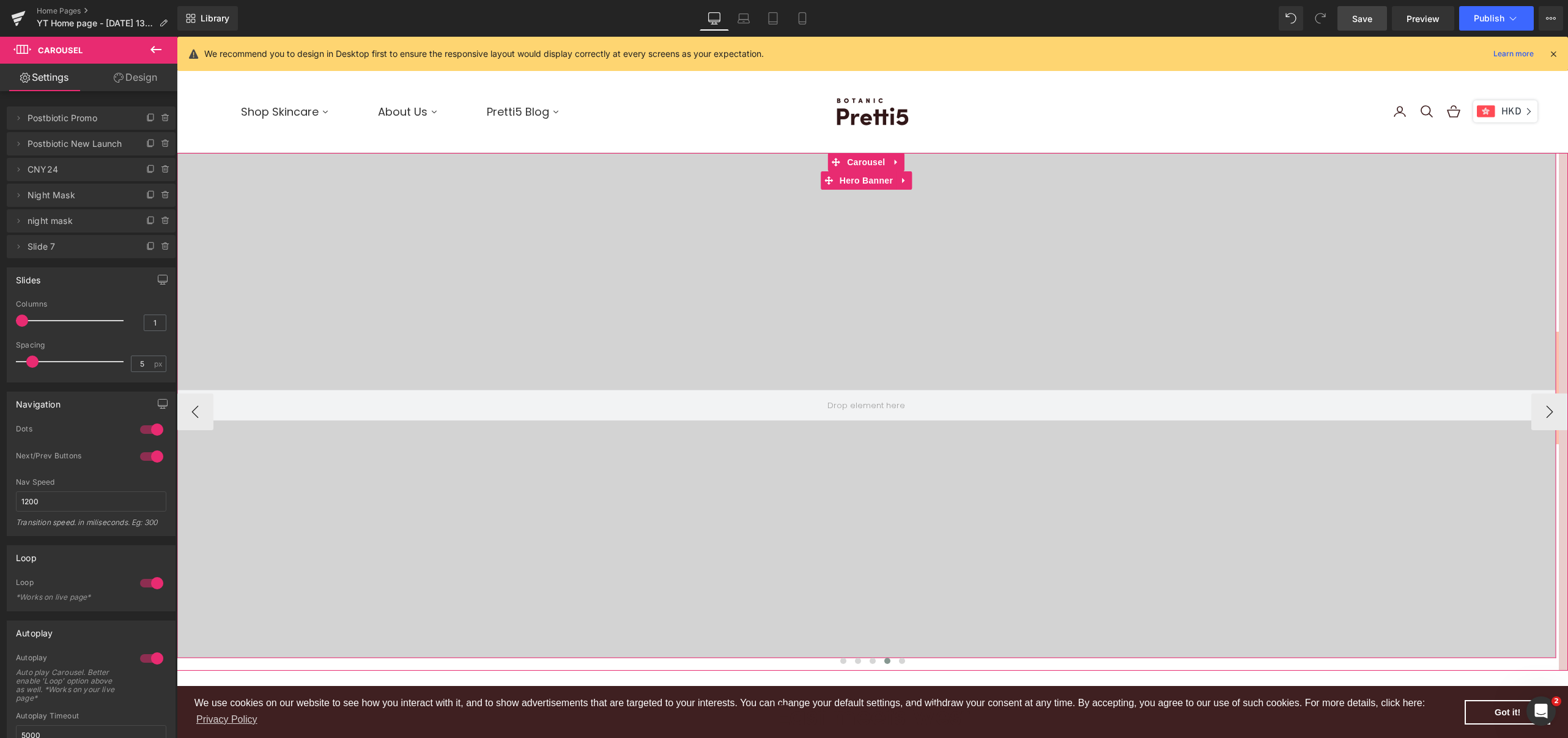
scroll to position [4010, 1379]
click at [899, 658] on span at bounding box center [902, 660] width 6 height 6
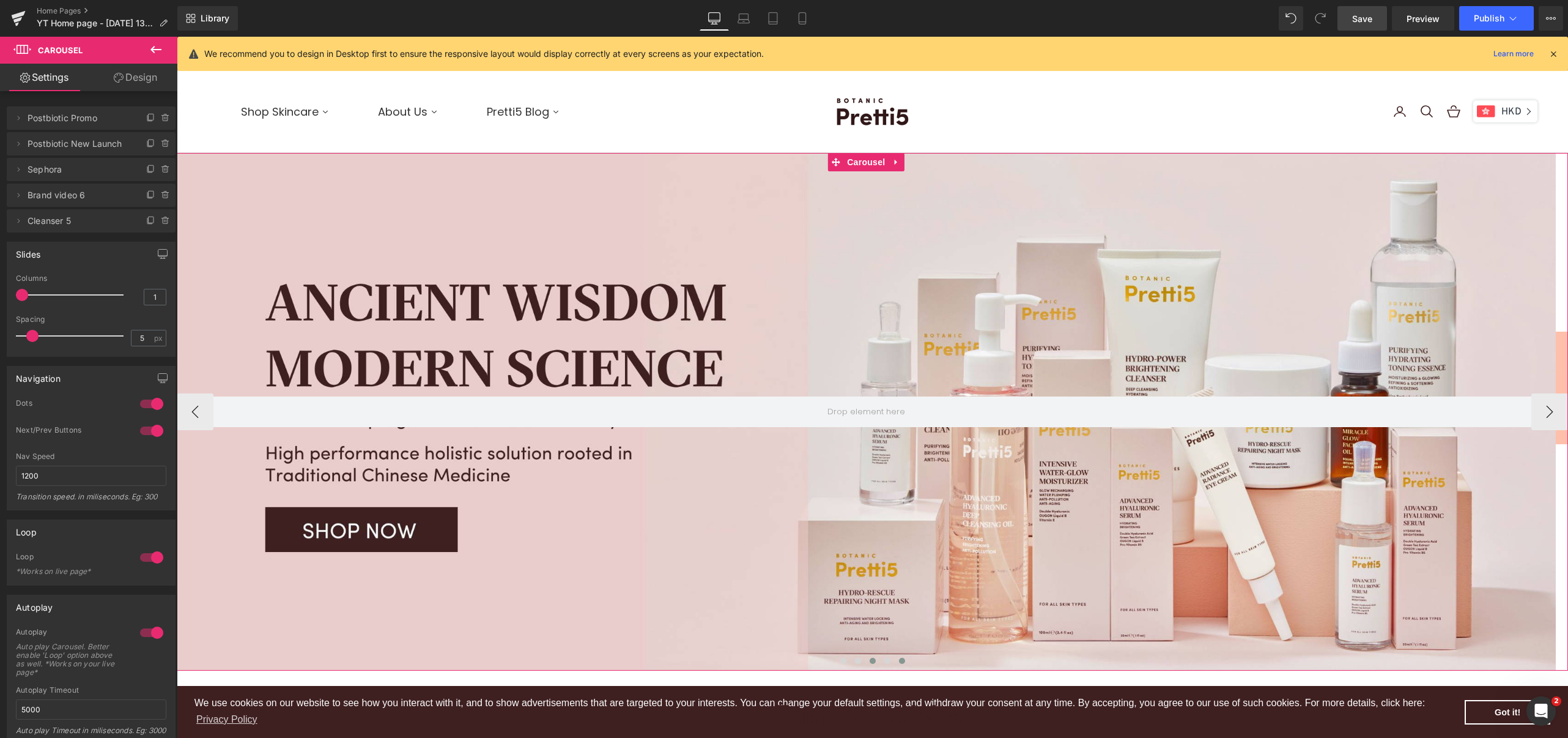
click at [870, 659] on span at bounding box center [872, 660] width 6 height 6
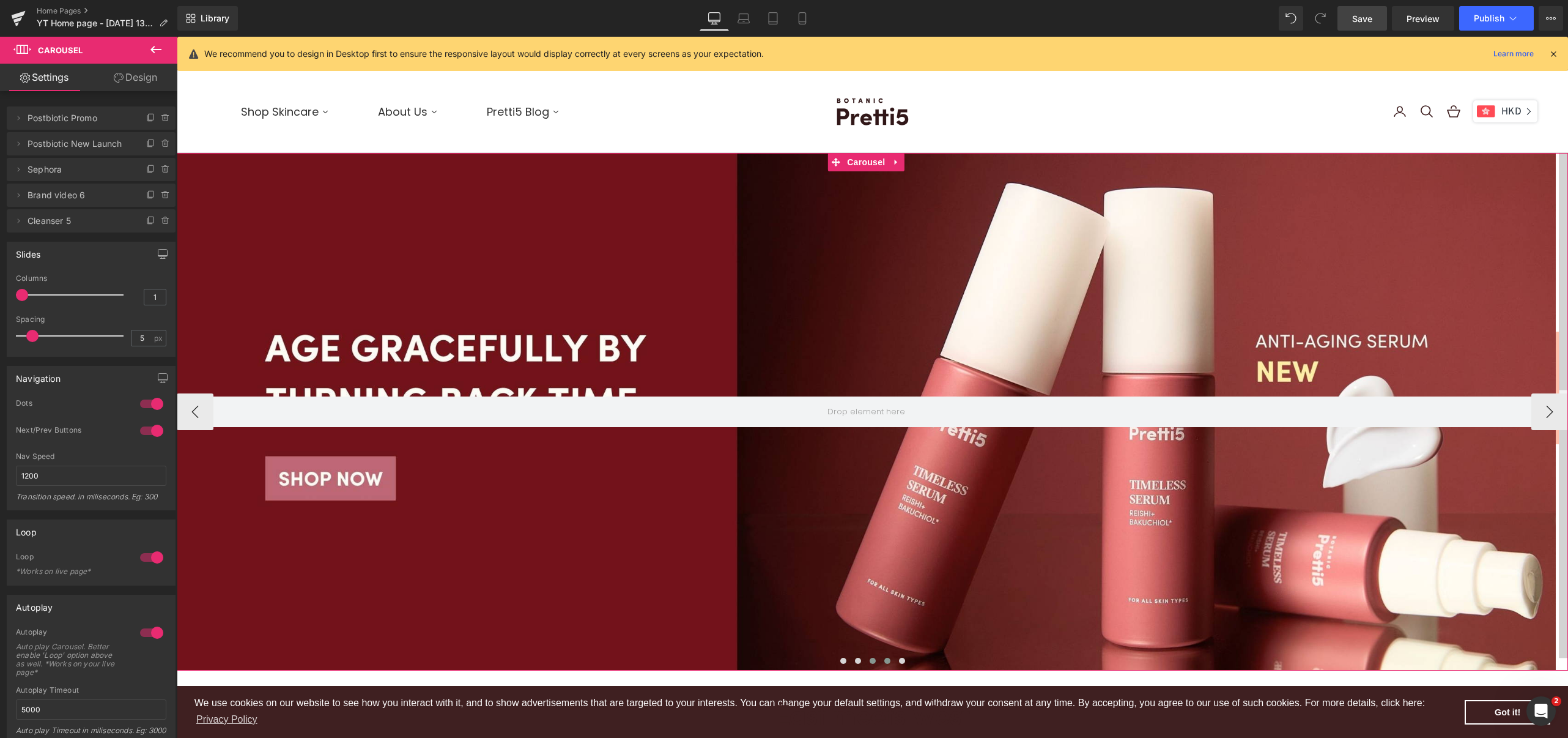
click at [885, 658] on span at bounding box center [888, 660] width 6 height 6
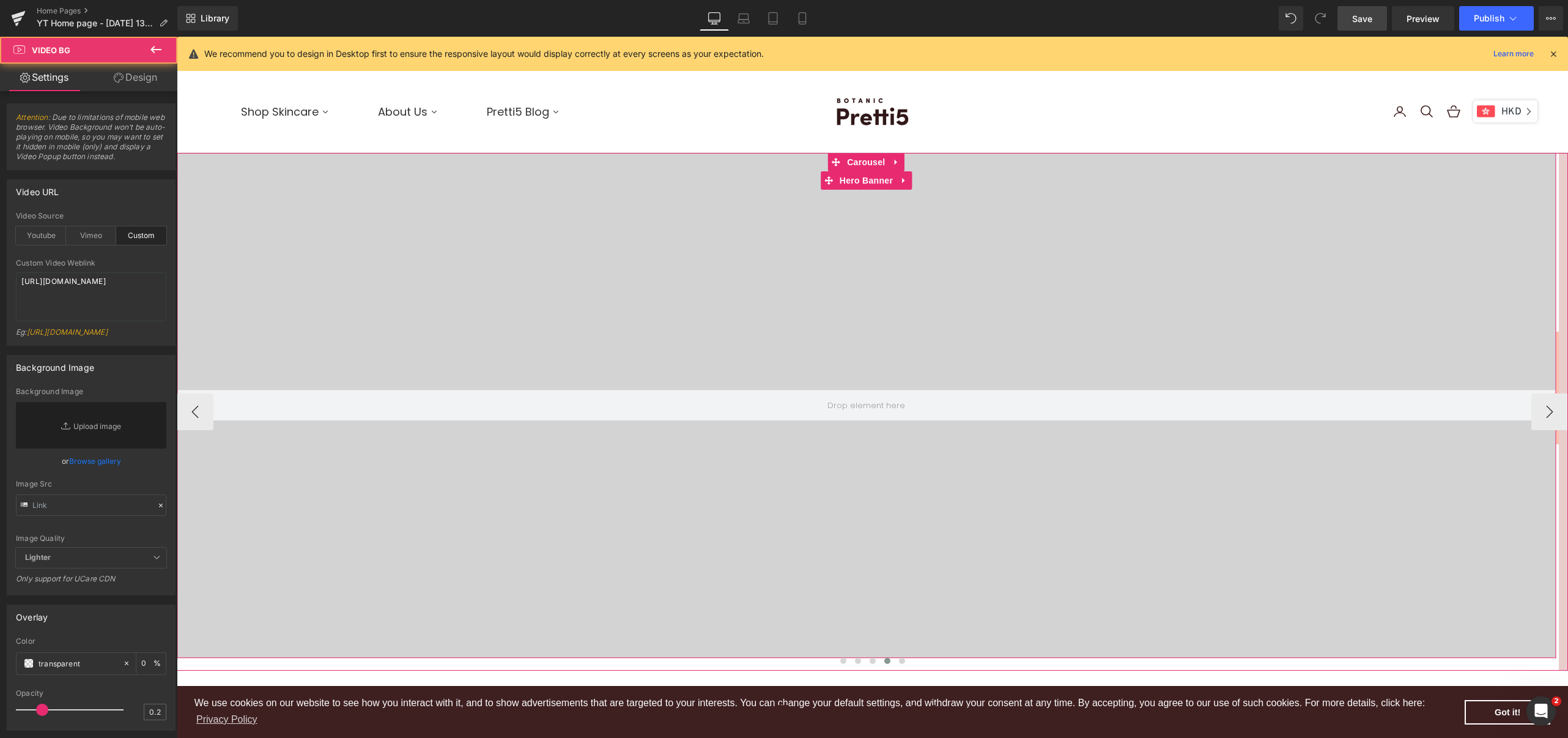
click at [826, 500] on div at bounding box center [866, 405] width 1380 height 504
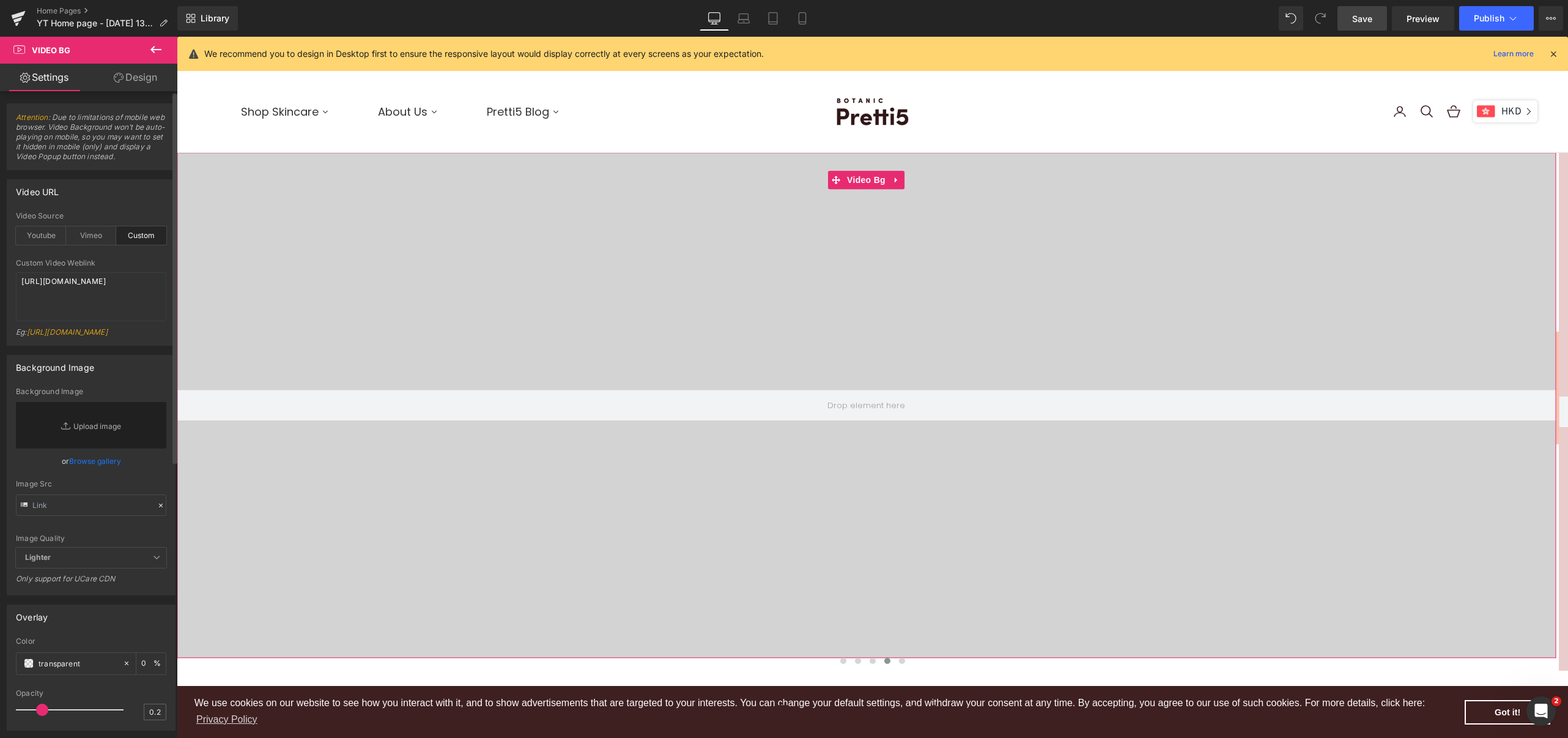
click at [86, 345] on div "Eg: [URL][DOMAIN_NAME]" at bounding box center [91, 336] width 150 height 18
click at [73, 345] on div "Eg: [URL][DOMAIN_NAME]" at bounding box center [91, 336] width 150 height 18
drag, startPoint x: 74, startPoint y: 304, endPoint x: 3, endPoint y: 269, distance: 79.2
click at [3, 269] on div "Video URL custom Video Source Youtube Vimeo Custom Youtube Weblink [URL][DOMAIN…" at bounding box center [91, 258] width 183 height 175
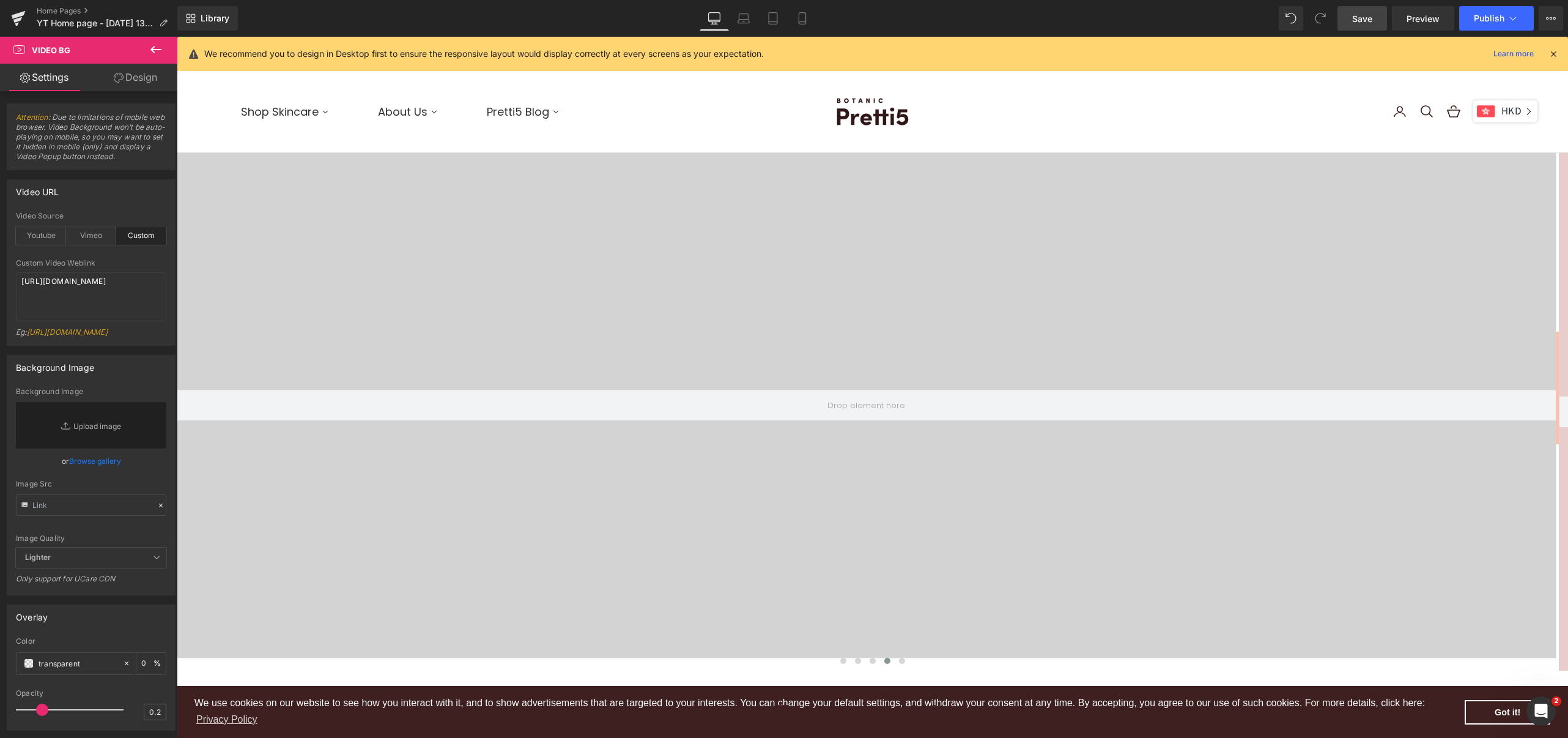
click at [1356, 17] on span "Save" at bounding box center [1362, 19] width 20 height 13
click at [1490, 19] on span "Publish" at bounding box center [1489, 18] width 31 height 10
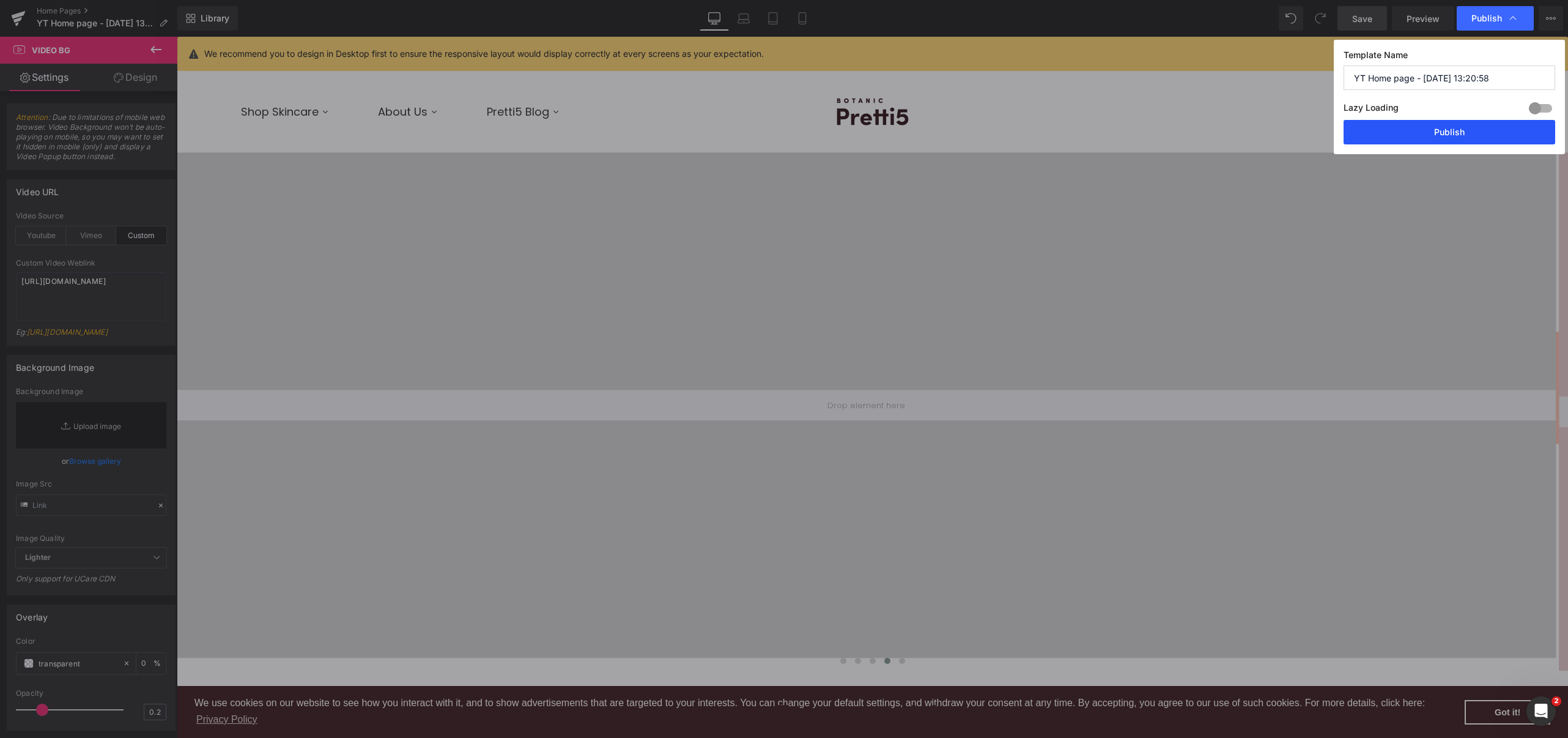
click at [1464, 128] on button "Publish" at bounding box center [1449, 132] width 211 height 25
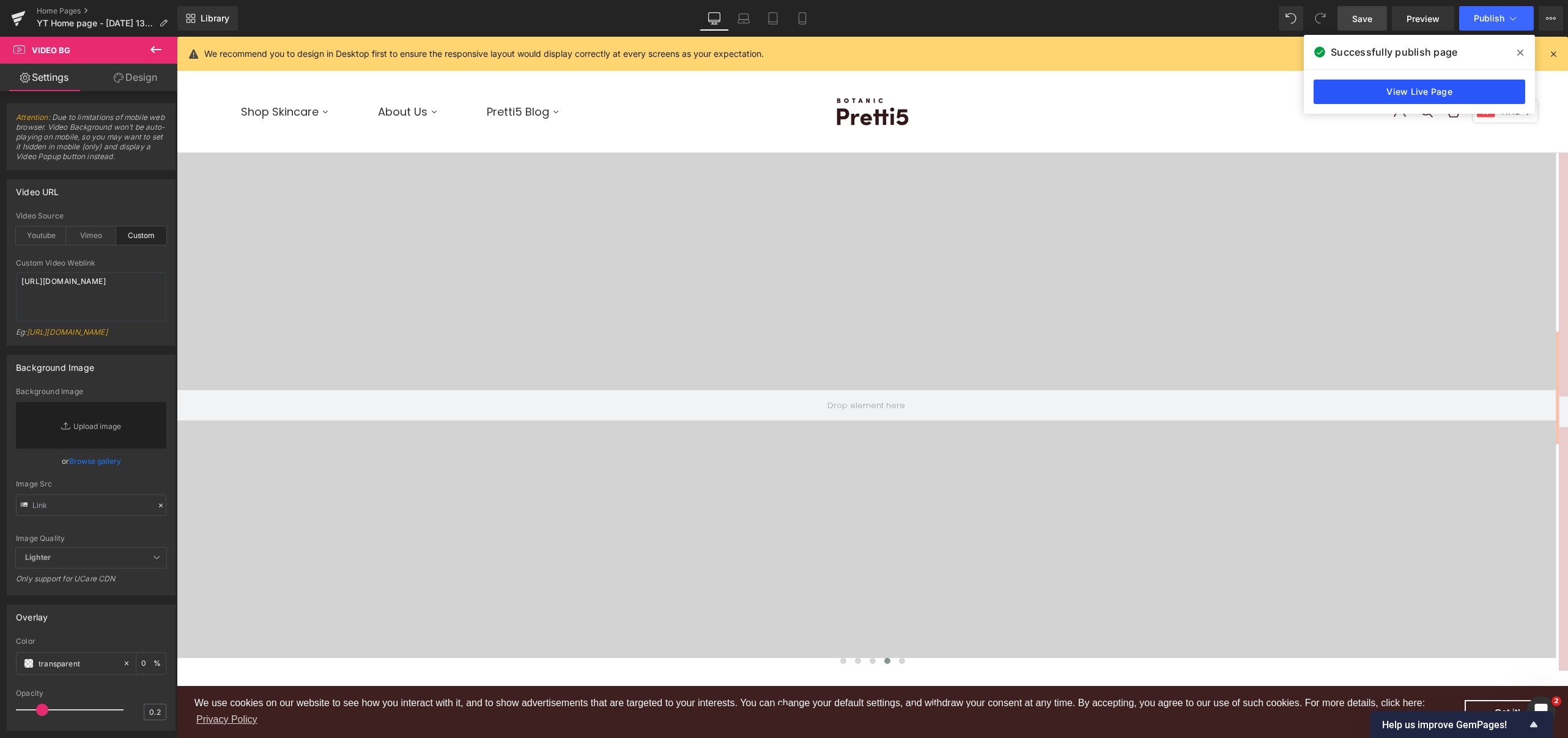
click at [1397, 94] on link "View Live Page" at bounding box center [1419, 92] width 211 height 25
